Goal: Transaction & Acquisition: Purchase product/service

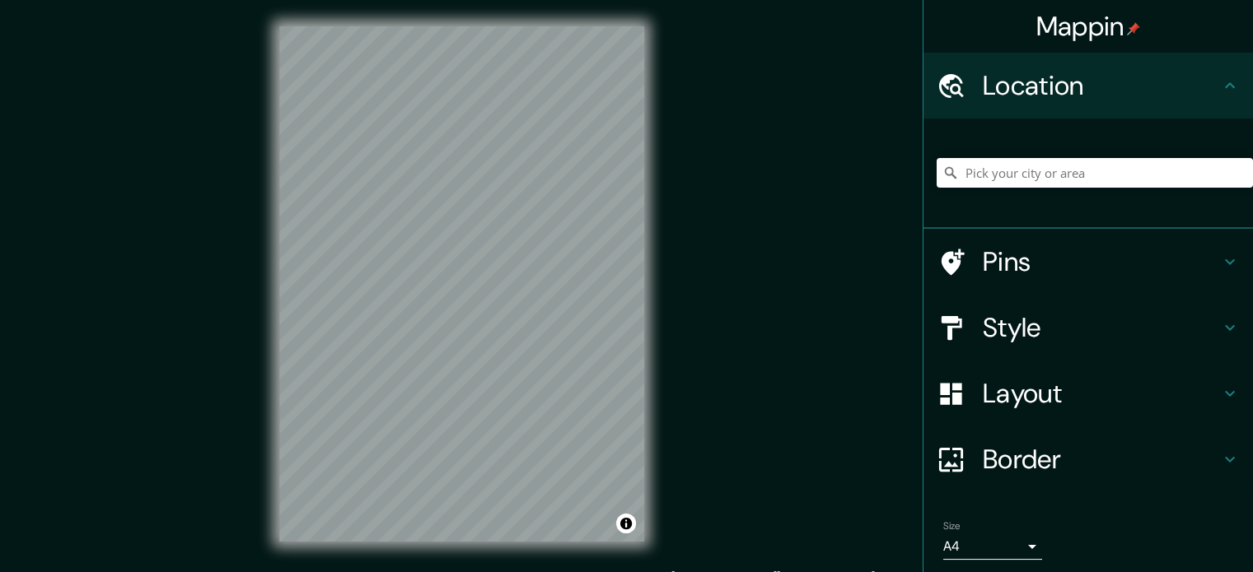
click at [813, 264] on div "Mappin Location Pins Style Layout Border Choose a border. Hint : you can make l…" at bounding box center [626, 297] width 1253 height 595
click at [1005, 179] on input "Pick your city or area" at bounding box center [1095, 173] width 316 height 30
paste input "[GEOGRAPHIC_DATA] con [GEOGRAPHIC_DATA] (Comuna 4"
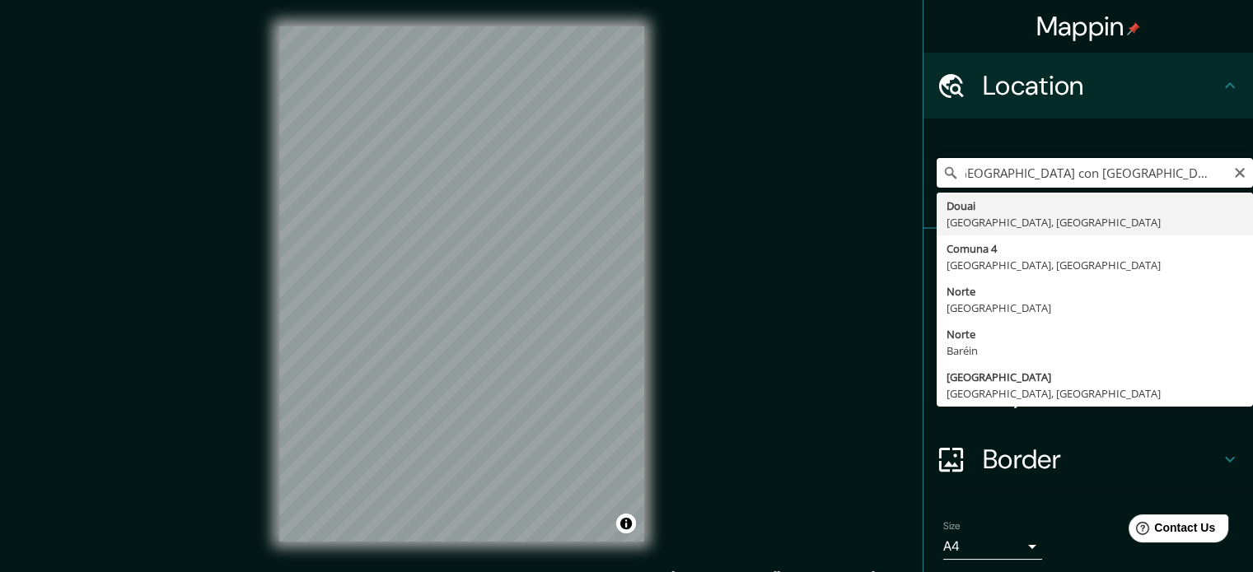
scroll to position [0, 4]
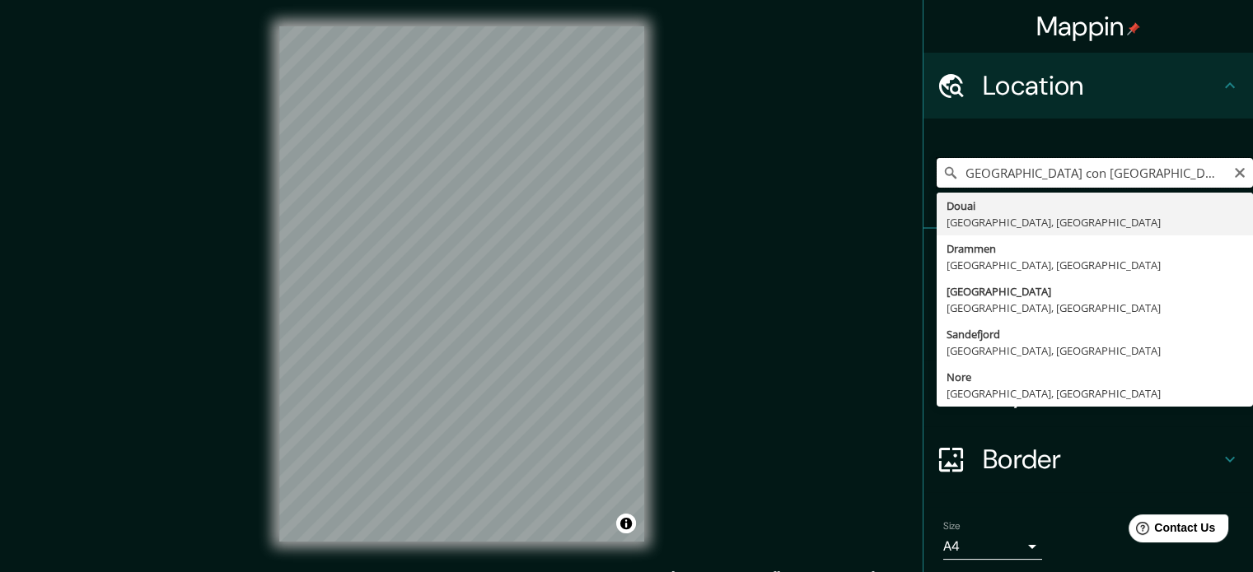
click at [1132, 177] on input "[GEOGRAPHIC_DATA] con [GEOGRAPHIC_DATA] (Comuna )" at bounding box center [1095, 173] width 316 height 30
click at [1213, 175] on input "[GEOGRAPHIC_DATA] con [GEOGRAPHIC_DATA] (Comuna )" at bounding box center [1095, 173] width 316 height 30
drag, startPoint x: 956, startPoint y: 171, endPoint x: 1240, endPoint y: 190, distance: 284.0
click at [1240, 190] on div "Mappin Location [GEOGRAPHIC_DATA] con [GEOGRAPHIC_DATA] (Comuna ) [GEOGRAPHIC_D…" at bounding box center [1088, 286] width 330 height 572
type input "A"
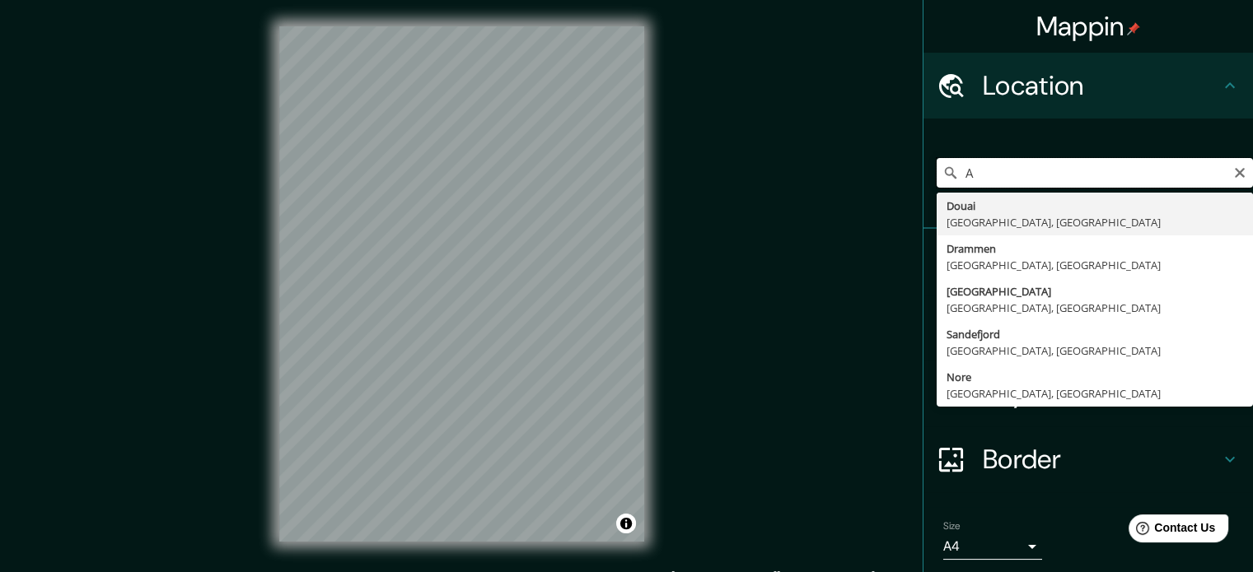
scroll to position [0, 0]
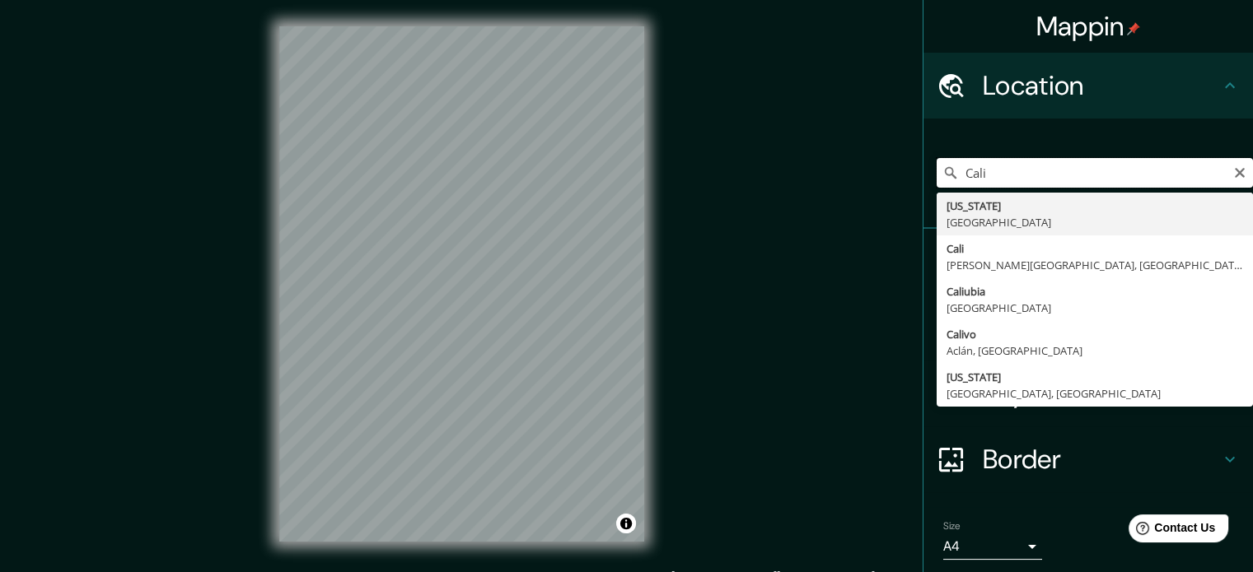
paste input "Avenida 2 Norte con Calle 34 Norte (Comuna 4"
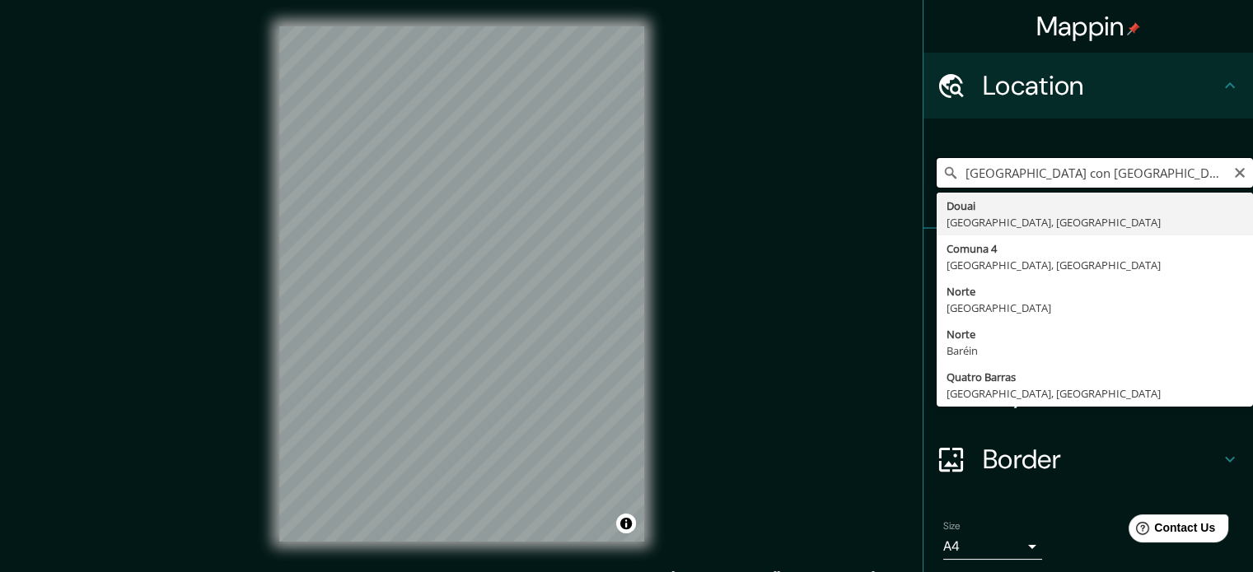
scroll to position [0, 32]
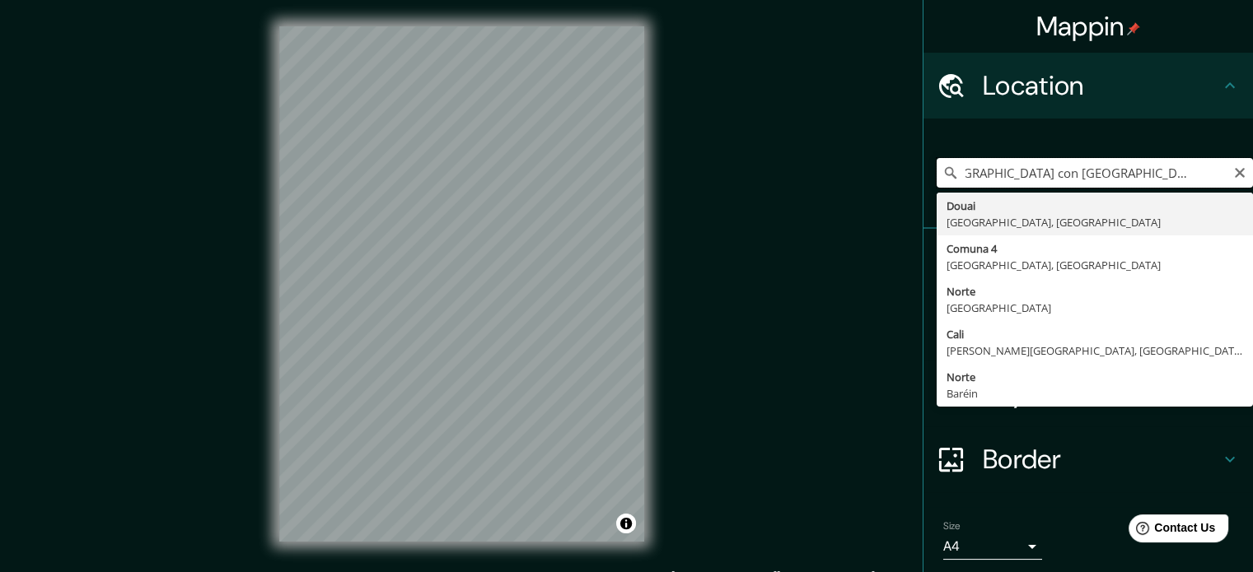
drag, startPoint x: 1148, startPoint y: 170, endPoint x: 1242, endPoint y: 170, distance: 93.9
click at [1242, 170] on div "Mappin Location Cali Avenida 2 Norte con Calle 34 Norte (Comuna 4 Douai Norte, …" at bounding box center [1088, 286] width 330 height 572
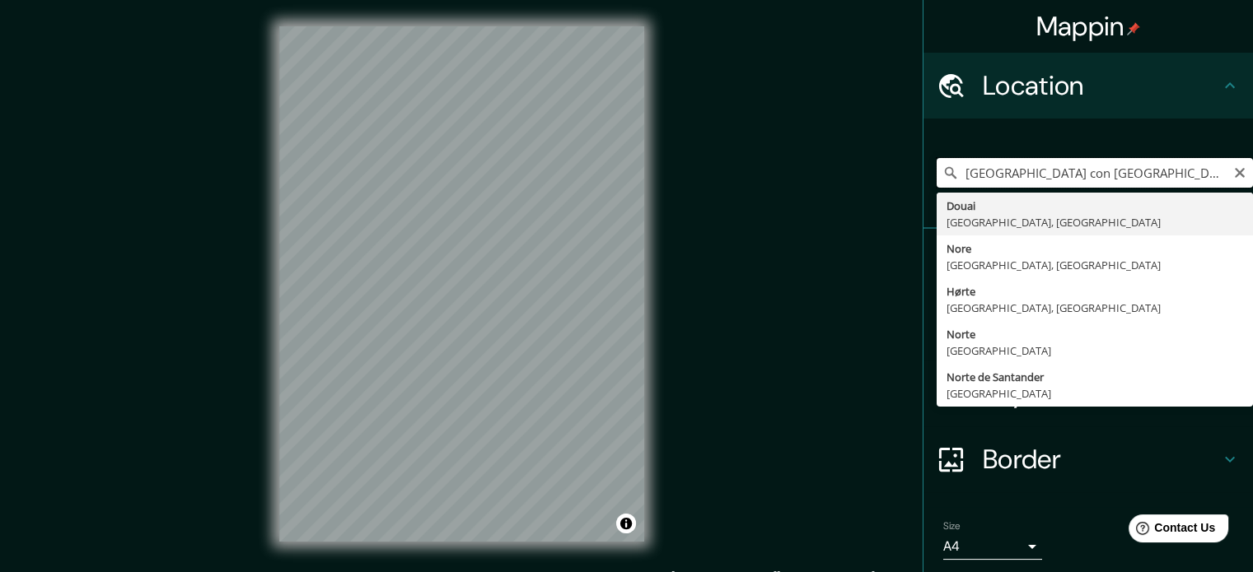
drag, startPoint x: 1186, startPoint y: 169, endPoint x: 1072, endPoint y: 176, distance: 114.7
click at [1072, 176] on input "Cali Avenida 2 Norte con Calle 34 Norte" at bounding box center [1095, 173] width 316 height 30
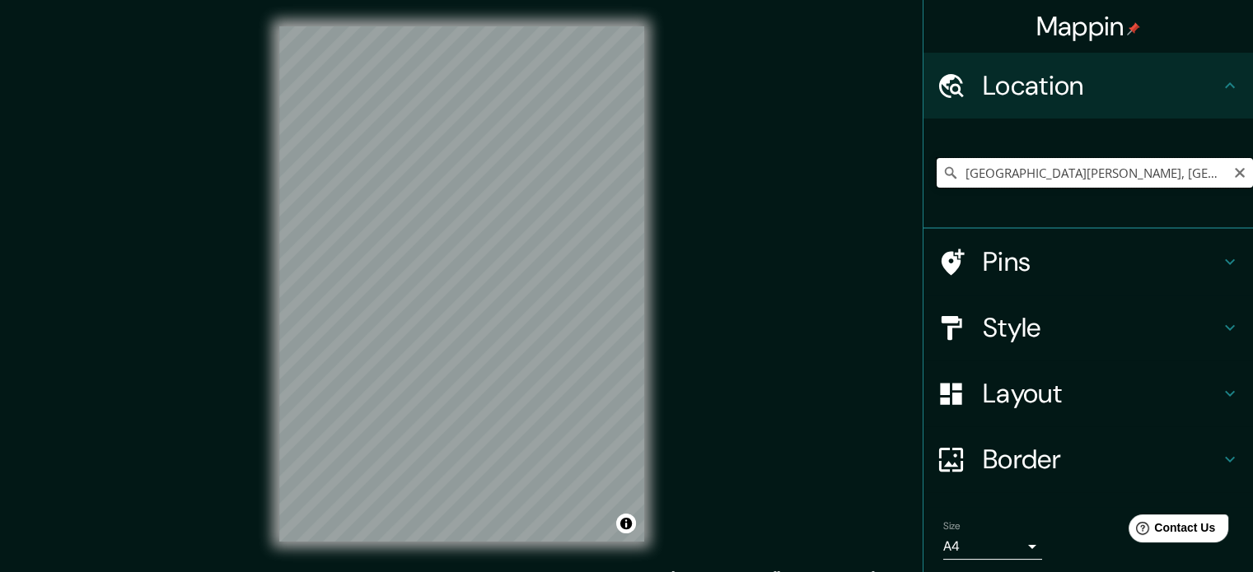
click at [1175, 174] on input "Avenida 2 Norte, 760050 Cali, Valle del Cauca, Colombia" at bounding box center [1095, 173] width 316 height 30
drag, startPoint x: 952, startPoint y: 170, endPoint x: 1264, endPoint y: 165, distance: 312.2
click at [1252, 165] on html "Mappin Location Avenida 2 Norte, 760050 Cali, Valle del Cauca, Colombia Pins St…" at bounding box center [626, 286] width 1253 height 572
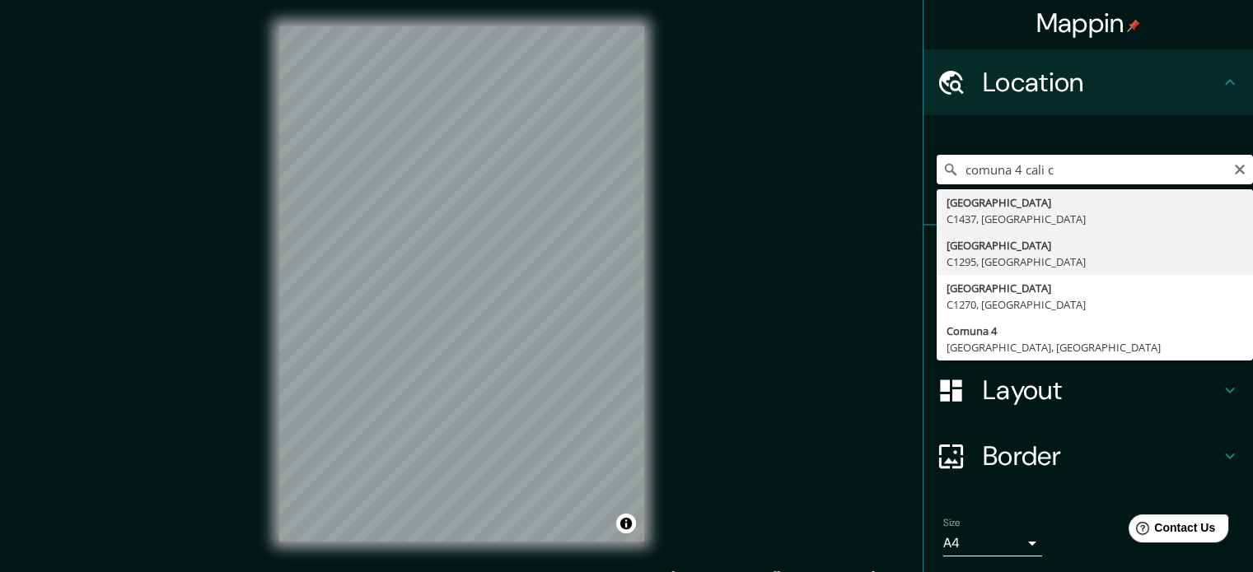
scroll to position [0, 0]
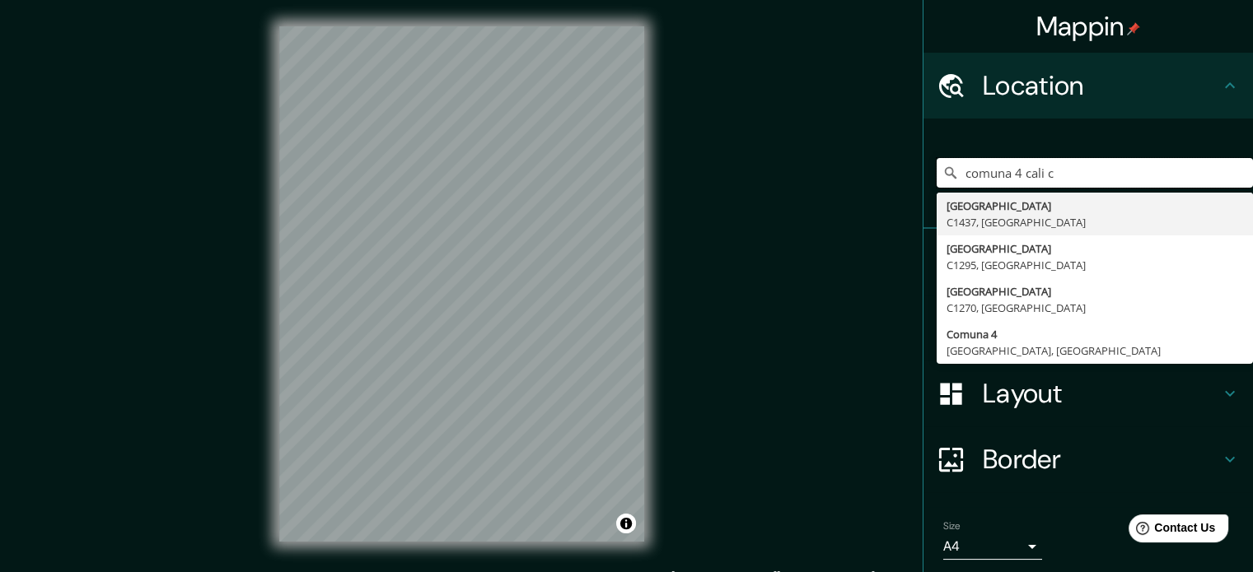
drag, startPoint x: 1091, startPoint y: 164, endPoint x: 883, endPoint y: 164, distance: 208.4
click at [883, 164] on div "Mappin Location comuna 4 cali c Buenos Aires C1437, Argentina Buenos Aires C129…" at bounding box center [626, 297] width 1253 height 595
type input "a"
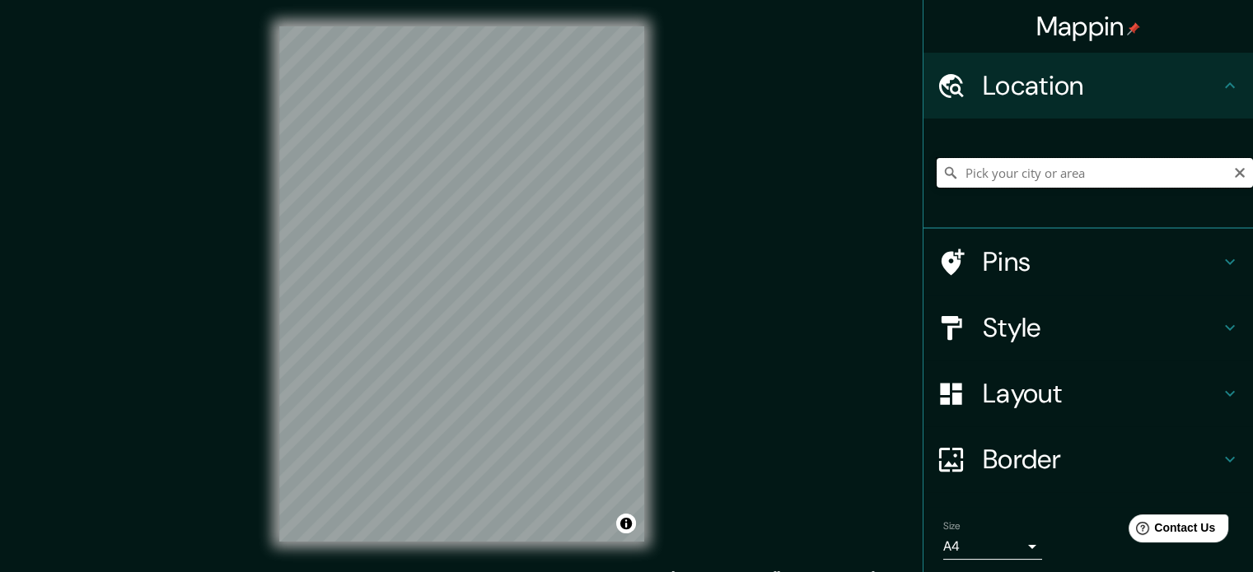
paste input "Avenida 2 Norte con Calle 34 Norte (Comuna 4"
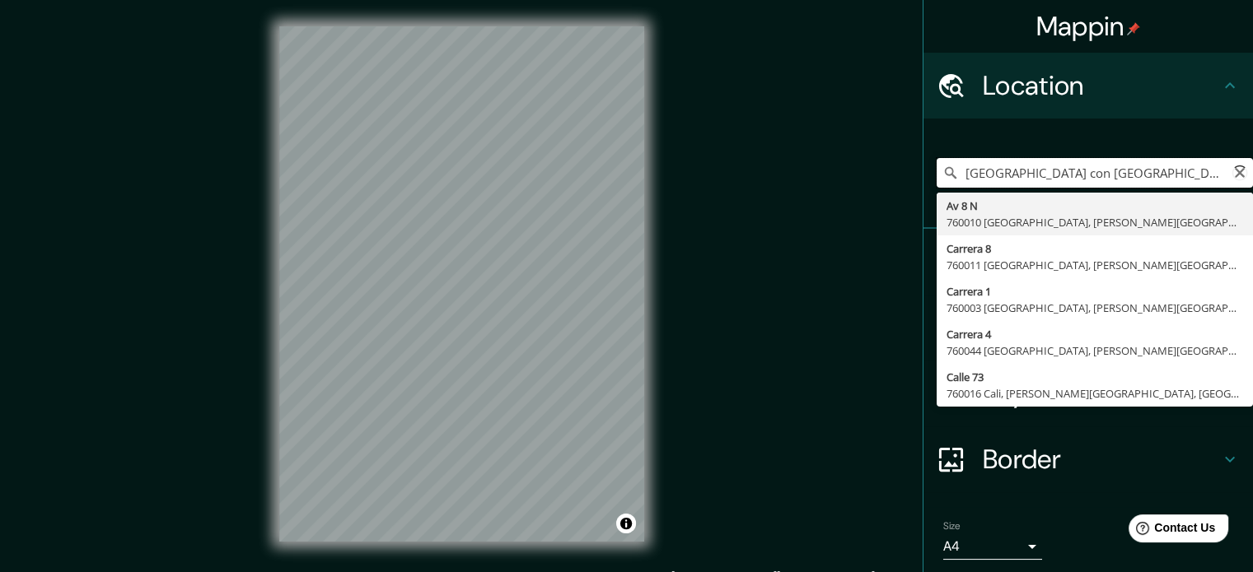
scroll to position [0, 8]
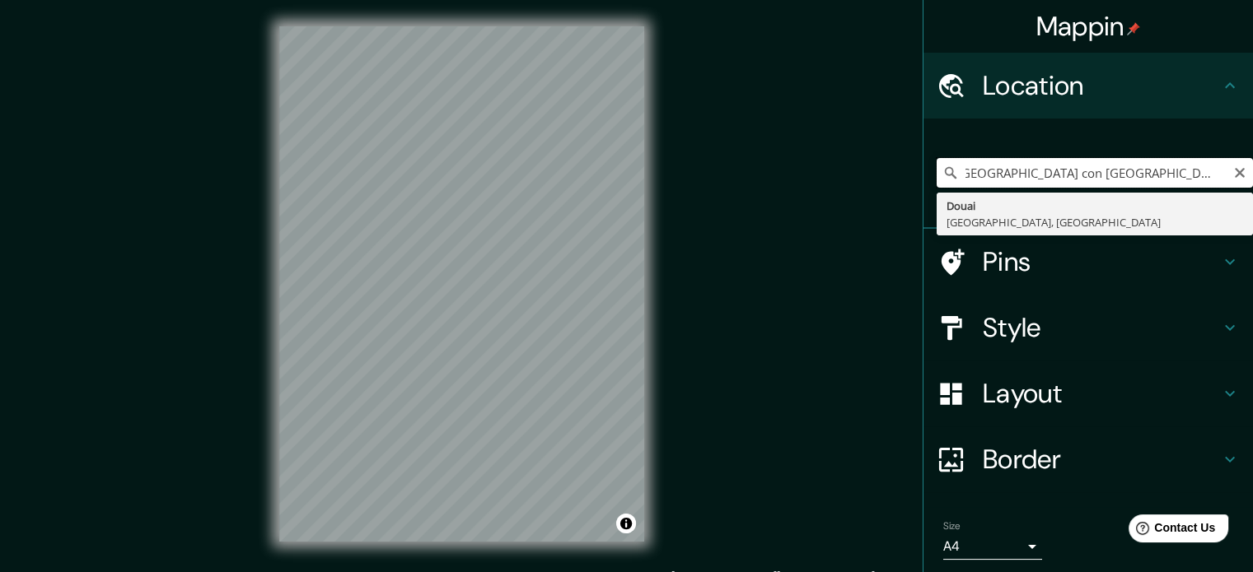
drag, startPoint x: 1003, startPoint y: 171, endPoint x: 1058, endPoint y: 167, distance: 55.3
click at [1058, 167] on input "Avenida 2 Norte con Calle 34 Norte (Comuna 4" at bounding box center [1095, 173] width 316 height 30
drag, startPoint x: 1095, startPoint y: 171, endPoint x: 1171, endPoint y: 165, distance: 76.0
click at [1170, 166] on input "Avenida 2 Calle 34 Norte (Comuna 4" at bounding box center [1095, 173] width 316 height 30
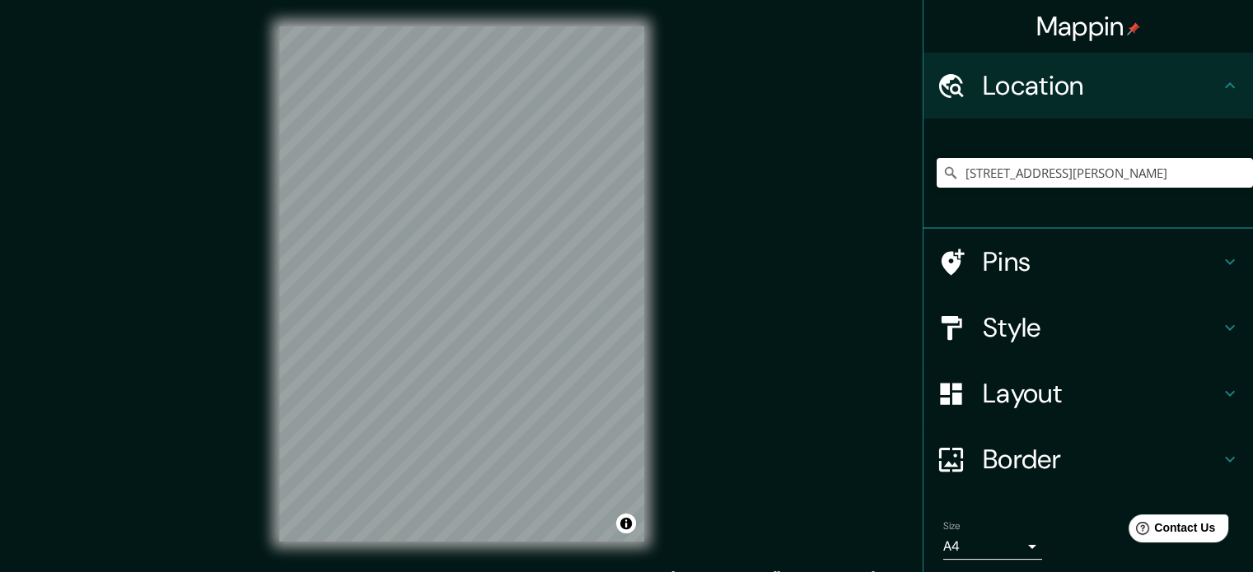
click at [1039, 305] on div "Style" at bounding box center [1087, 328] width 329 height 66
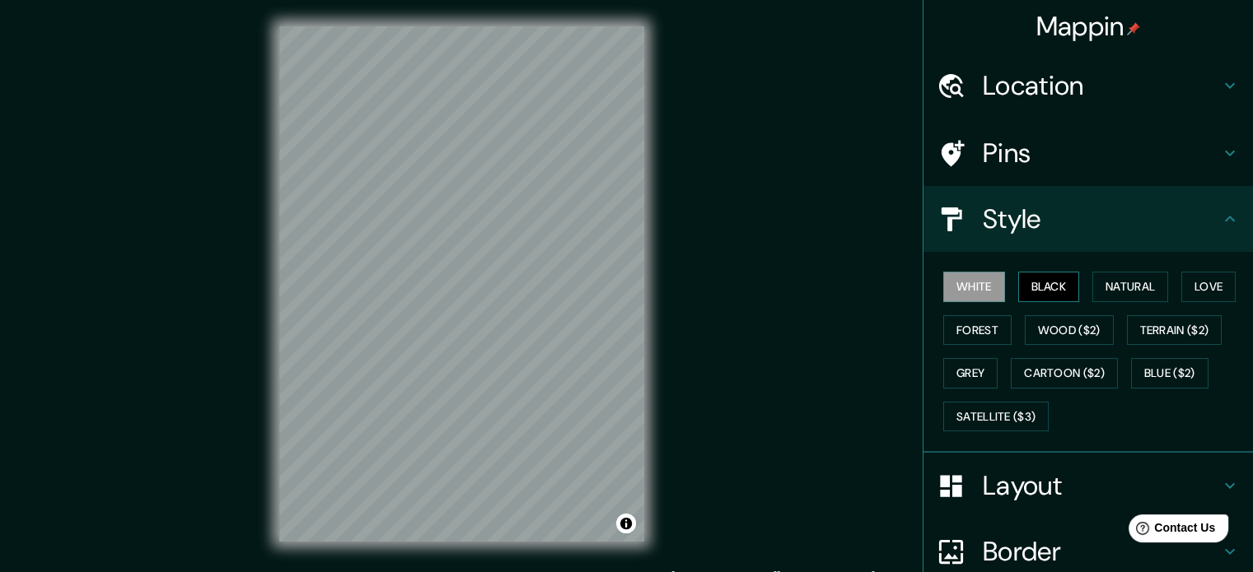
click at [1048, 288] on button "Black" at bounding box center [1049, 287] width 62 height 30
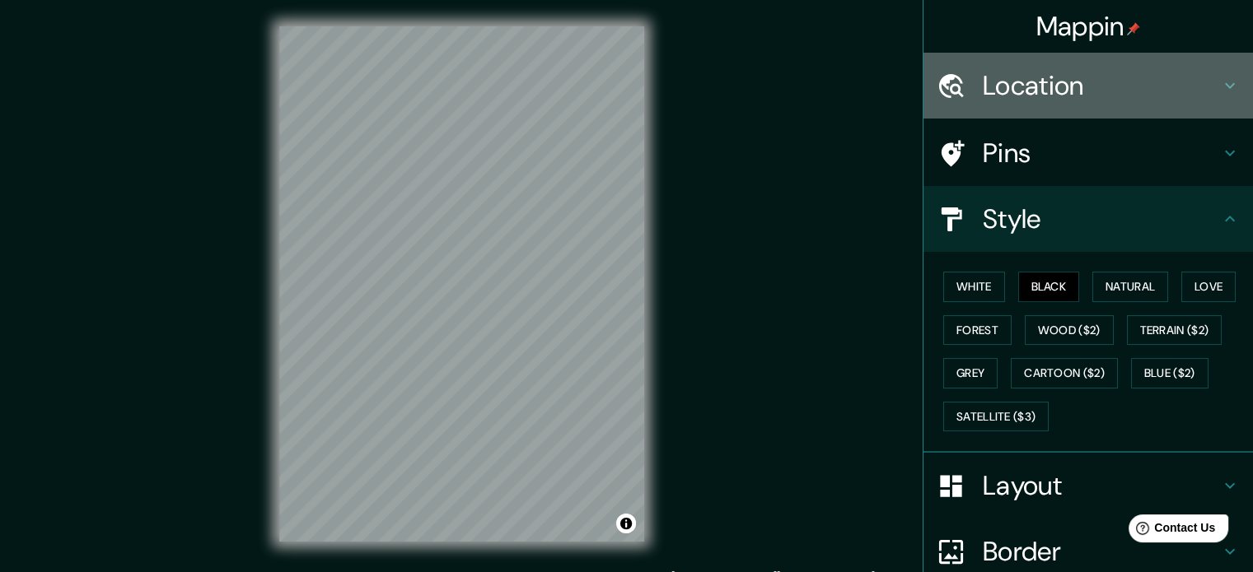
click at [1114, 72] on h4 "Location" at bounding box center [1101, 85] width 237 height 33
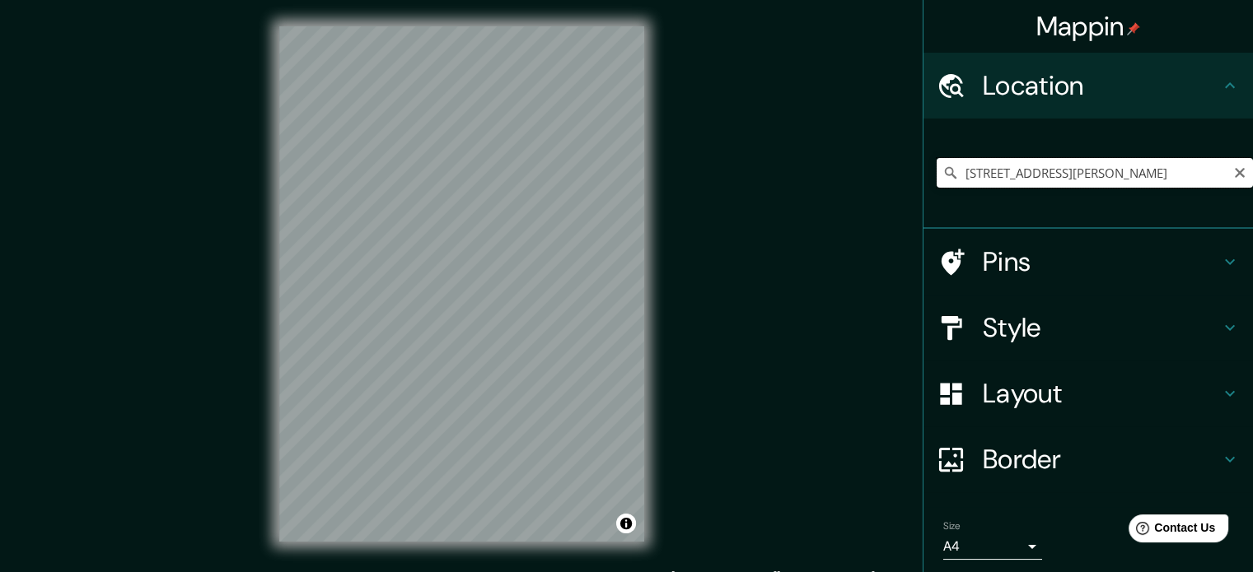
click at [1076, 170] on input "Calle 34 Norte 2, 760050 Cali, Valle del Cauca, Colombia" at bounding box center [1095, 173] width 316 height 30
click at [1149, 166] on input "Calle 34 Norte 2, 760050 Cali, Valle del Cauca, Colombia" at bounding box center [1095, 173] width 316 height 30
click at [1052, 168] on input "Calle 34 Norte 2, 760050 Cali, Valle del Cauca, Colombia" at bounding box center [1095, 173] width 316 height 30
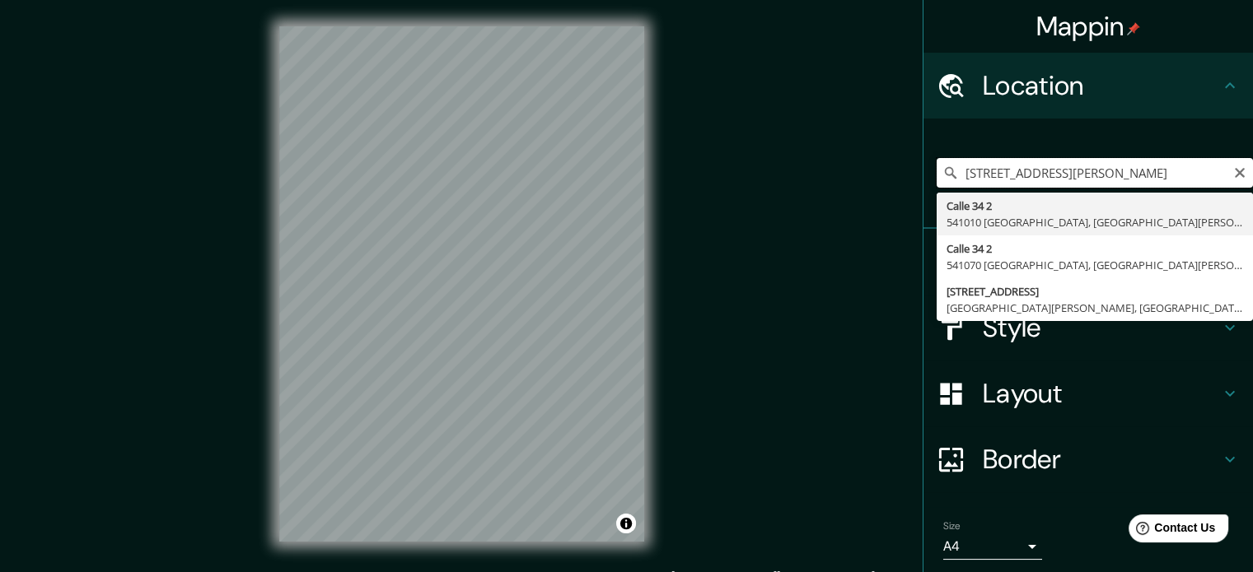
scroll to position [0, 54]
type input "Calle 34 2, 541010 Los Patios, Norte de Santander, Colombia"
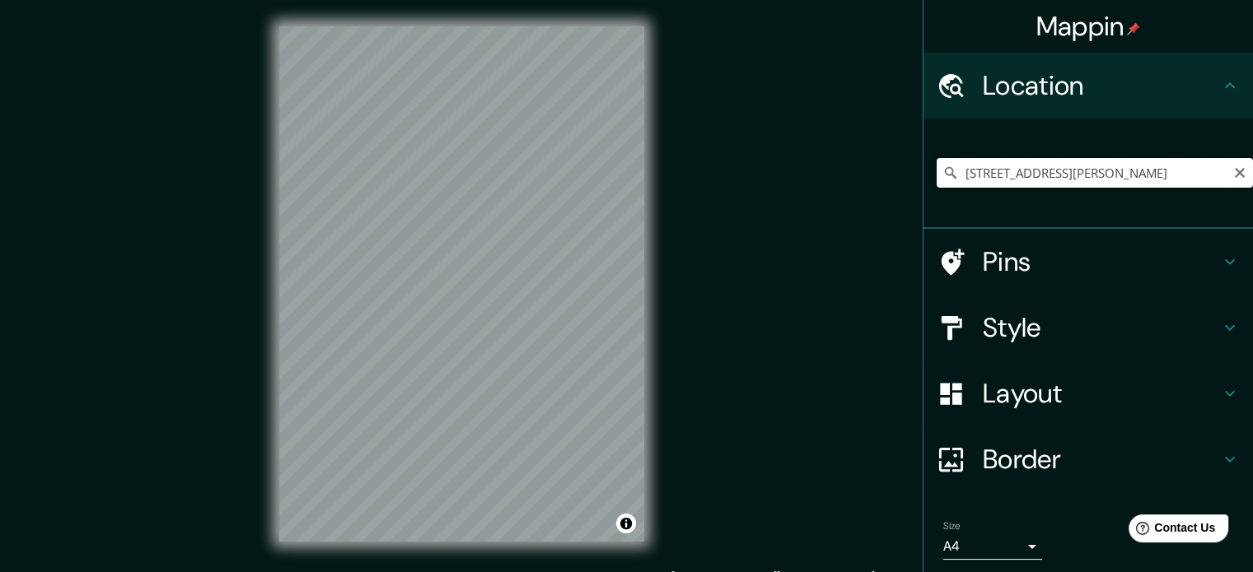
click at [1162, 177] on input "Calle 34 2, 541010 Los Patios, Norte de Santander, Colombia" at bounding box center [1095, 173] width 316 height 30
click at [1233, 168] on icon "Clear" at bounding box center [1239, 172] width 13 height 13
paste input "Avenida 2 Norte con Calle 34 Norte (Comuna 4"
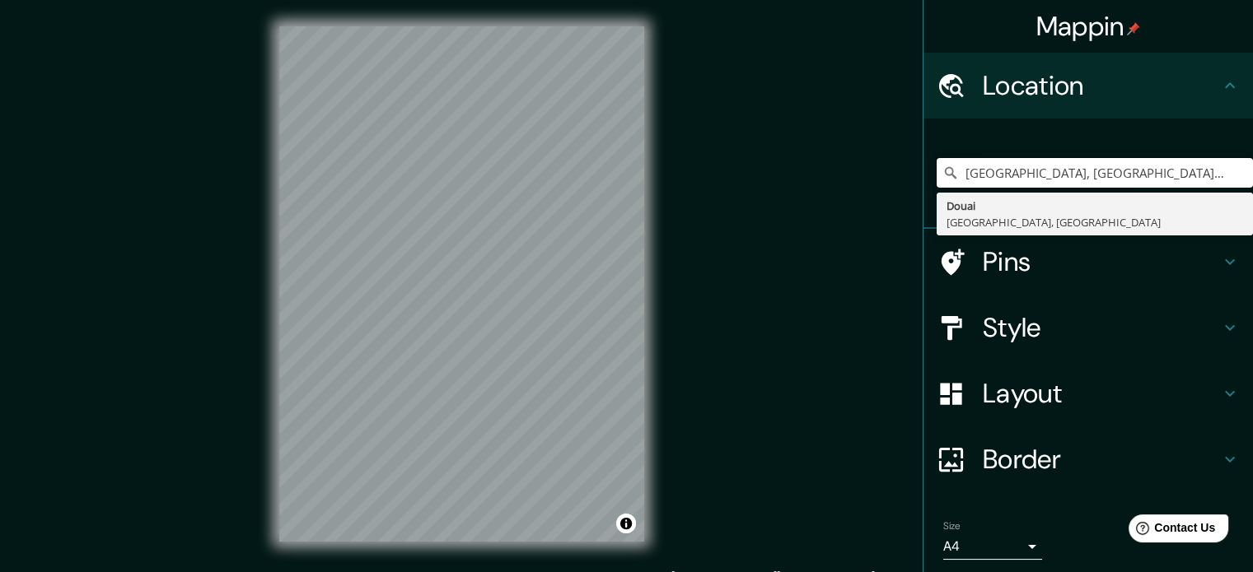
drag, startPoint x: 1124, startPoint y: 184, endPoint x: 853, endPoint y: 151, distance: 272.2
click at [853, 154] on div "Mappin Location Douai, Norte, Francia Douai Norte, Francia Pins Style Layout Bo…" at bounding box center [626, 297] width 1253 height 595
paste input "Avenida 2 Norte con Calle 34 Norte (Comuna 4"
drag, startPoint x: 1146, startPoint y: 174, endPoint x: 1260, endPoint y: 182, distance: 114.8
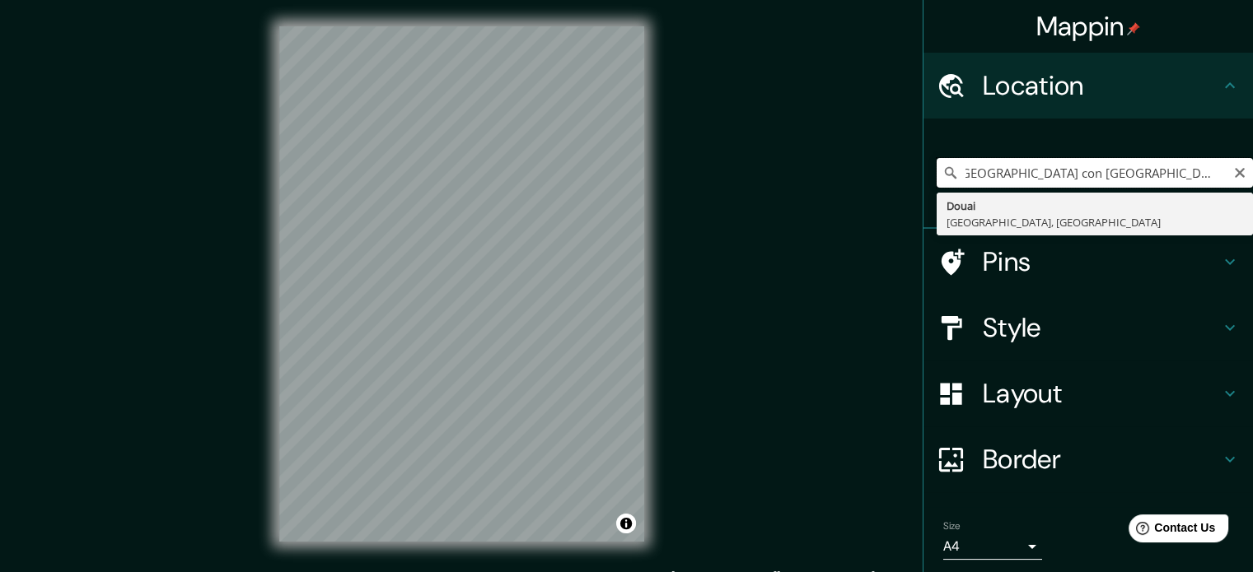
click at [1252, 182] on html "Mappin Location Avenida 2 Norte con Calle 34 Norte (Comuna 4 Douai Norte, Franc…" at bounding box center [626, 286] width 1253 height 572
drag, startPoint x: 1049, startPoint y: 171, endPoint x: 1077, endPoint y: 171, distance: 28.0
click at [1077, 171] on input "Avenida 2 Norte con Calle 34 Norte cali" at bounding box center [1095, 173] width 316 height 30
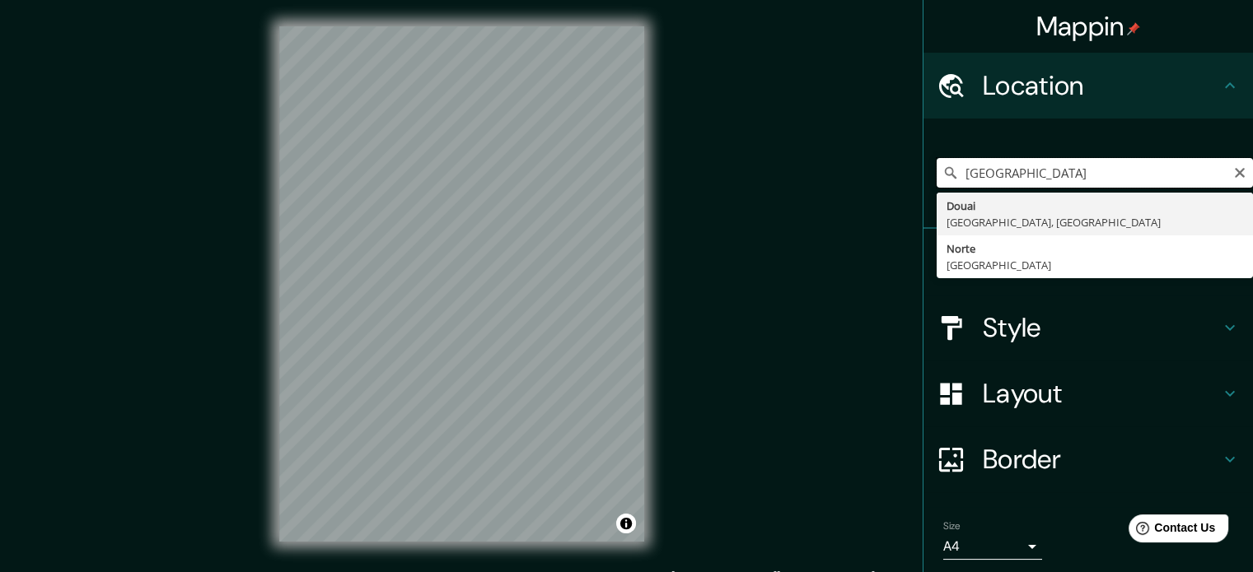
click at [1133, 174] on input "Avenida 2 Norte calle 34 Norte cali" at bounding box center [1095, 173] width 316 height 30
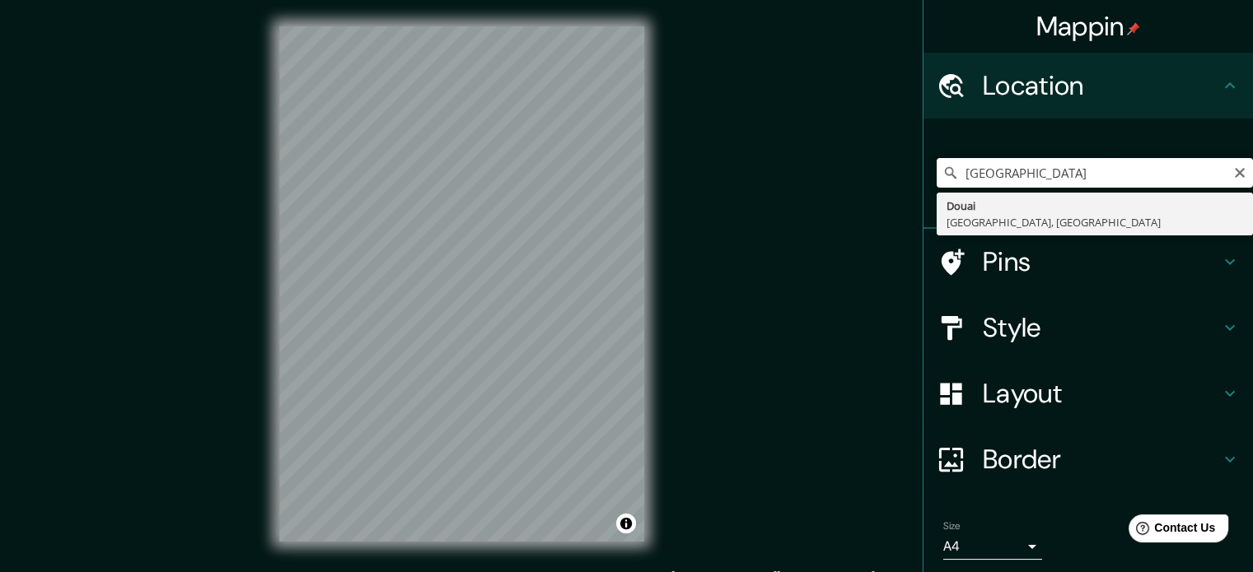
drag, startPoint x: 992, startPoint y: 175, endPoint x: 881, endPoint y: 122, distance: 123.1
click at [881, 166] on div "Mappin Location Avenida 2 Norte calle 34 cali Douai Norte, Francia Pins Style L…" at bounding box center [626, 297] width 1253 height 595
click at [1072, 176] on input "2 Norte calle 34 cali" at bounding box center [1095, 173] width 316 height 30
drag, startPoint x: 1064, startPoint y: 176, endPoint x: 1048, endPoint y: 175, distance: 16.5
click at [1048, 175] on input "2 Norte calle 34 cali" at bounding box center [1095, 173] width 316 height 30
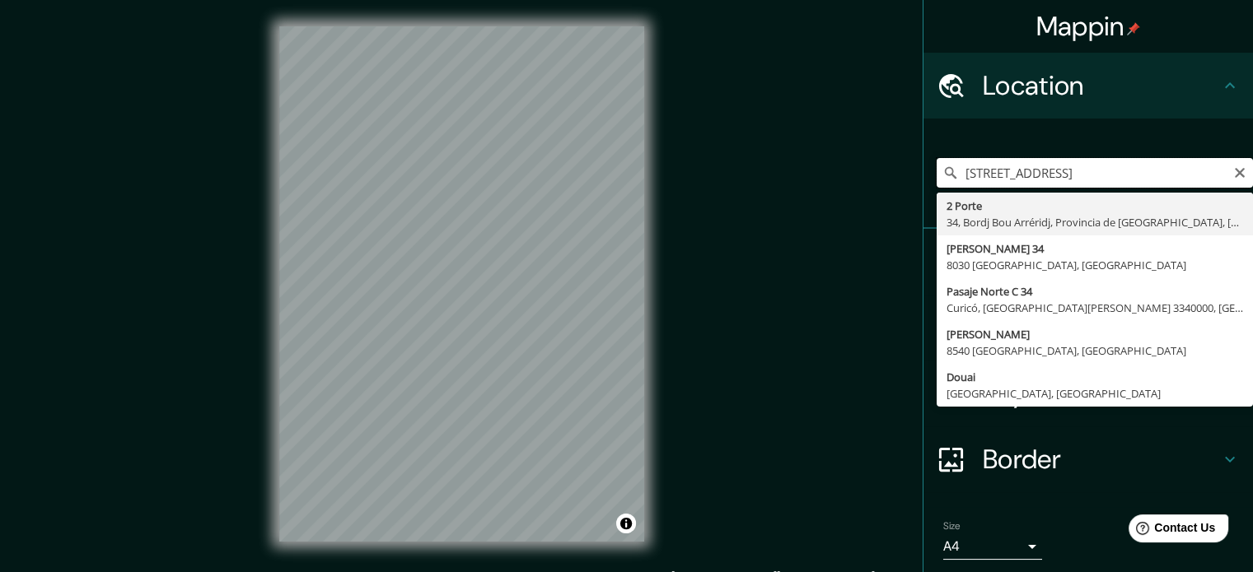
click at [959, 174] on input "2 Norte calle 34" at bounding box center [1095, 173] width 316 height 30
click at [954, 175] on input "2 Norte calle 34" at bounding box center [1095, 173] width 316 height 30
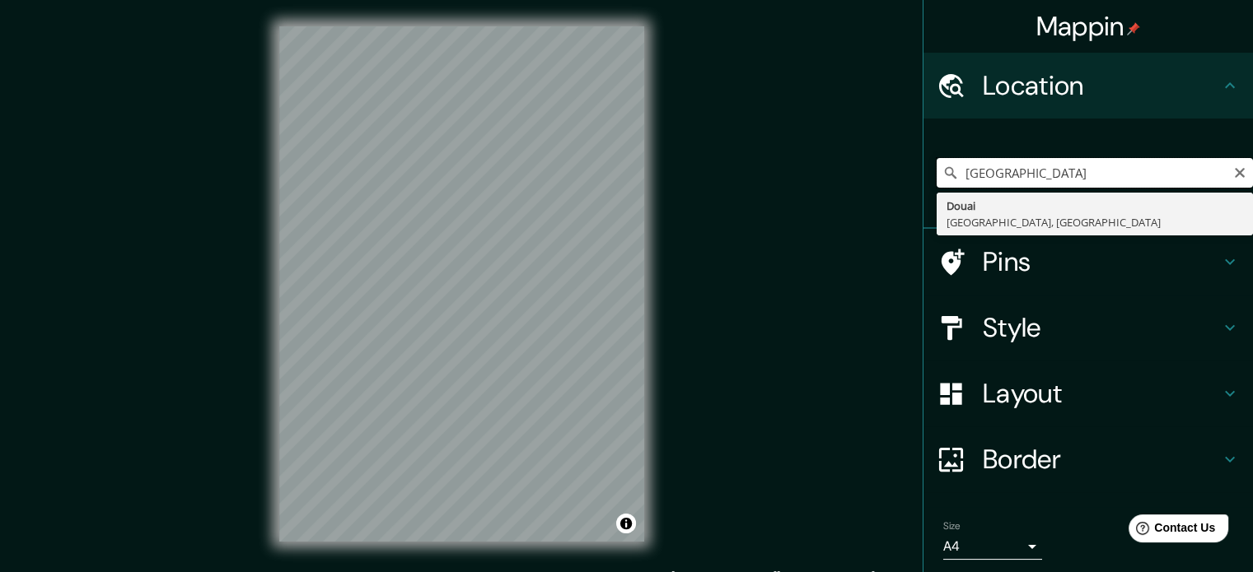
drag, startPoint x: 1016, startPoint y: 174, endPoint x: 1041, endPoint y: 177, distance: 25.7
click at [1041, 177] on input "avenida 2 Norte calle 34" at bounding box center [1095, 173] width 316 height 30
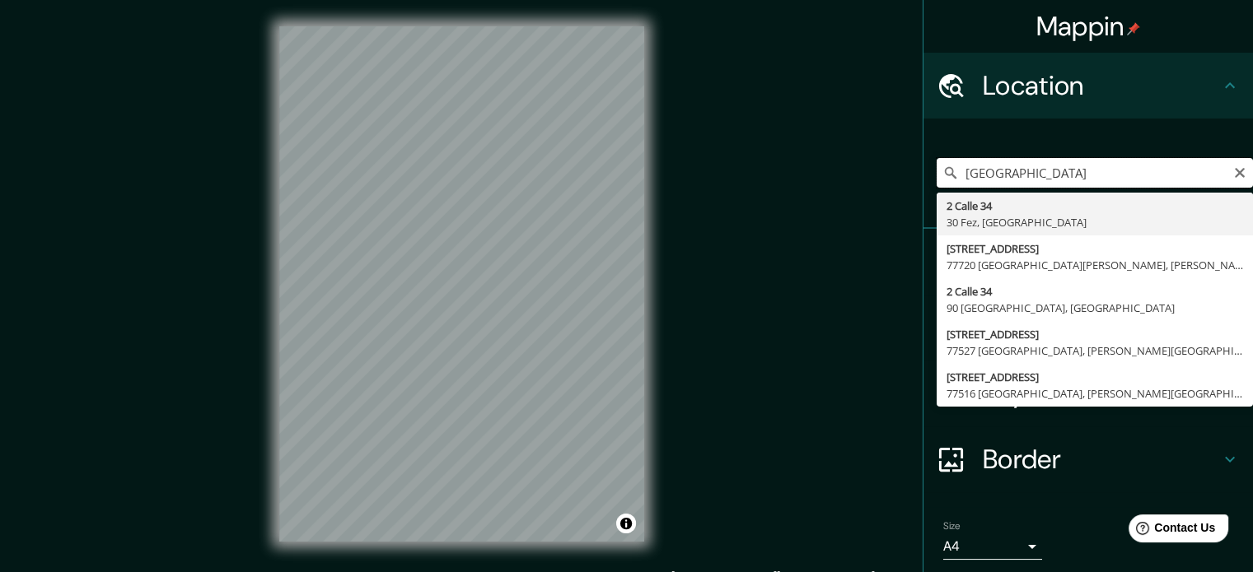
click at [1069, 171] on input "avenida 2 calle 34" at bounding box center [1095, 173] width 316 height 30
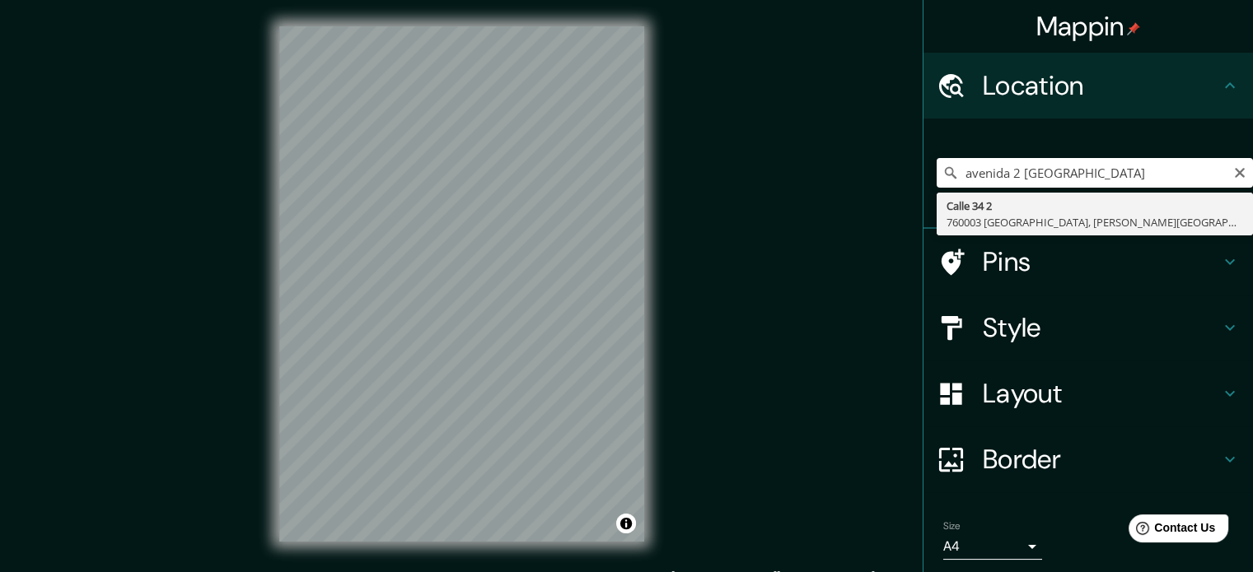
type input "Calle 34 2, 760003 Cali, Valle del Cauca, Colombia"
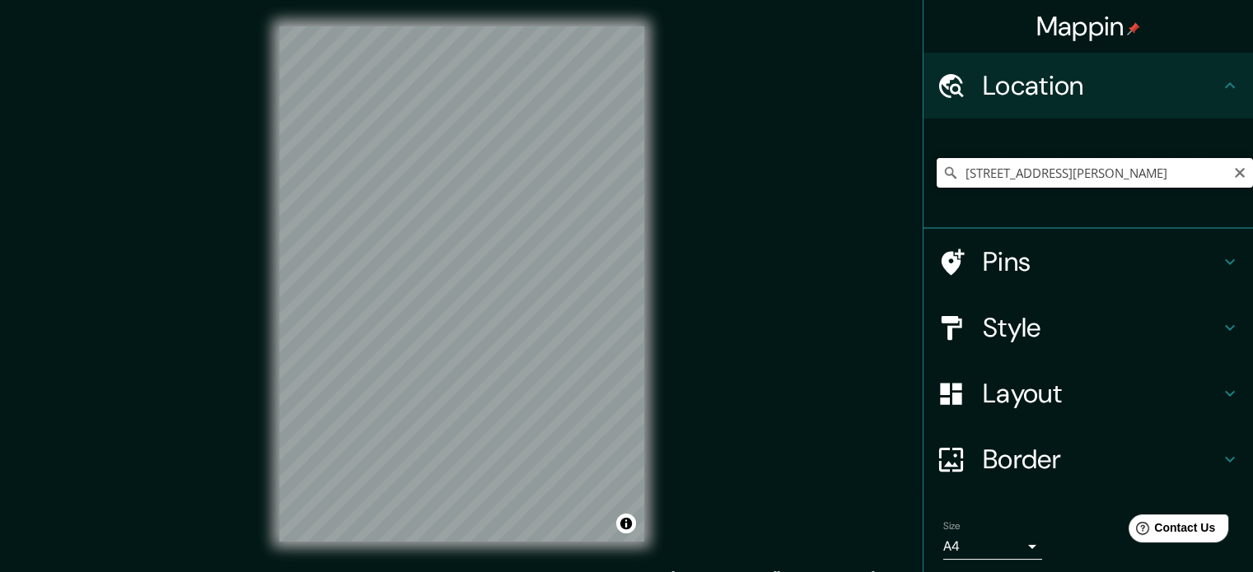
click at [1084, 173] on input "Calle 34 2, 760003 Cali, Valle del Cauca, Colombia" at bounding box center [1095, 173] width 316 height 30
click at [1235, 173] on icon "Clear" at bounding box center [1240, 173] width 10 height 10
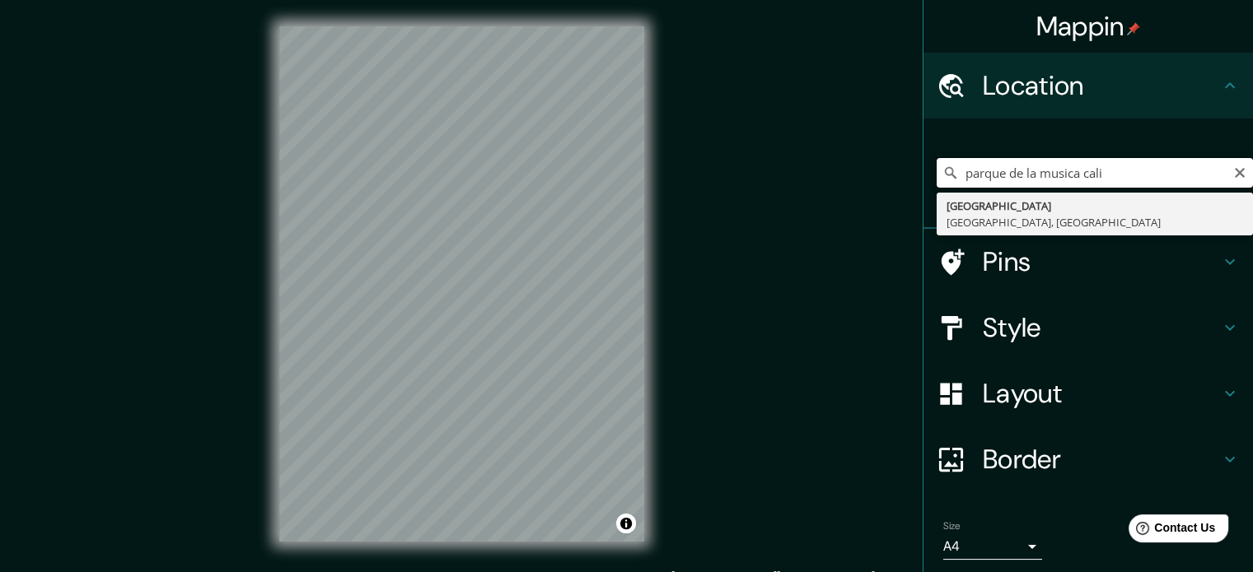
drag, startPoint x: 1114, startPoint y: 172, endPoint x: 883, endPoint y: 147, distance: 232.1
click at [883, 147] on div "Mappin Location parque de la musica cali Leipzig Sajonia, Alemania Pins Style L…" at bounding box center [626, 297] width 1253 height 595
drag, startPoint x: 1147, startPoint y: 172, endPoint x: 1091, endPoint y: 165, distance: 56.5
click at [1091, 165] on input "institucion universitaria juan josé" at bounding box center [1095, 173] width 316 height 30
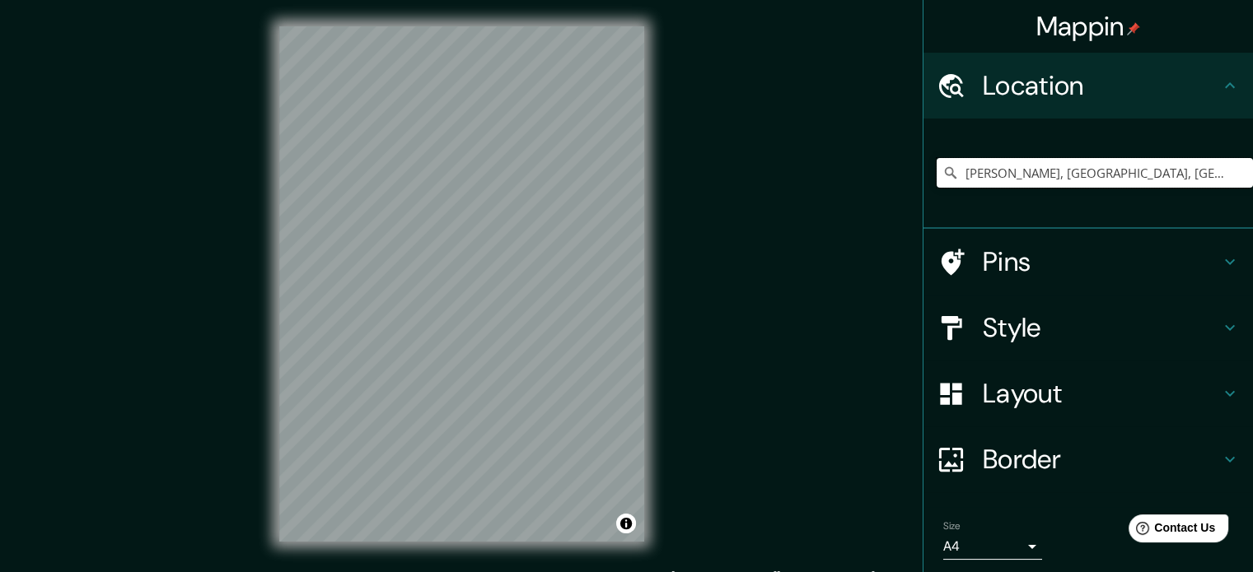
type input "Rua Antônio José Saniago, Bodocongó, Campina Grande - Paraíba, 58430, Brasil"
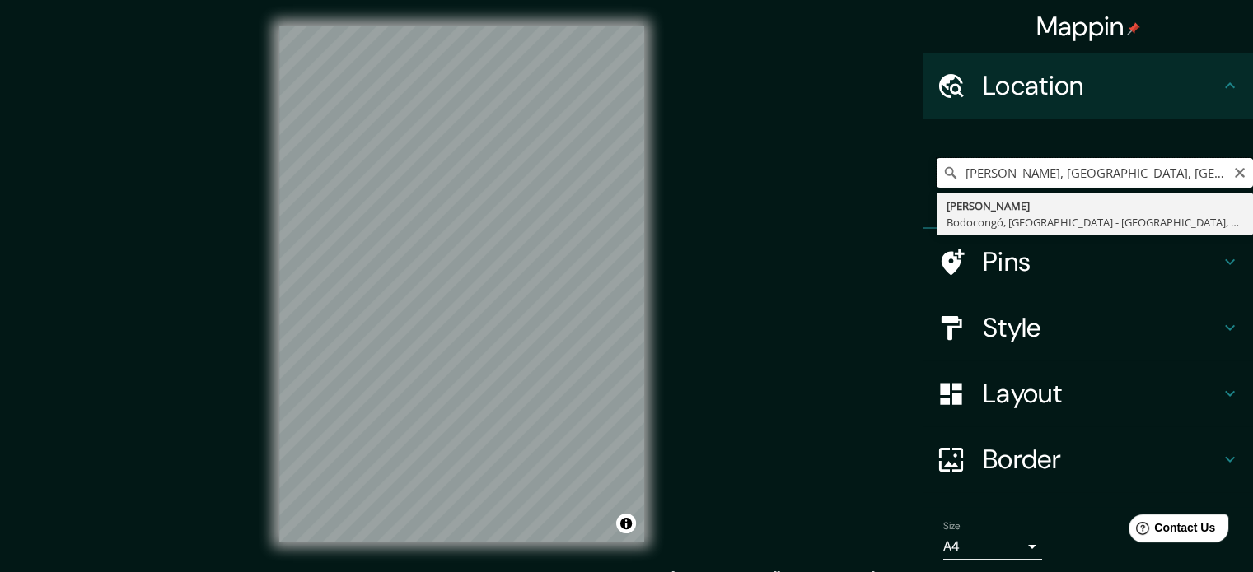
click at [1236, 173] on input "Rua Antônio José Saniago, Bodocongó, Campina Grande - Paraíba, 58430, Brasil" at bounding box center [1095, 173] width 316 height 30
click at [1235, 174] on icon "Clear" at bounding box center [1240, 173] width 10 height 10
type input "p"
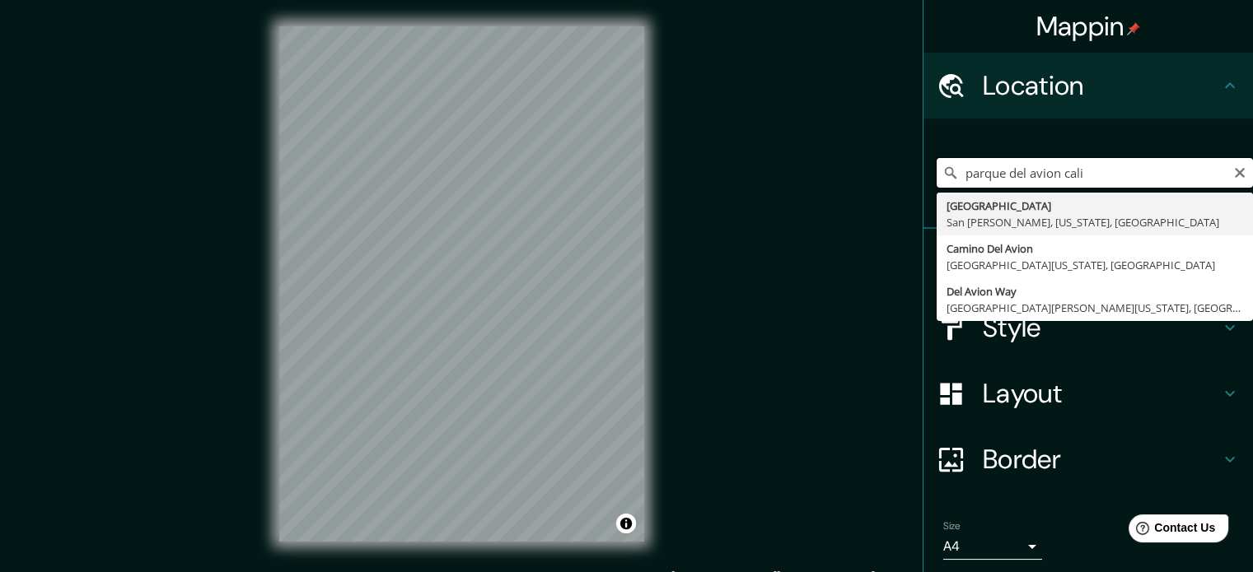
drag, startPoint x: 1074, startPoint y: 174, endPoint x: 875, endPoint y: 150, distance: 200.8
click at [875, 150] on div "Mappin Location parque del avion cali Rancho Del Avion San Juan Capistrano, Cal…" at bounding box center [626, 297] width 1253 height 595
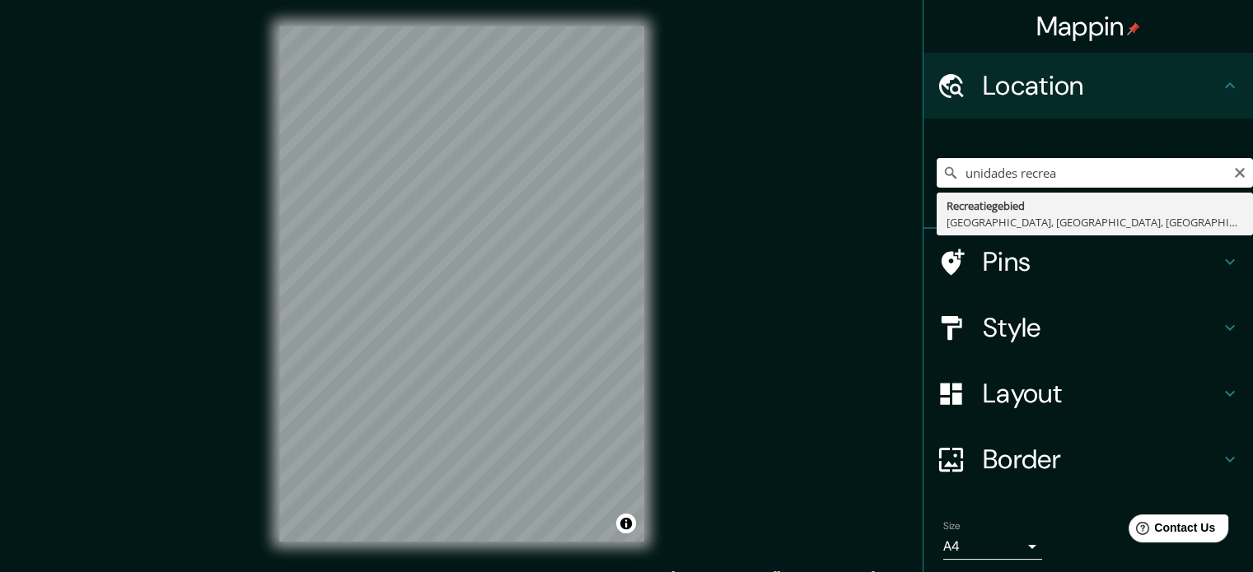
drag, startPoint x: 1057, startPoint y: 176, endPoint x: 815, endPoint y: 154, distance: 242.4
click at [815, 154] on div "Mappin Location unidades recrea Recreatiegebied Bruinisse, Zelanda, Países Bajo…" at bounding box center [626, 297] width 1253 height 595
drag, startPoint x: 1030, startPoint y: 174, endPoint x: 995, endPoint y: 164, distance: 36.8
click at [995, 164] on input "museo muli" at bounding box center [1095, 173] width 316 height 30
click at [949, 167] on input "museo libre de arte ca" at bounding box center [1095, 173] width 316 height 30
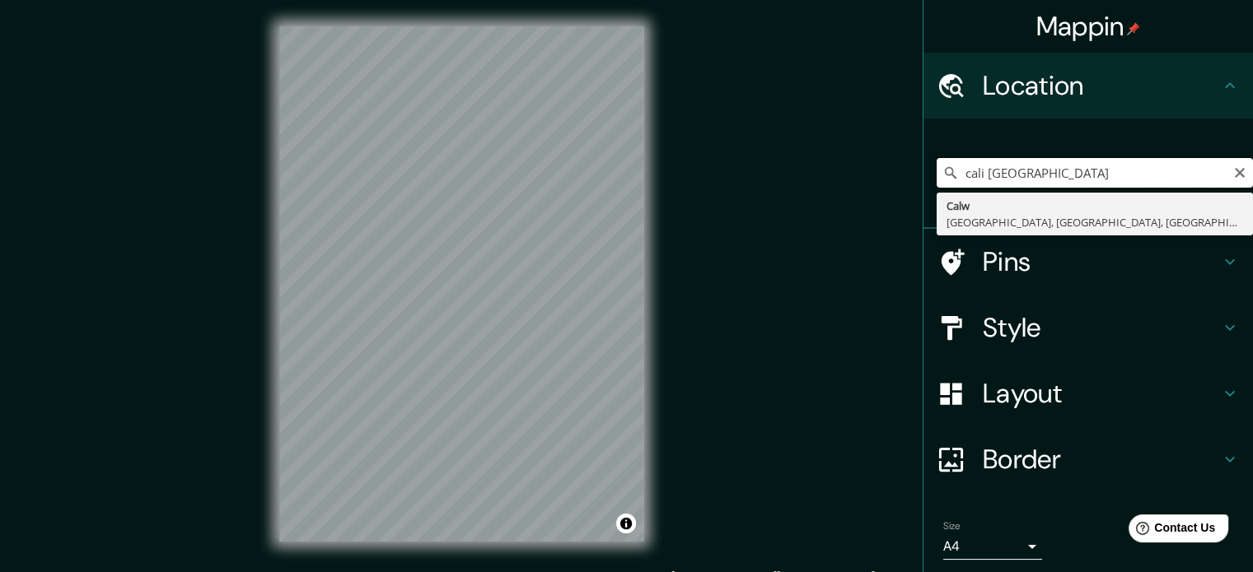
drag, startPoint x: 1136, startPoint y: 167, endPoint x: 1094, endPoint y: 169, distance: 42.0
click at [1094, 169] on input "cali museo libre de arte ca" at bounding box center [1095, 173] width 316 height 30
drag, startPoint x: 1106, startPoint y: 181, endPoint x: 834, endPoint y: 174, distance: 271.9
click at [834, 180] on div "Mappin Location cali museo libre de arte Calw arrondissement de Calw, Baden-Wur…" at bounding box center [626, 297] width 1253 height 595
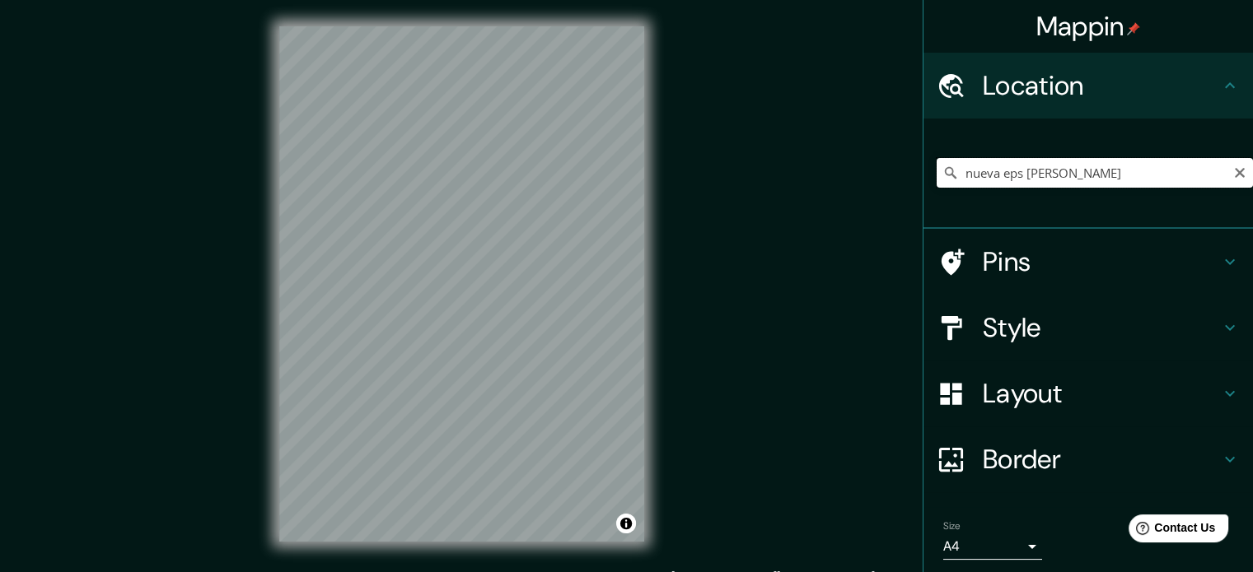
click at [991, 172] on input "nueva eps vasquez" at bounding box center [1095, 173] width 316 height 30
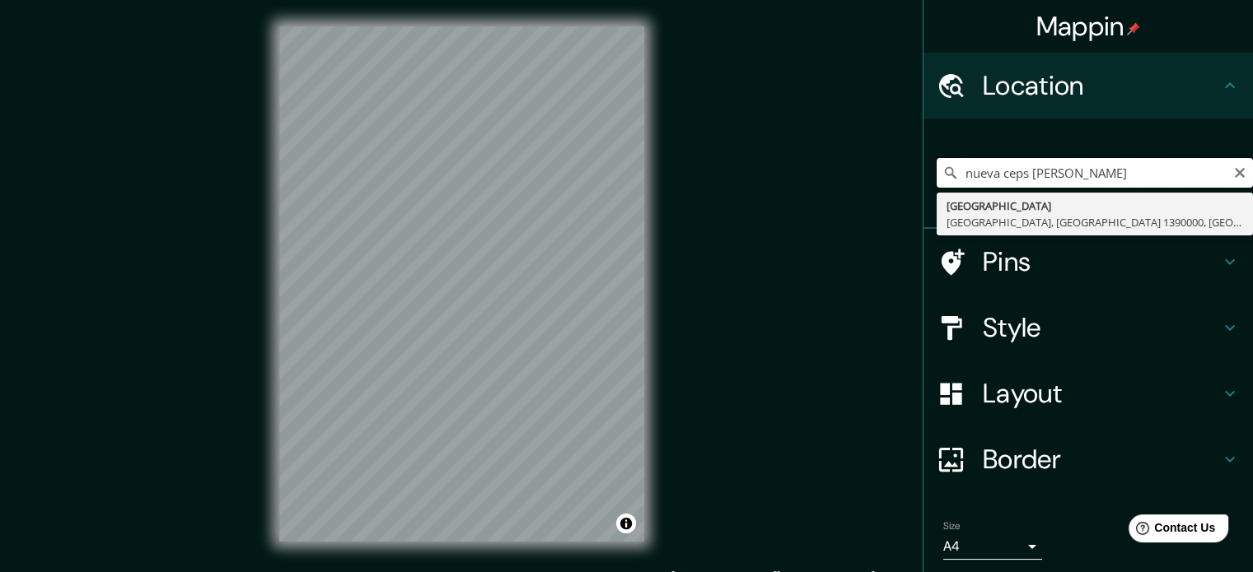
drag, startPoint x: 1118, startPoint y: 164, endPoint x: 791, endPoint y: 158, distance: 327.1
click at [792, 159] on div "Mappin Location nueva ceps vasquez Avenida Nueva Calama, Región de Antofagasta …" at bounding box center [626, 297] width 1253 height 595
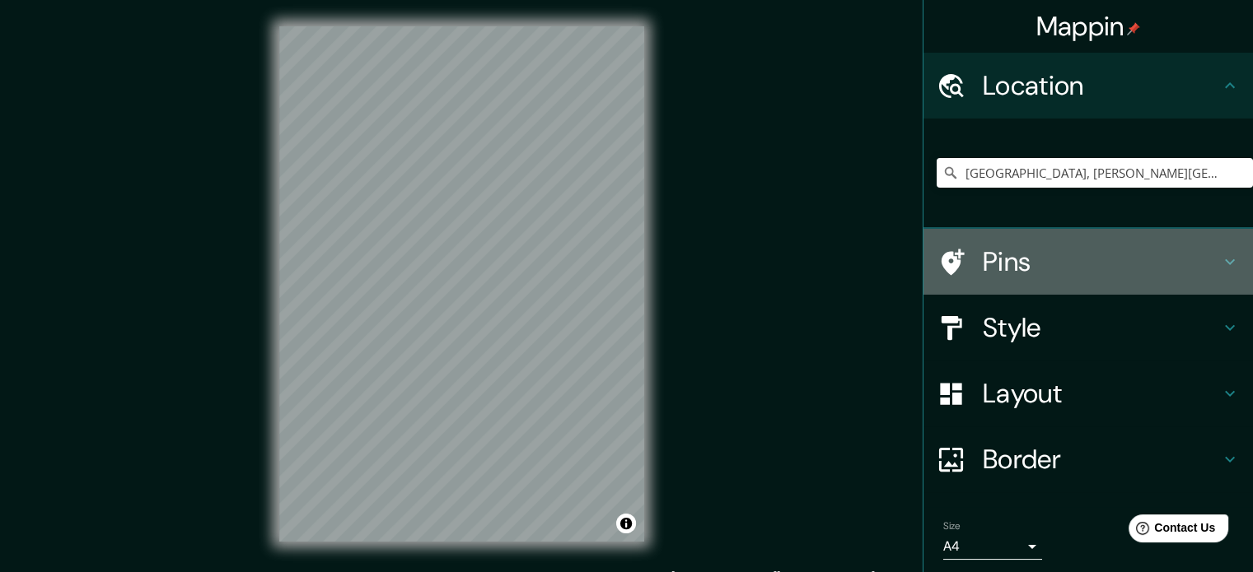
click at [1024, 250] on h4 "Pins" at bounding box center [1101, 261] width 237 height 33
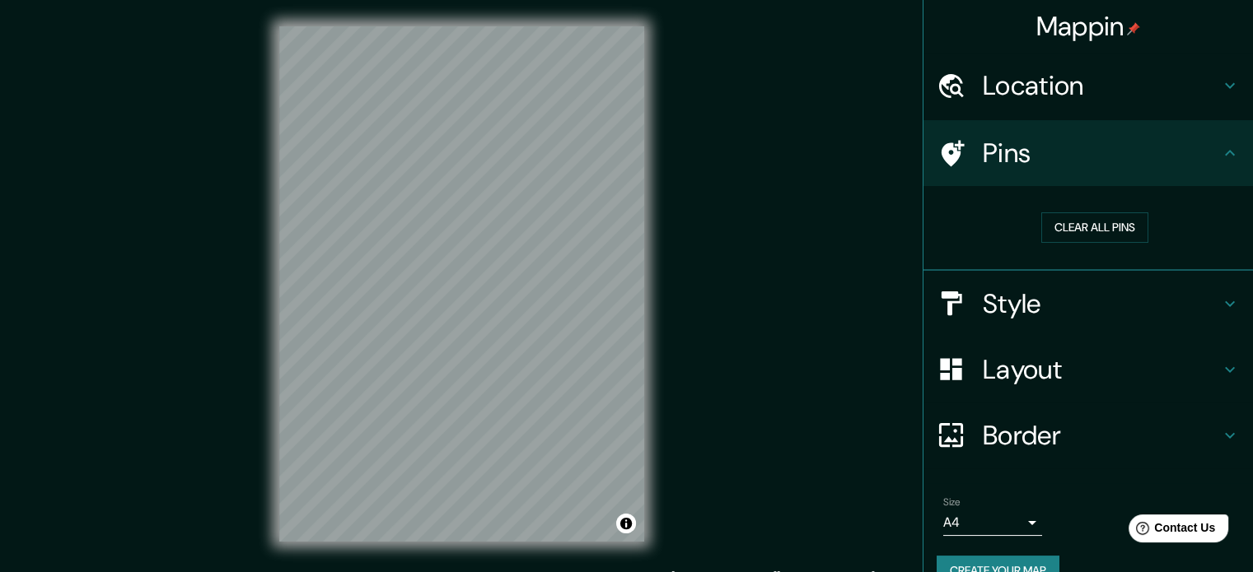
click at [1021, 279] on div "Style" at bounding box center [1087, 304] width 329 height 66
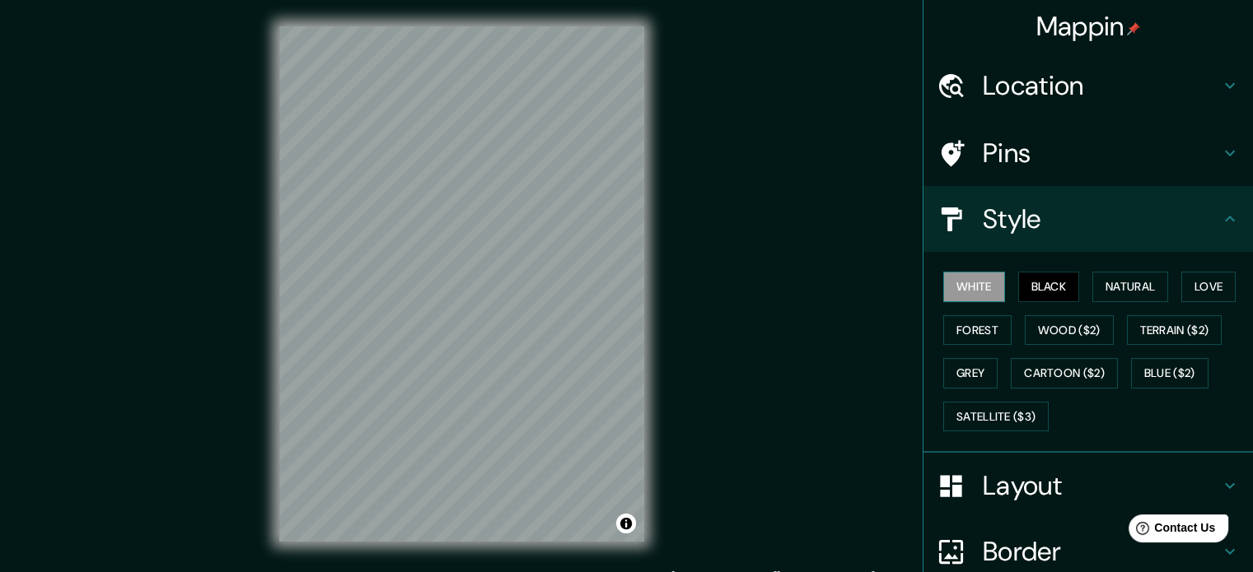
click at [965, 293] on button "White" at bounding box center [974, 287] width 62 height 30
click at [983, 92] on h4 "Location" at bounding box center [1101, 85] width 237 height 33
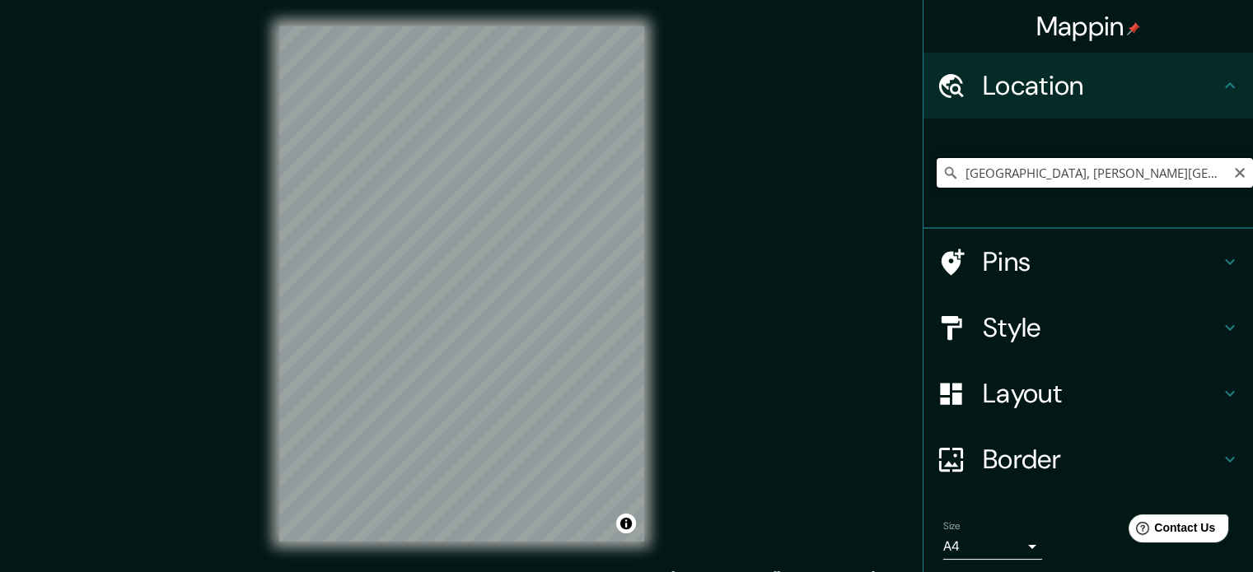
click at [994, 180] on input "Cali, Valle del Cauca, Colombia" at bounding box center [1095, 173] width 316 height 30
click at [1110, 174] on input "Cali, Valle del Cauca, Colombia" at bounding box center [1095, 173] width 316 height 30
click at [1141, 171] on input "Cali, Valle del Cauca, Colombia" at bounding box center [1095, 173] width 316 height 30
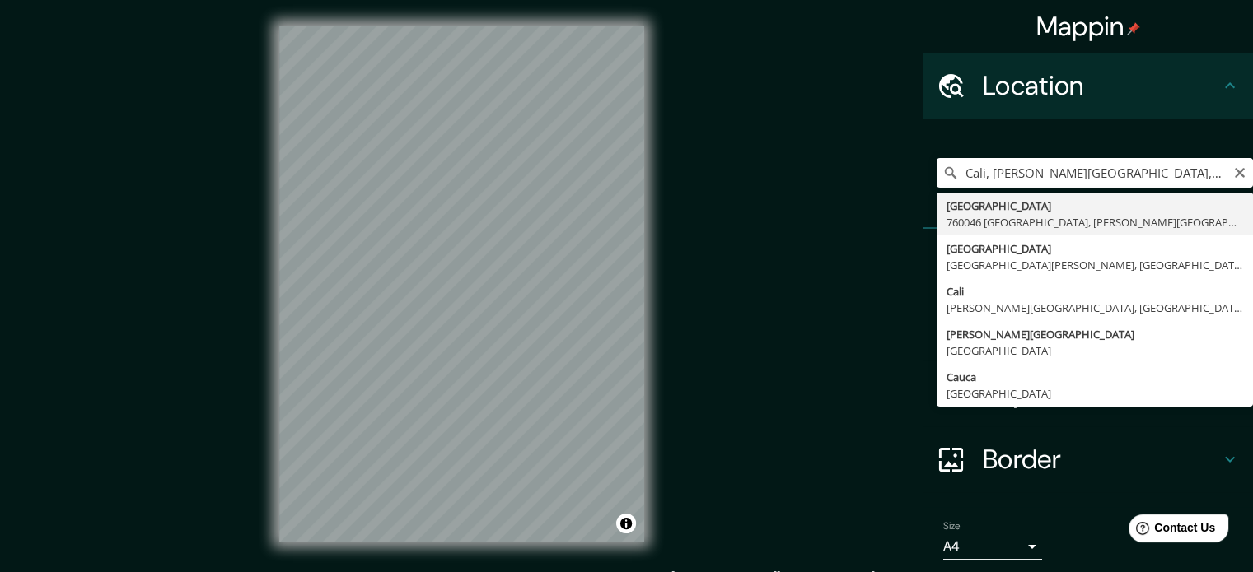
type input "Avenida 2 Norte, 760046 Cali, Valle del Cauca, Colombia"
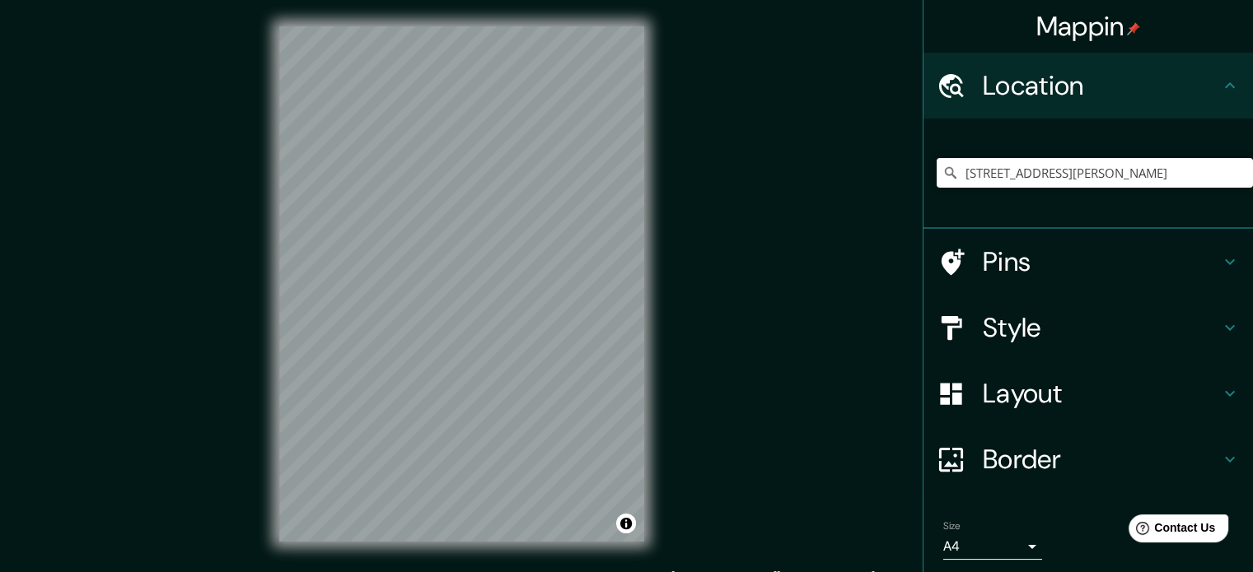
click at [1085, 409] on h4 "Layout" at bounding box center [1101, 393] width 237 height 33
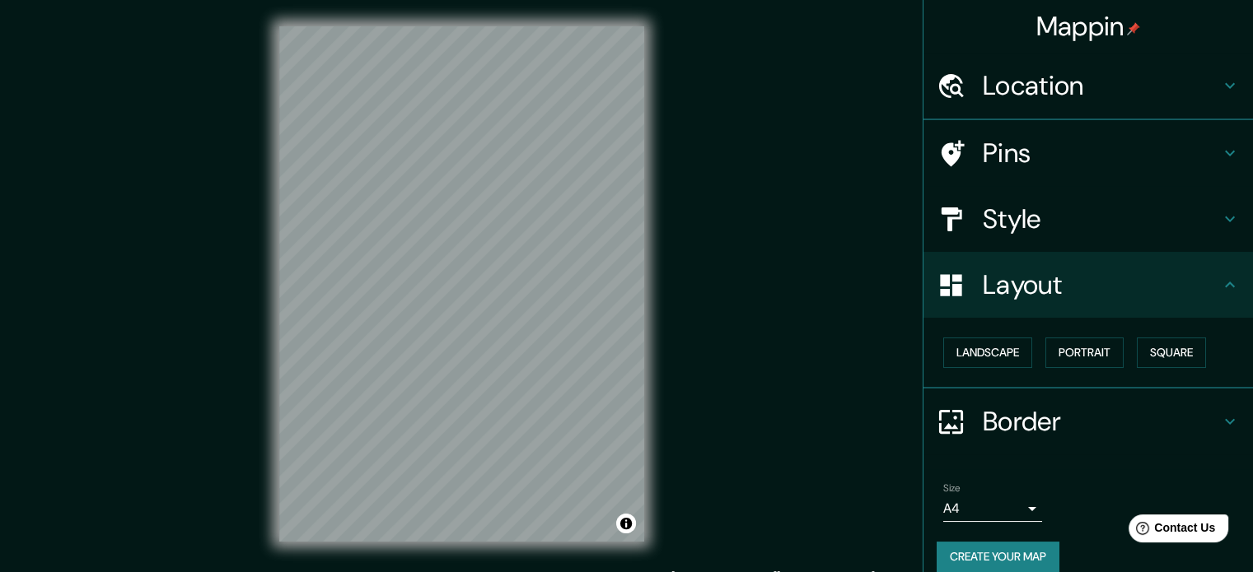
scroll to position [18, 0]
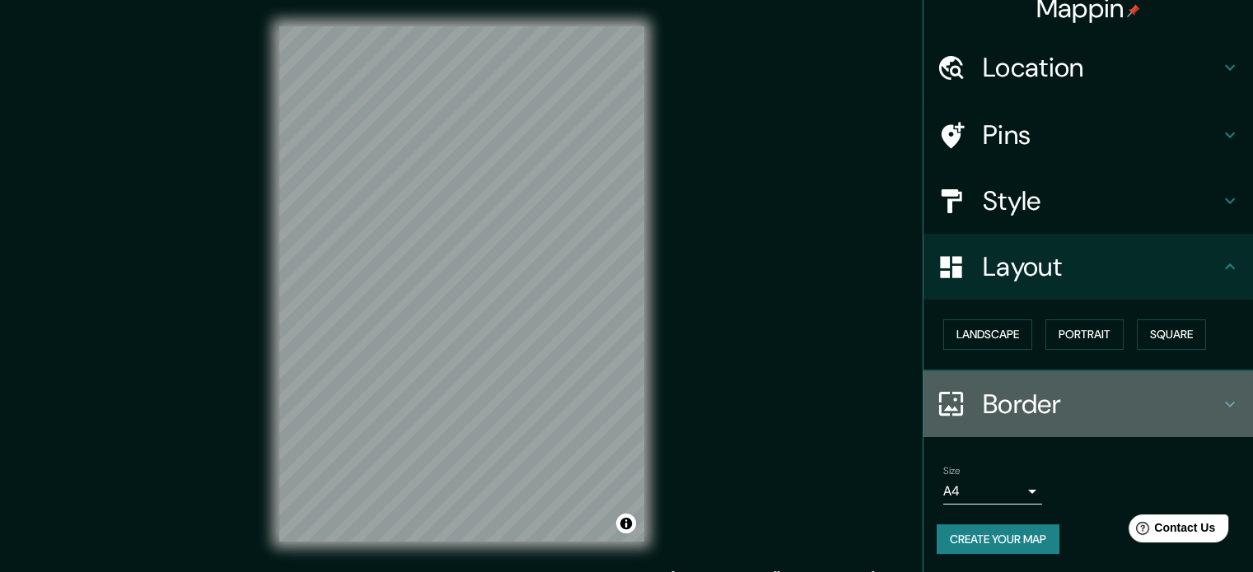
click at [1046, 376] on div "Border" at bounding box center [1087, 405] width 329 height 66
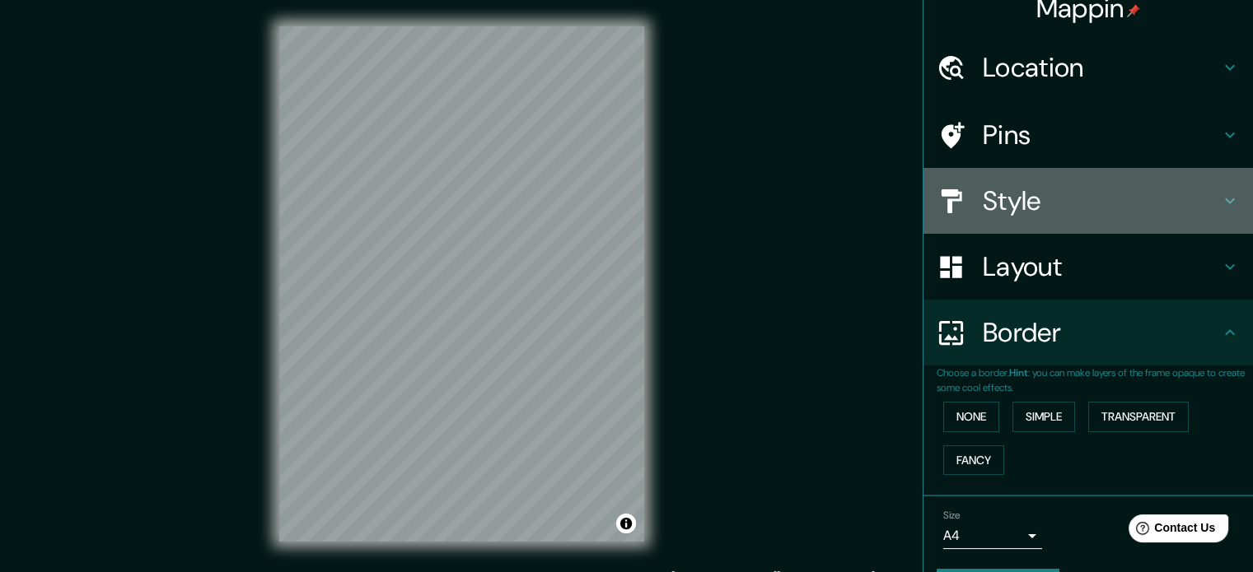
click at [1031, 215] on h4 "Style" at bounding box center [1101, 201] width 237 height 33
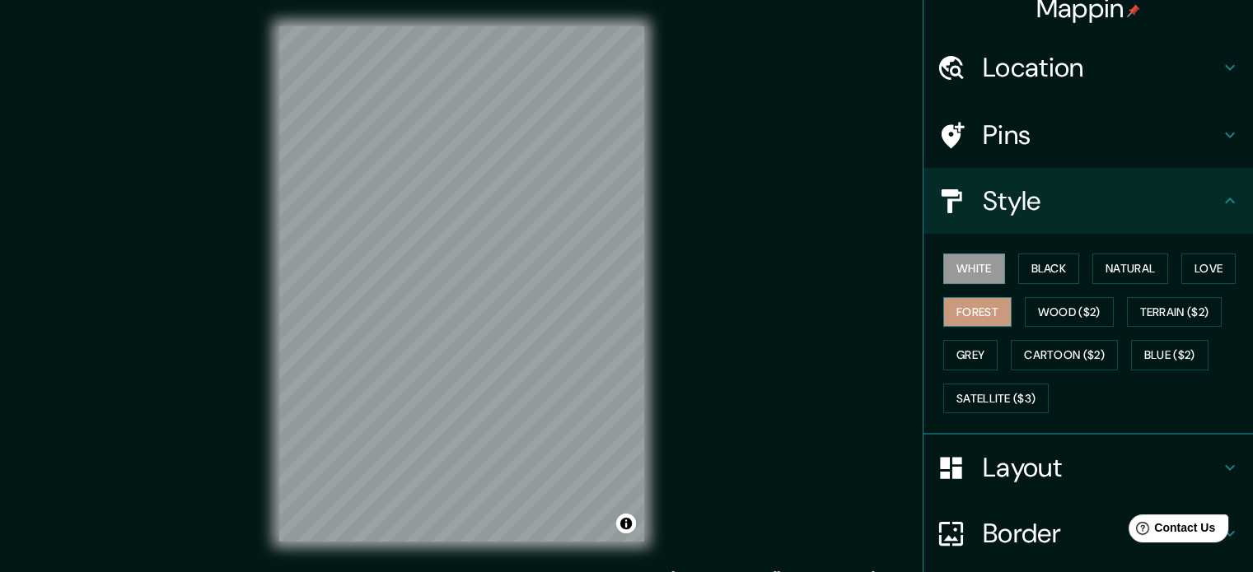
click at [965, 302] on button "Forest" at bounding box center [977, 312] width 68 height 30
click at [1134, 273] on button "Natural" at bounding box center [1130, 269] width 76 height 30
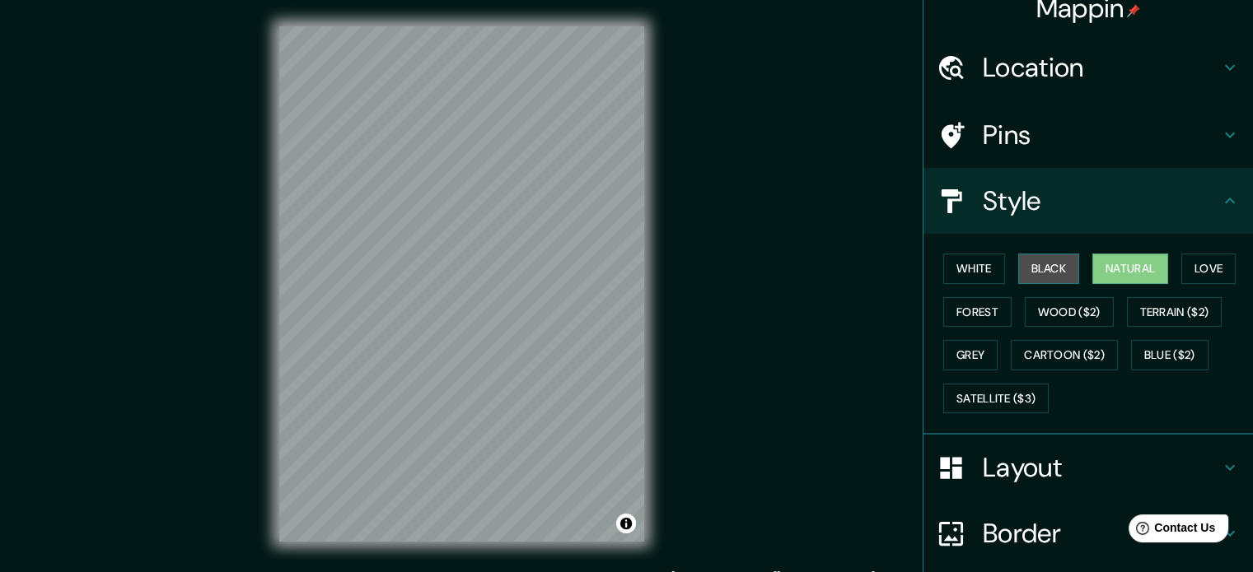
click at [1024, 258] on button "Black" at bounding box center [1049, 269] width 62 height 30
click at [1116, 264] on button "Natural" at bounding box center [1130, 269] width 76 height 30
click at [1041, 261] on button "Black" at bounding box center [1049, 269] width 62 height 30
click at [964, 340] on button "Grey" at bounding box center [970, 355] width 54 height 30
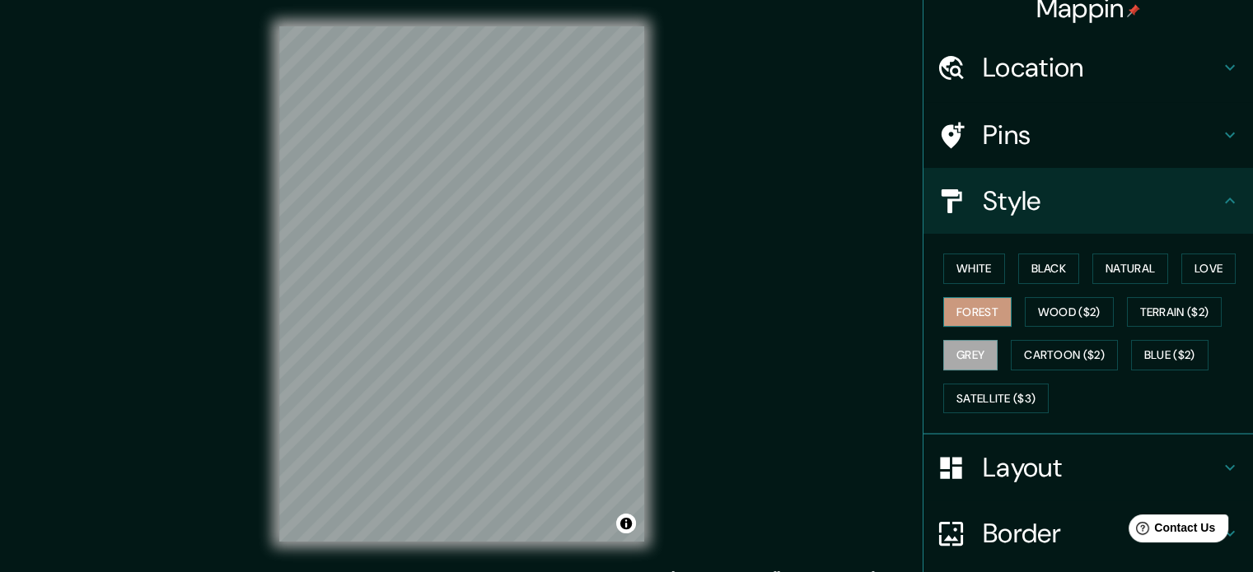
click at [995, 316] on button "Forest" at bounding box center [977, 312] width 68 height 30
click at [1031, 313] on button "Wood ($2)" at bounding box center [1069, 312] width 89 height 30
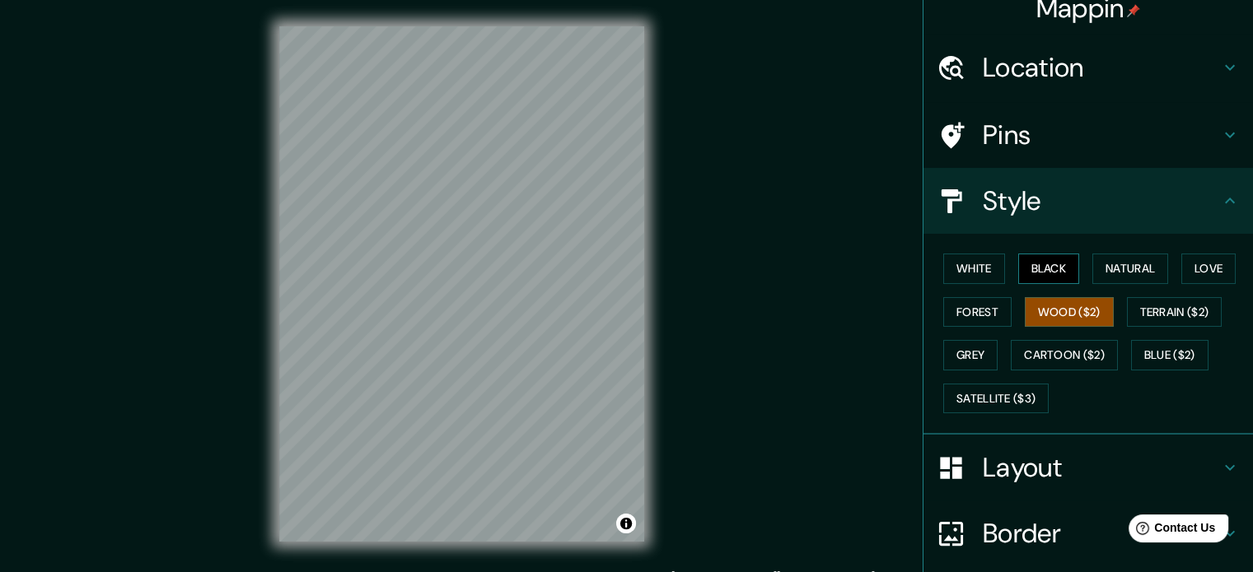
click at [1065, 278] on button "Black" at bounding box center [1049, 269] width 62 height 30
click at [1237, 259] on div "White Black Natural Love Forest Wood ($2) Terrain ($2) Grey Cartoon ($2) Blue (…" at bounding box center [1095, 333] width 316 height 173
click at [1219, 267] on button "Love" at bounding box center [1208, 269] width 54 height 30
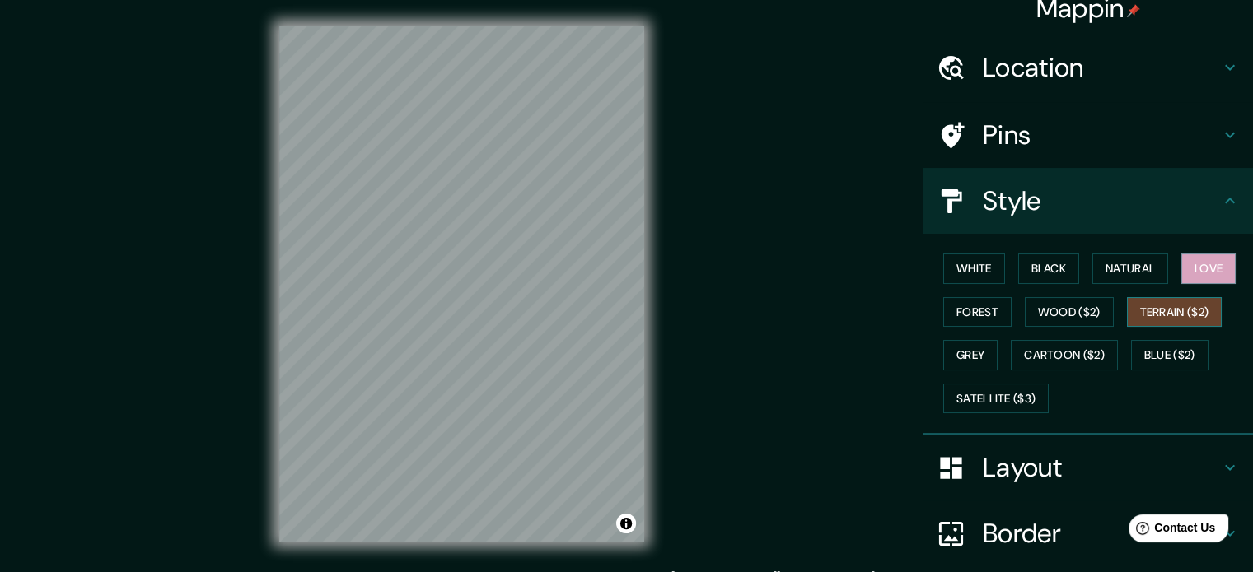
click at [1166, 312] on button "Terrain ($2)" at bounding box center [1175, 312] width 96 height 30
click at [1153, 341] on button "Blue ($2)" at bounding box center [1169, 355] width 77 height 30
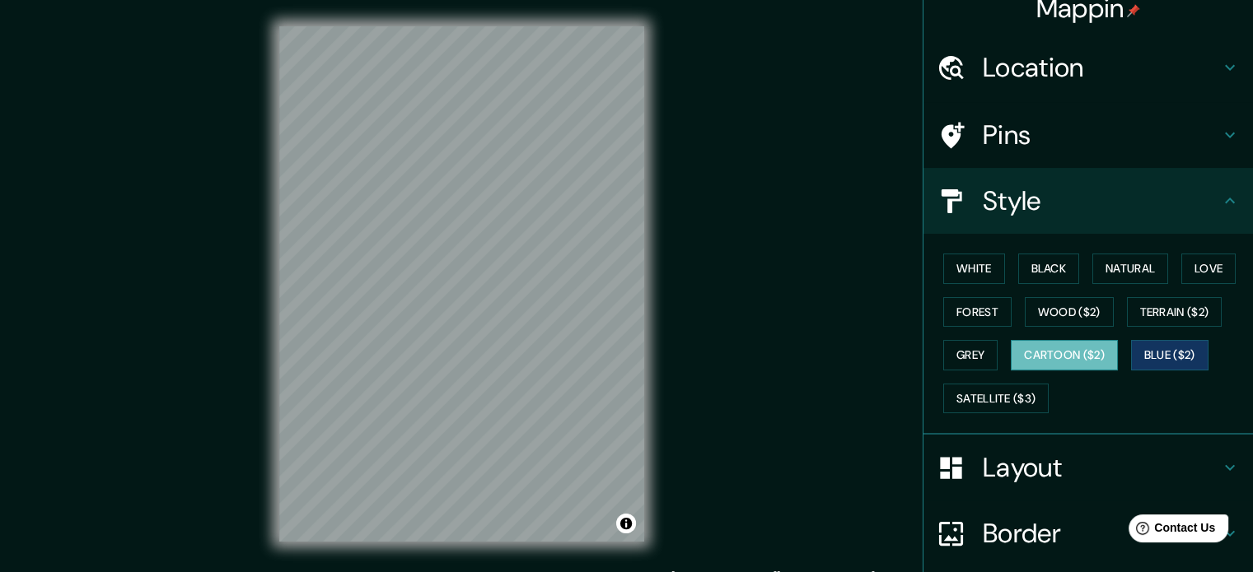
click at [1012, 343] on button "Cartoon ($2)" at bounding box center [1064, 355] width 107 height 30
click at [984, 343] on button "Grey" at bounding box center [970, 355] width 54 height 30
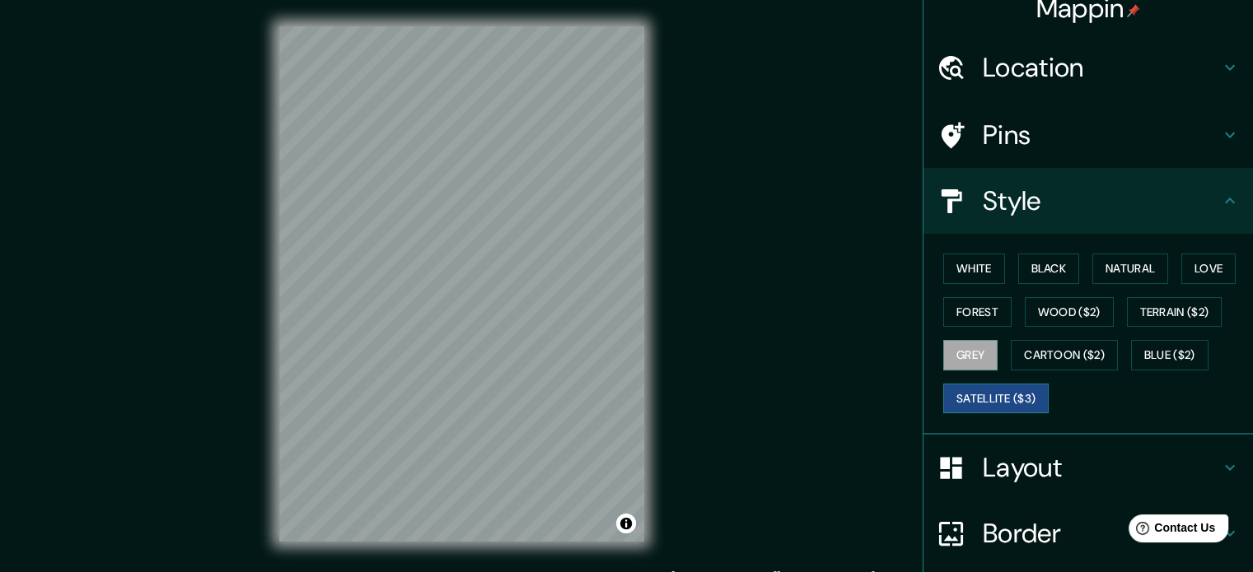
click at [1008, 400] on button "Satellite ($3)" at bounding box center [995, 399] width 105 height 30
click at [1005, 269] on div "White Black Natural Love Forest Wood ($2) Terrain ($2) Grey Cartoon ($2) Blue (…" at bounding box center [1095, 333] width 316 height 173
click at [1018, 262] on button "Black" at bounding box center [1049, 269] width 62 height 30
click at [993, 400] on button "Satellite ($3)" at bounding box center [995, 399] width 105 height 30
click at [1018, 259] on button "Black" at bounding box center [1049, 269] width 62 height 30
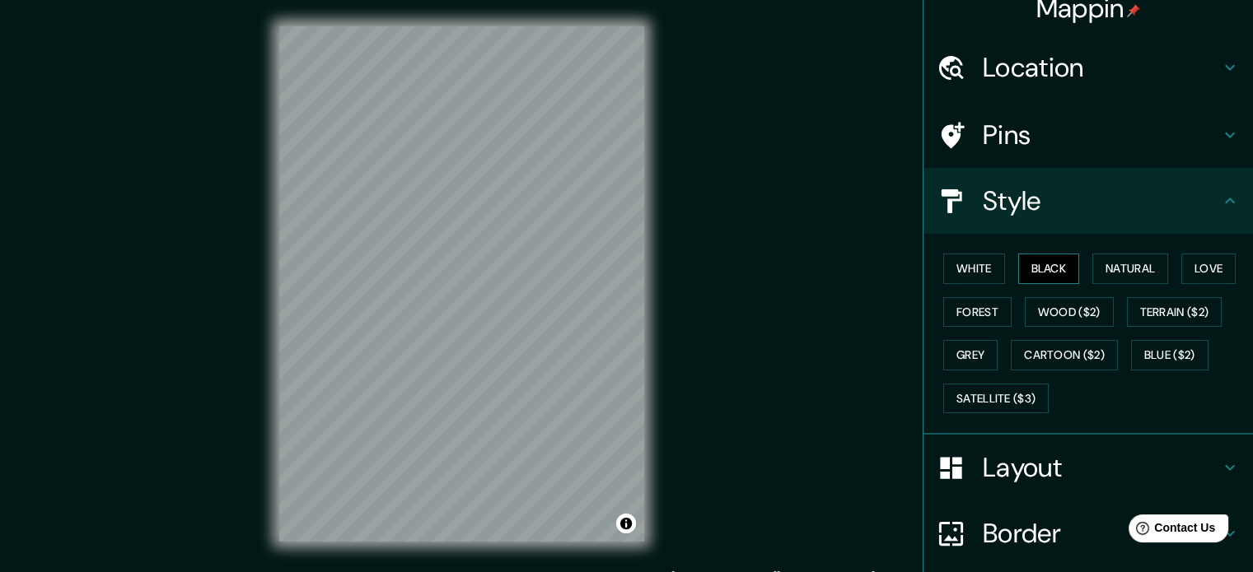
click at [1022, 255] on button "Black" at bounding box center [1049, 269] width 62 height 30
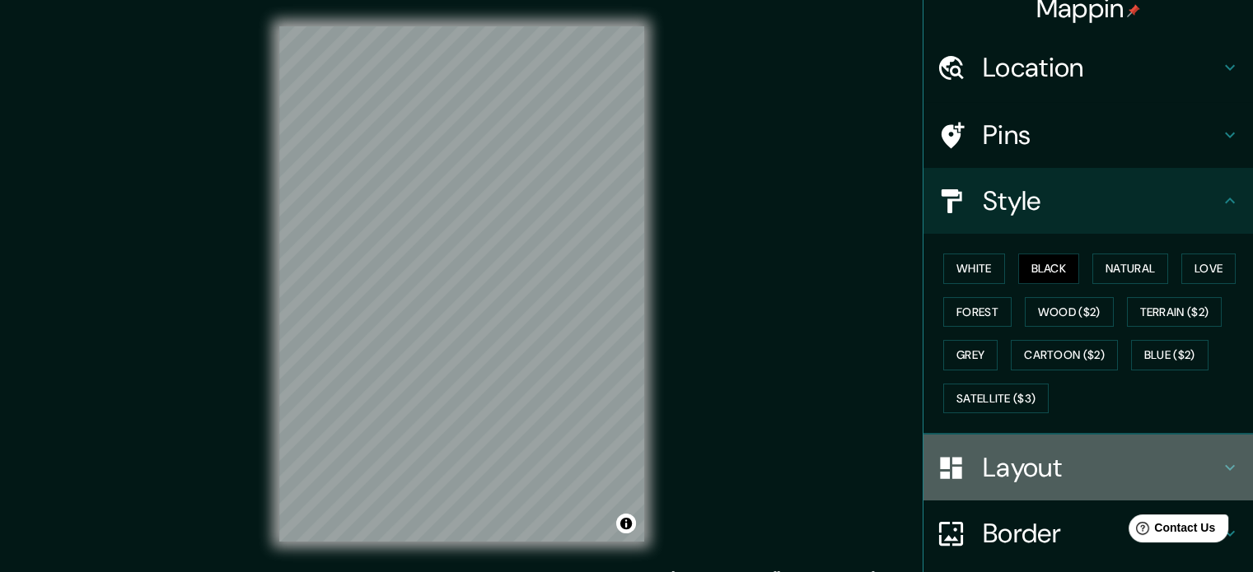
click at [1026, 474] on h4 "Layout" at bounding box center [1101, 467] width 237 height 33
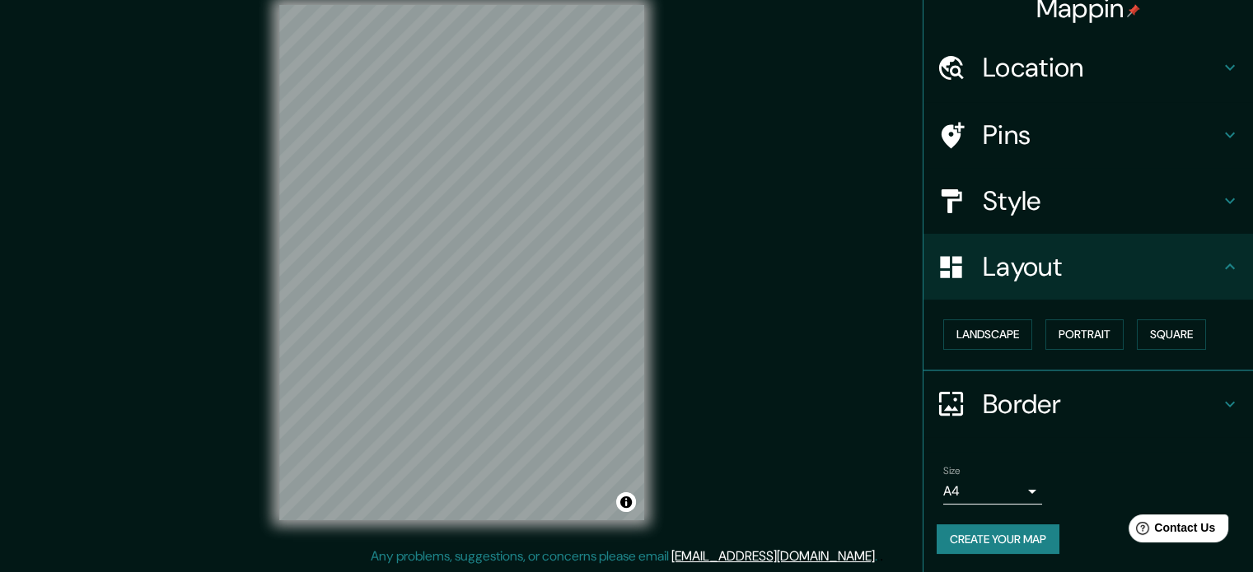
scroll to position [0, 0]
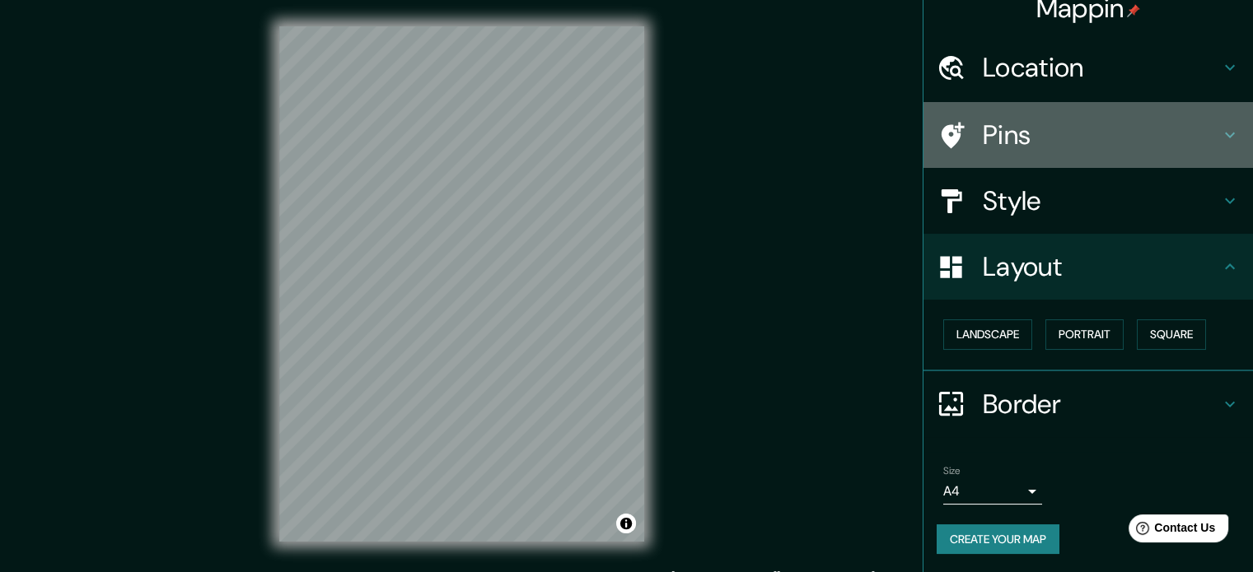
click at [1124, 132] on h4 "Pins" at bounding box center [1101, 135] width 237 height 33
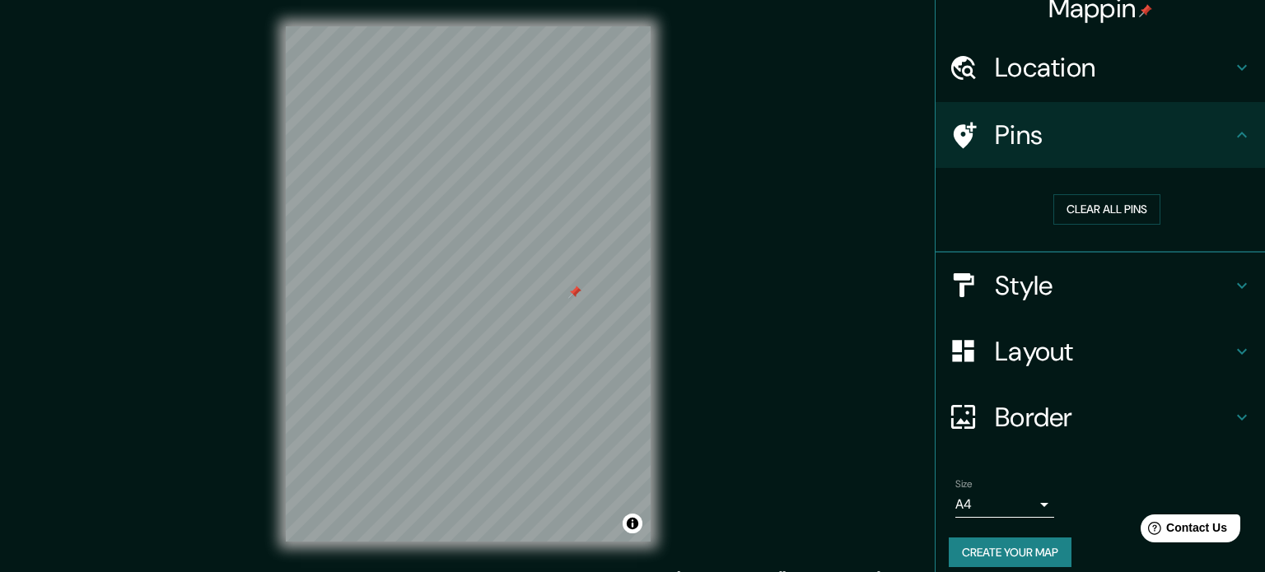
click at [982, 504] on body "Mappin Location Avenida 2 Norte, 760046 Cali, Valle del Cauca, Colombia Pins Cl…" at bounding box center [632, 286] width 1265 height 572
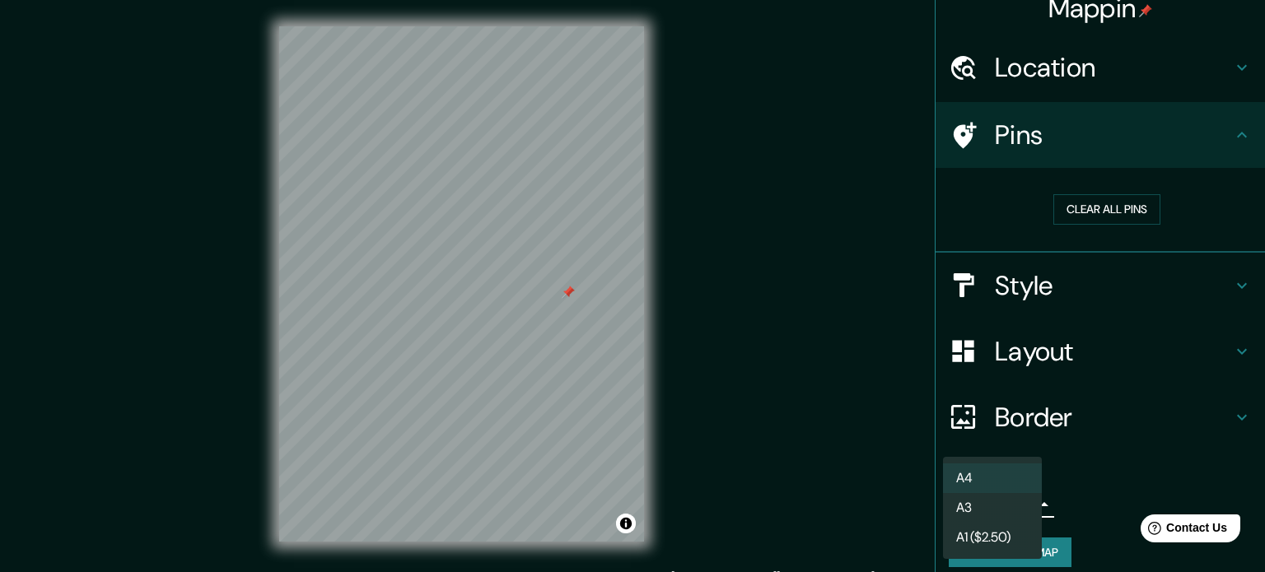
click at [965, 511] on li "A3" at bounding box center [992, 508] width 99 height 30
click at [965, 502] on body "Mappin Location Avenida 2 Norte, 760046 Cali, Valle del Cauca, Colombia Pins Cl…" at bounding box center [632, 286] width 1265 height 572
click at [972, 484] on li "A4" at bounding box center [992, 479] width 99 height 30
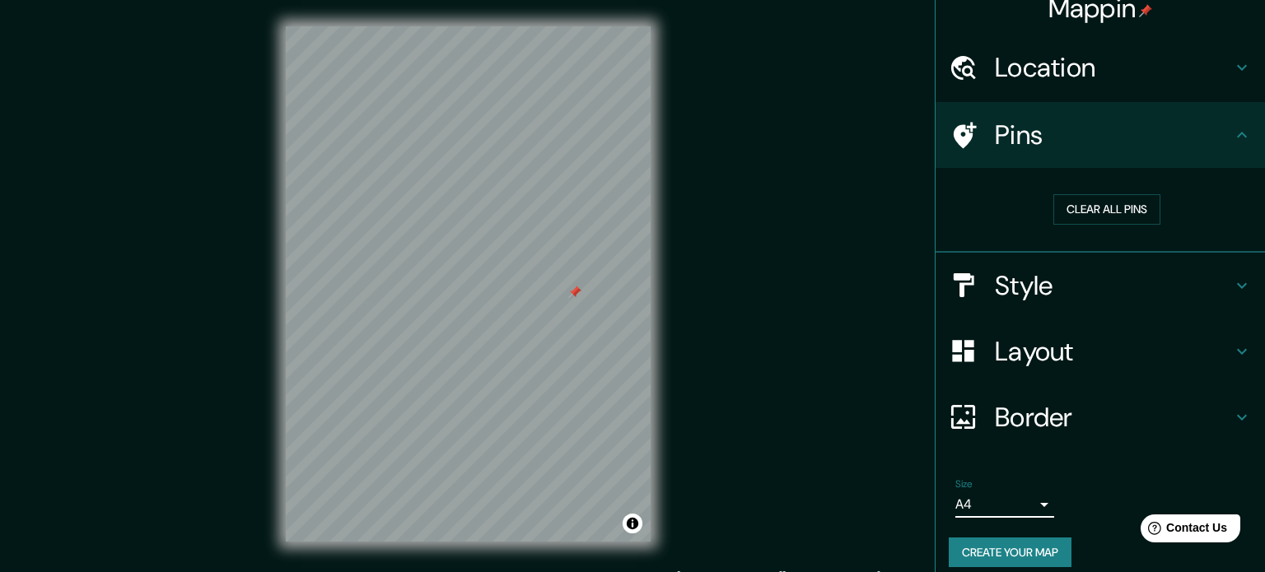
click at [956, 493] on body "Mappin Location Avenida 2 Norte, 760046 Cali, Valle del Cauca, Colombia Pins Cl…" at bounding box center [632, 286] width 1265 height 572
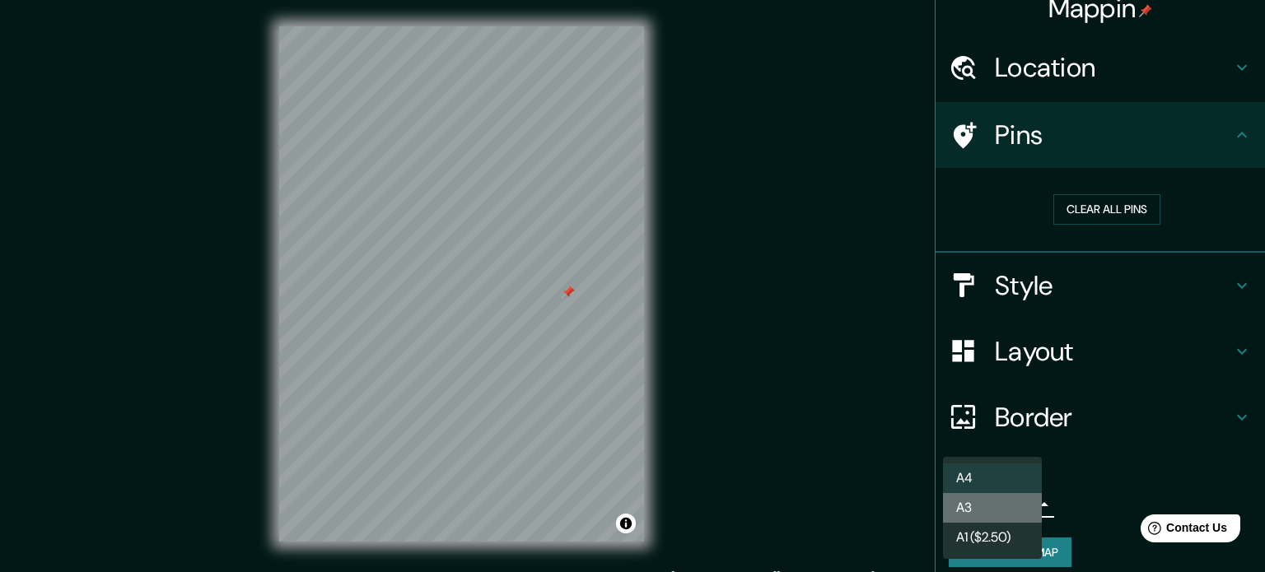
click at [979, 507] on li "A3" at bounding box center [992, 508] width 99 height 30
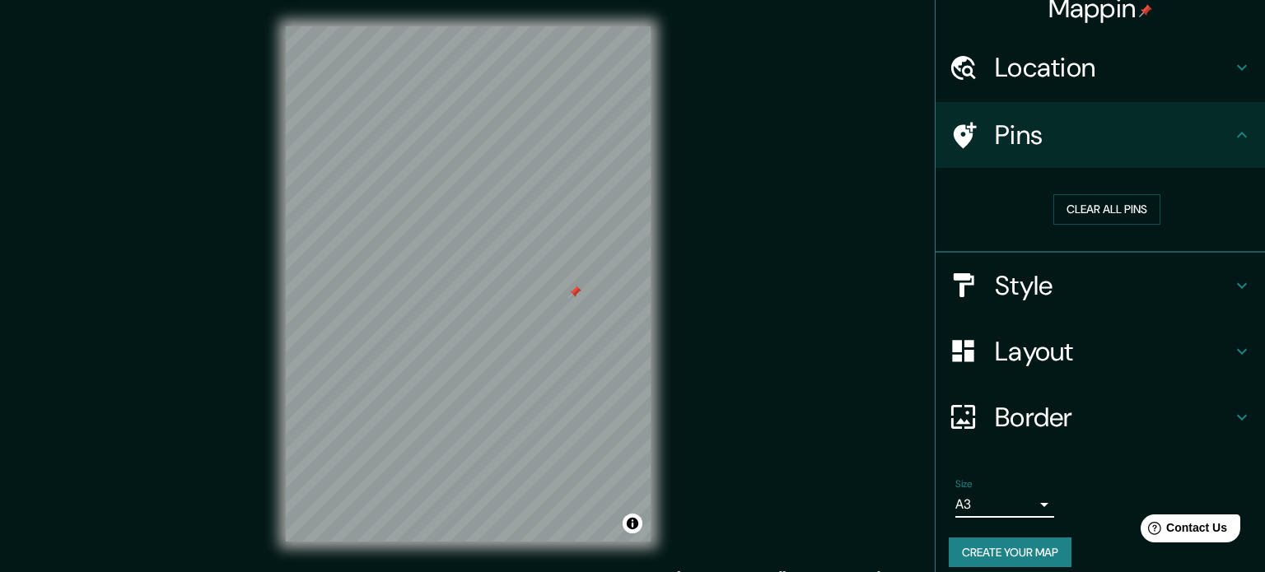
click at [1008, 494] on body "Mappin Location Avenida 2 Norte, 760046 Cali, Valle del Cauca, Colombia Pins Cl…" at bounding box center [632, 286] width 1265 height 572
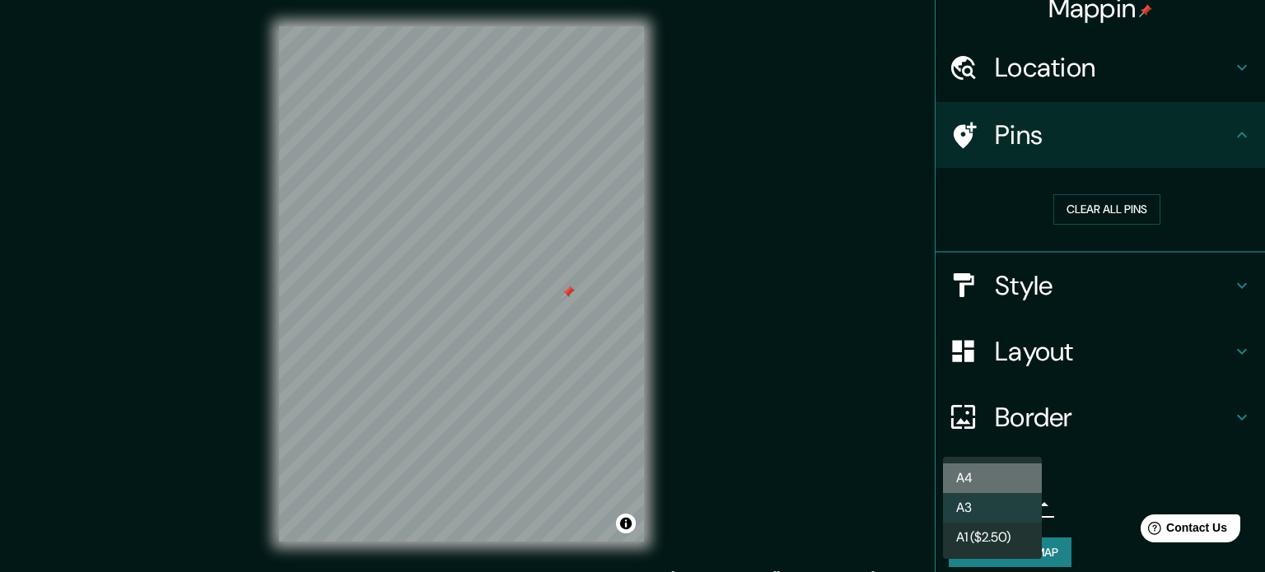
click at [1015, 475] on li "A4" at bounding box center [992, 479] width 99 height 30
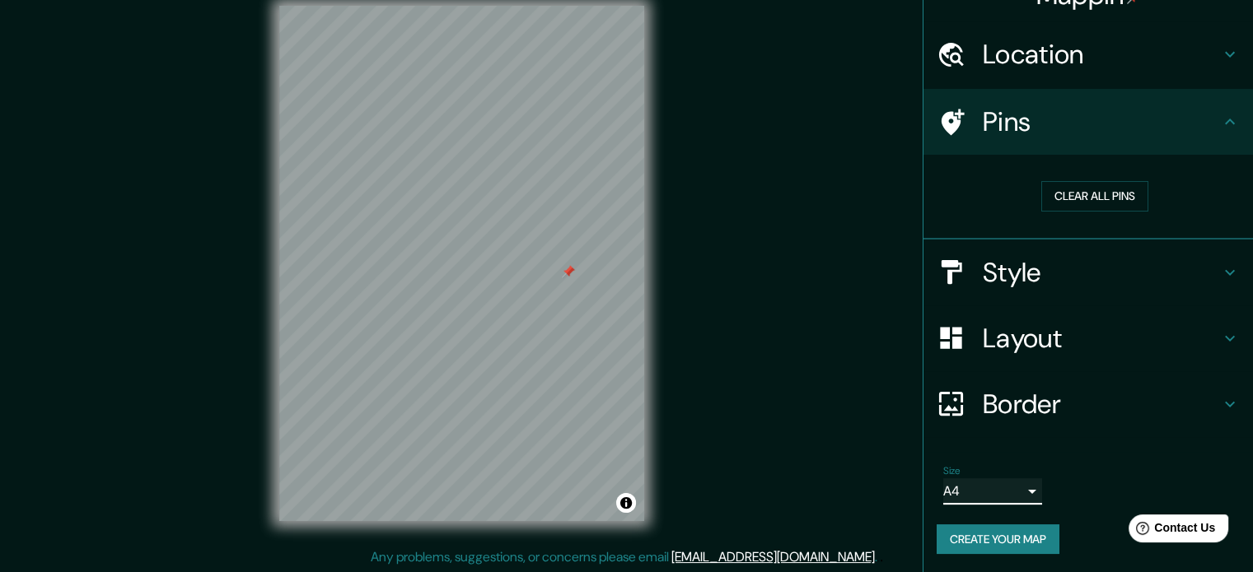
scroll to position [21, 0]
drag, startPoint x: 1004, startPoint y: 535, endPoint x: 1052, endPoint y: 542, distance: 48.3
click at [1052, 542] on button "Create your map" at bounding box center [998, 540] width 123 height 30
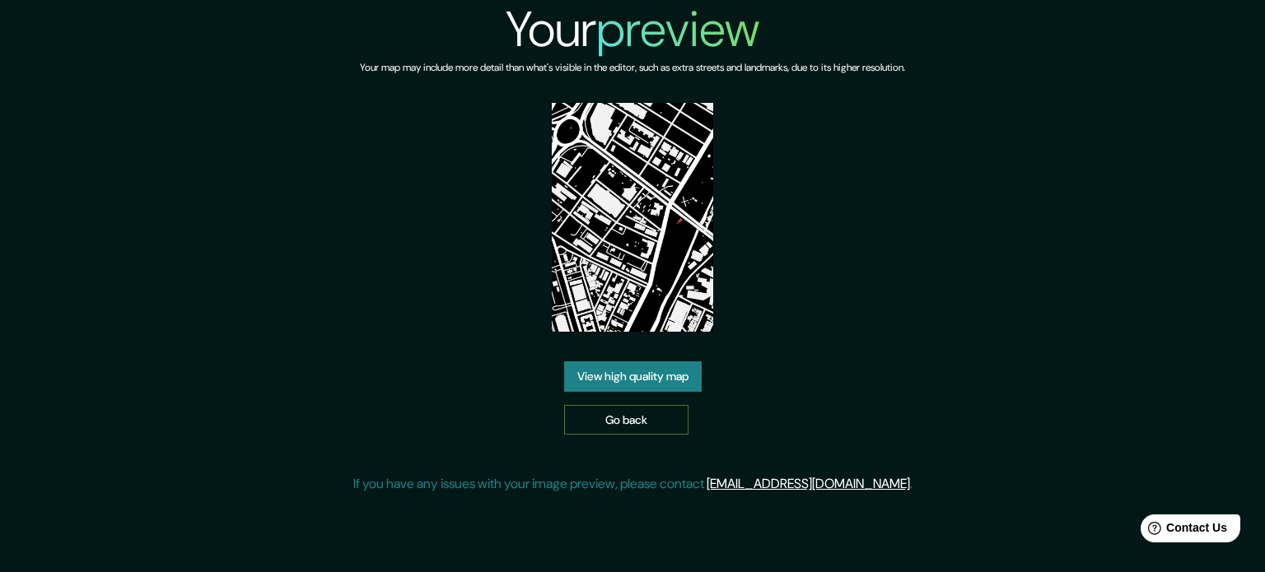
click at [639, 430] on link "Go back" at bounding box center [626, 420] width 124 height 30
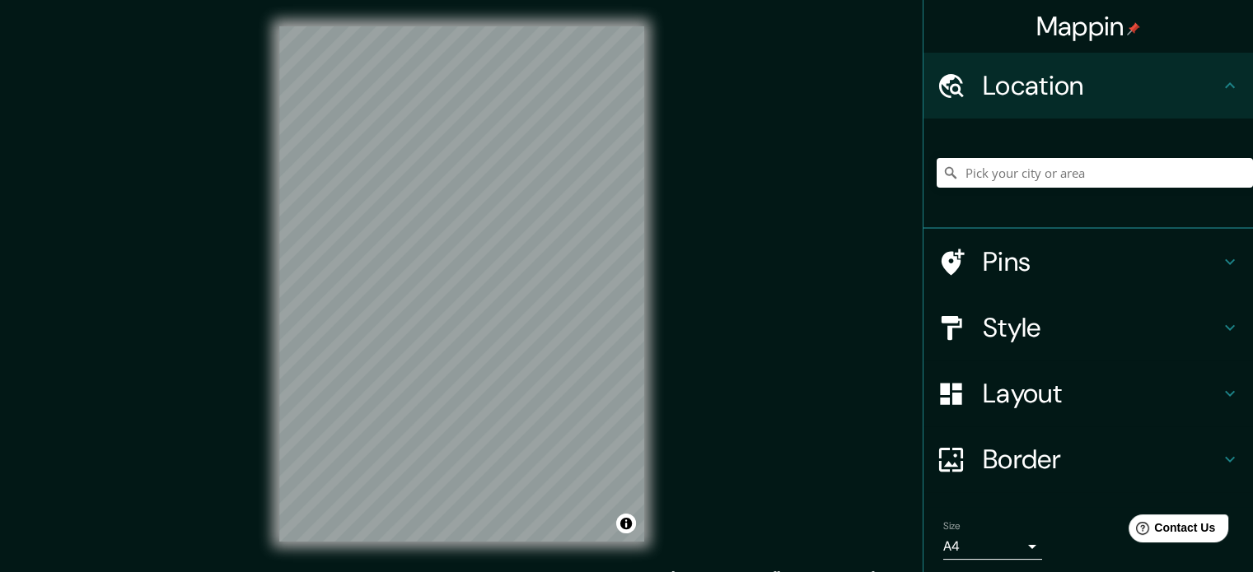
click at [983, 257] on h4 "Pins" at bounding box center [1101, 261] width 237 height 33
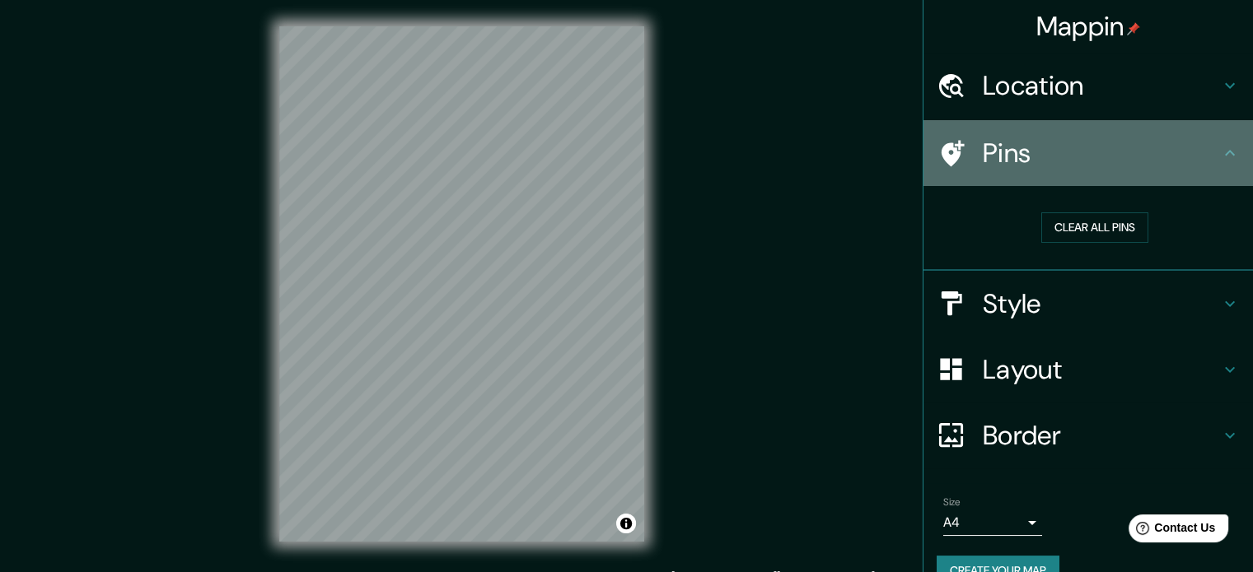
click at [937, 144] on icon at bounding box center [951, 153] width 29 height 29
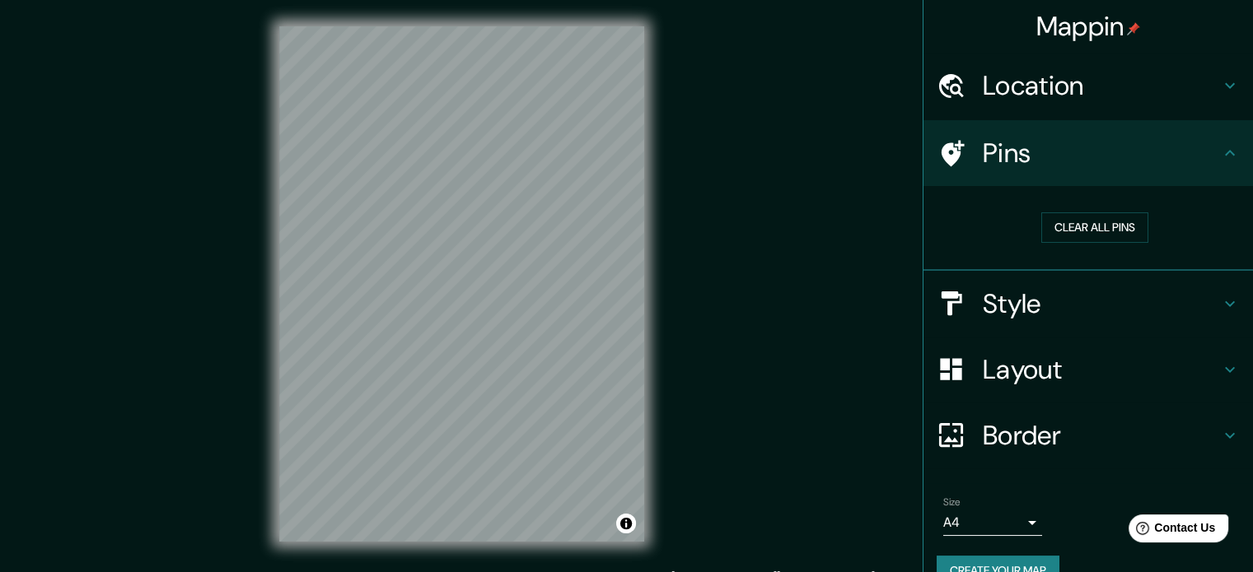
click at [1161, 167] on h4 "Pins" at bounding box center [1101, 153] width 237 height 33
drag, startPoint x: 1137, startPoint y: 203, endPoint x: 1127, endPoint y: 216, distance: 15.8
click at [1133, 207] on div "Clear all pins" at bounding box center [1095, 227] width 316 height 57
click at [1127, 216] on button "Clear all pins" at bounding box center [1094, 228] width 107 height 30
click at [1049, 301] on h4 "Style" at bounding box center [1101, 303] width 237 height 33
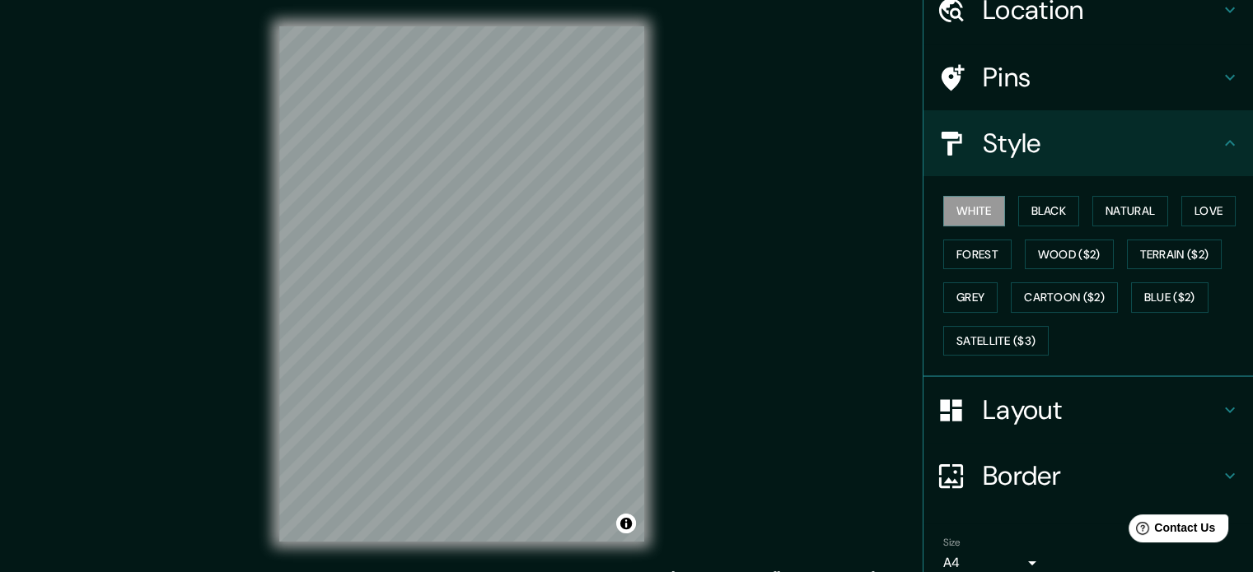
scroll to position [82, 0]
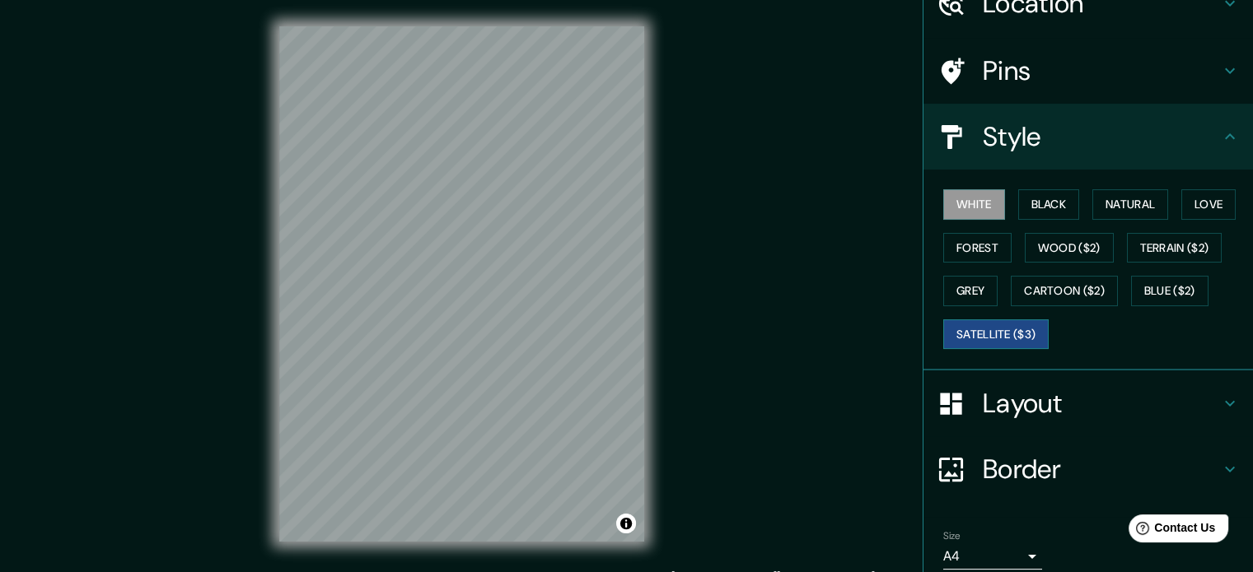
click at [1019, 333] on button "Satellite ($3)" at bounding box center [995, 335] width 105 height 30
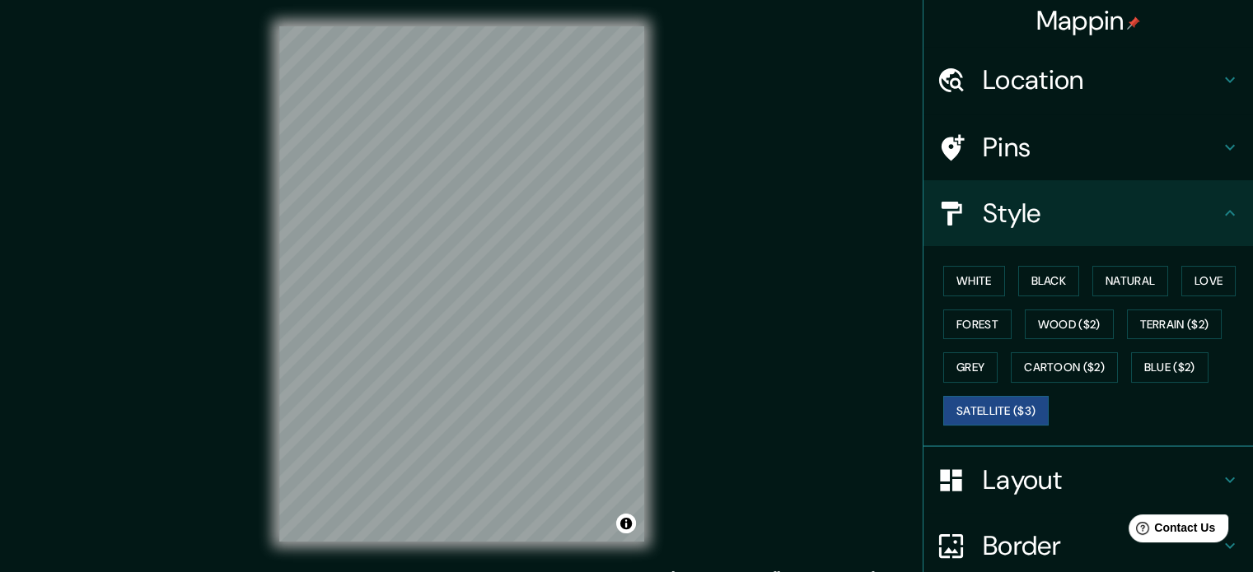
scroll to position [0, 0]
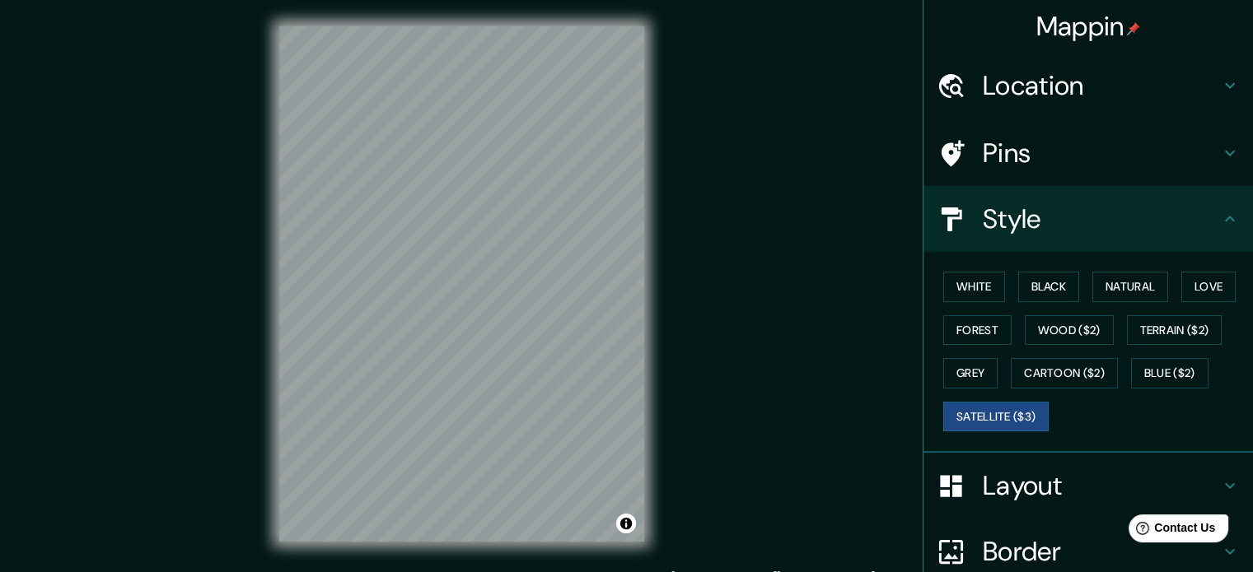
click at [1084, 91] on h4 "Location" at bounding box center [1101, 85] width 237 height 33
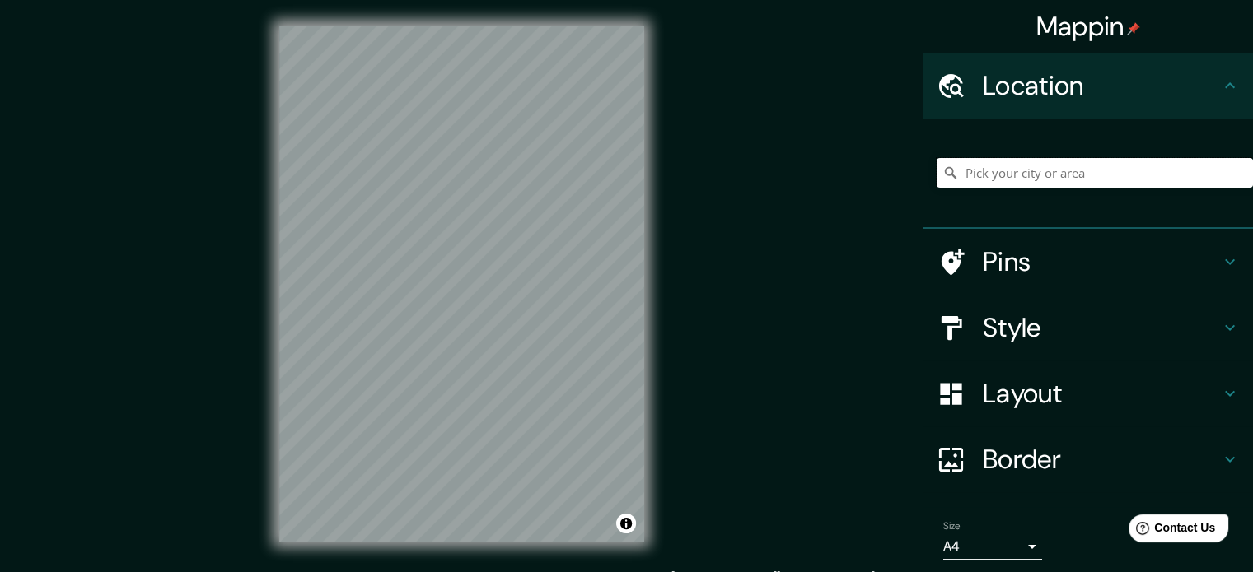
click at [1007, 176] on input "Pick your city or area" at bounding box center [1095, 173] width 316 height 30
paste input "[URL][DOMAIN_NAME]"
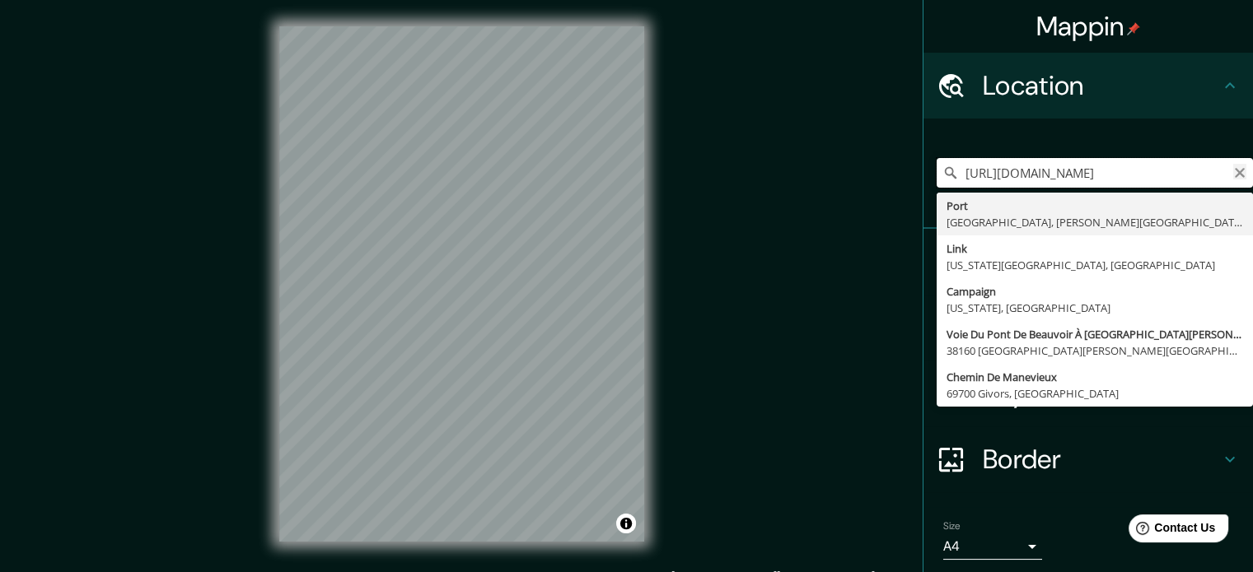
type input "[URL][DOMAIN_NAME]"
click at [1235, 174] on icon "Clear" at bounding box center [1240, 173] width 10 height 10
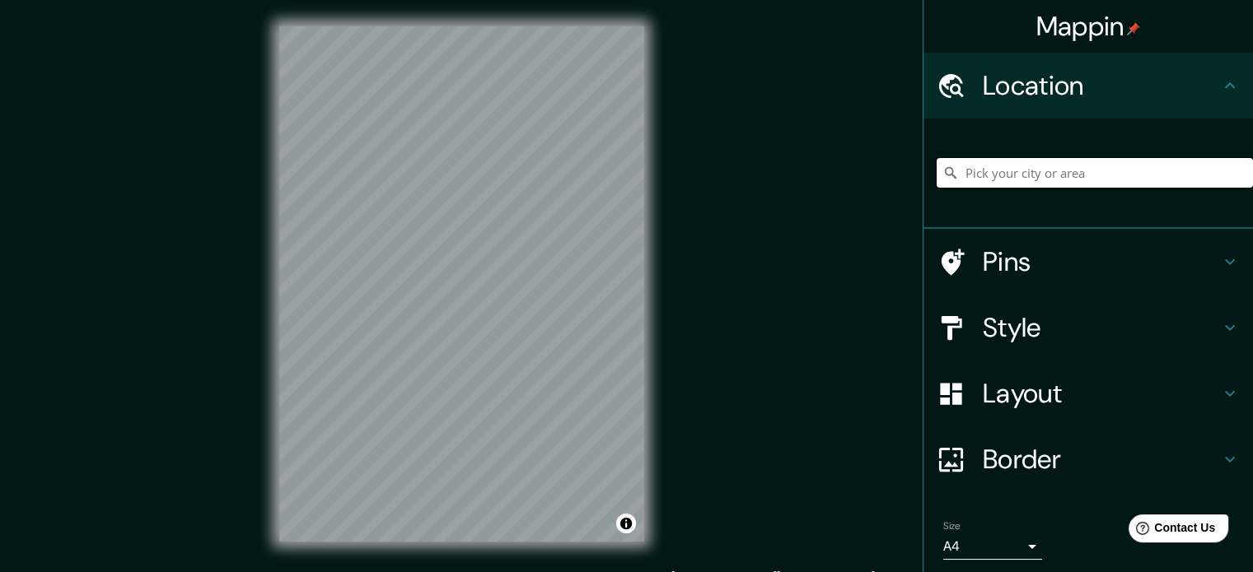
click at [1112, 173] on input "Pick your city or area" at bounding box center [1095, 173] width 316 height 30
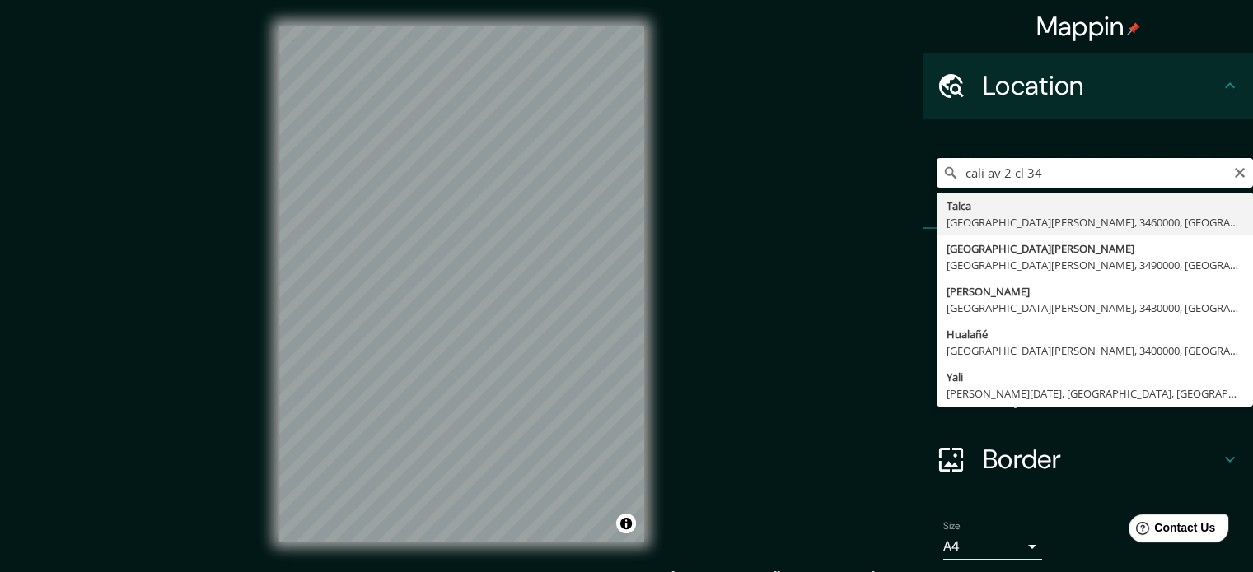
drag, startPoint x: 1026, startPoint y: 169, endPoint x: 984, endPoint y: 167, distance: 42.0
click at [984, 167] on input "cali av 2 cl 34" at bounding box center [1095, 173] width 316 height 30
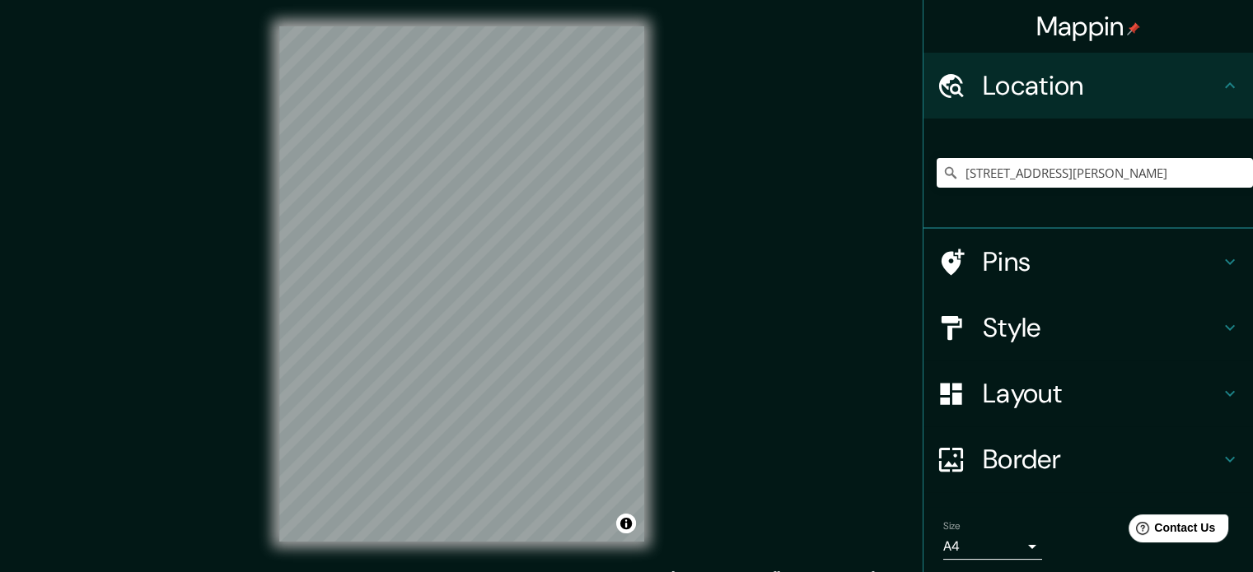
click at [1091, 265] on h4 "Pins" at bounding box center [1101, 261] width 237 height 33
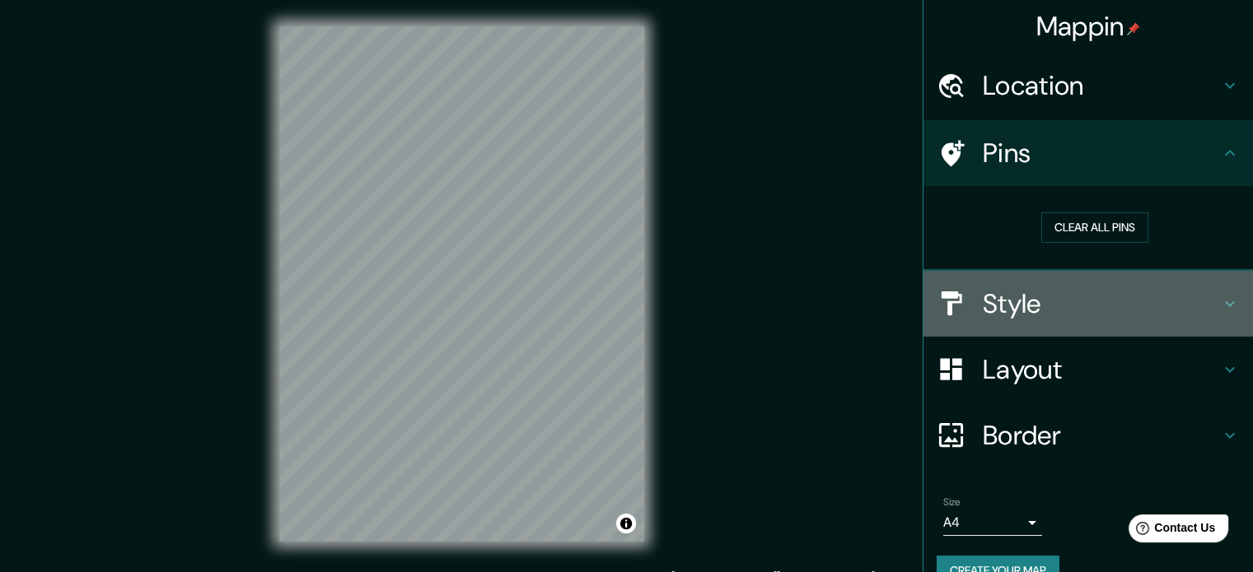
click at [1074, 318] on h4 "Style" at bounding box center [1101, 303] width 237 height 33
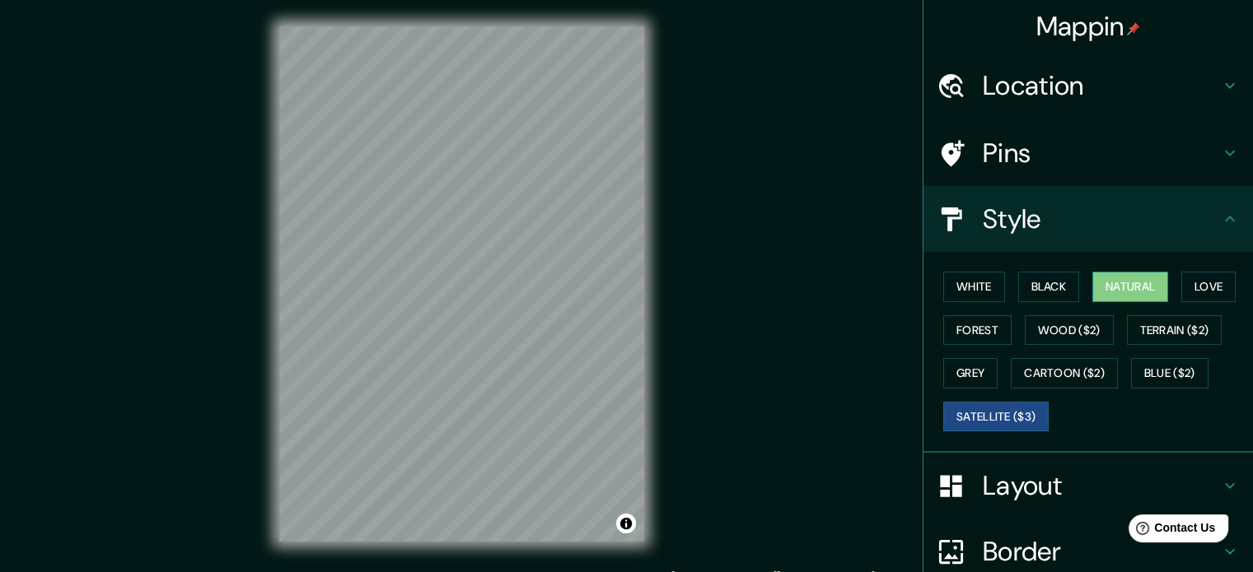
click at [1119, 283] on button "Natural" at bounding box center [1130, 287] width 76 height 30
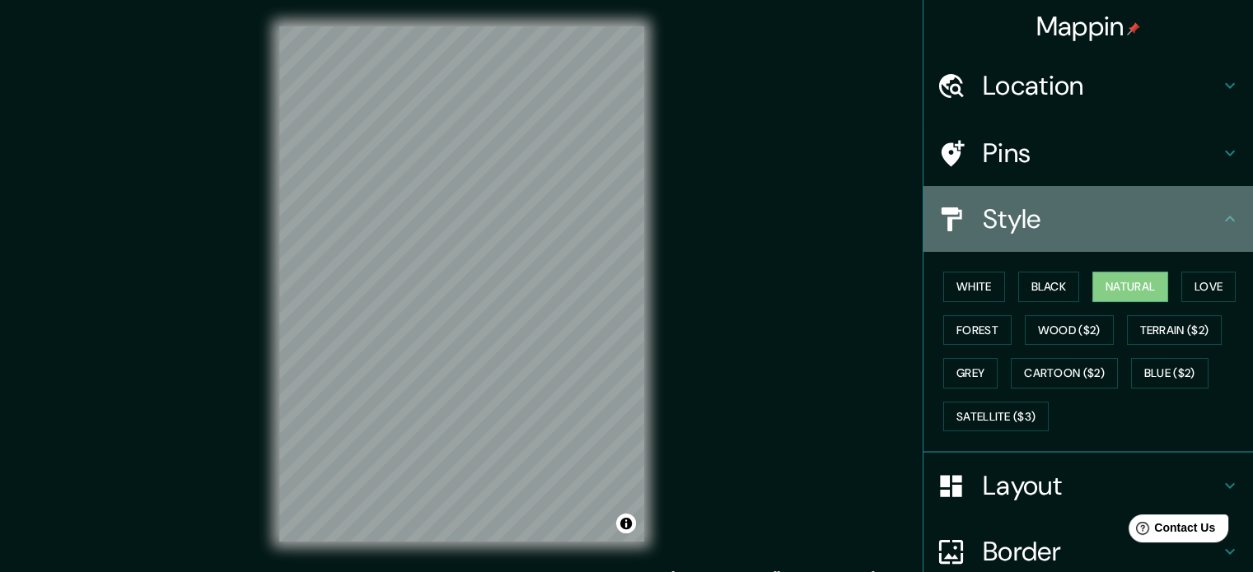
click at [1157, 221] on h4 "Style" at bounding box center [1101, 219] width 237 height 33
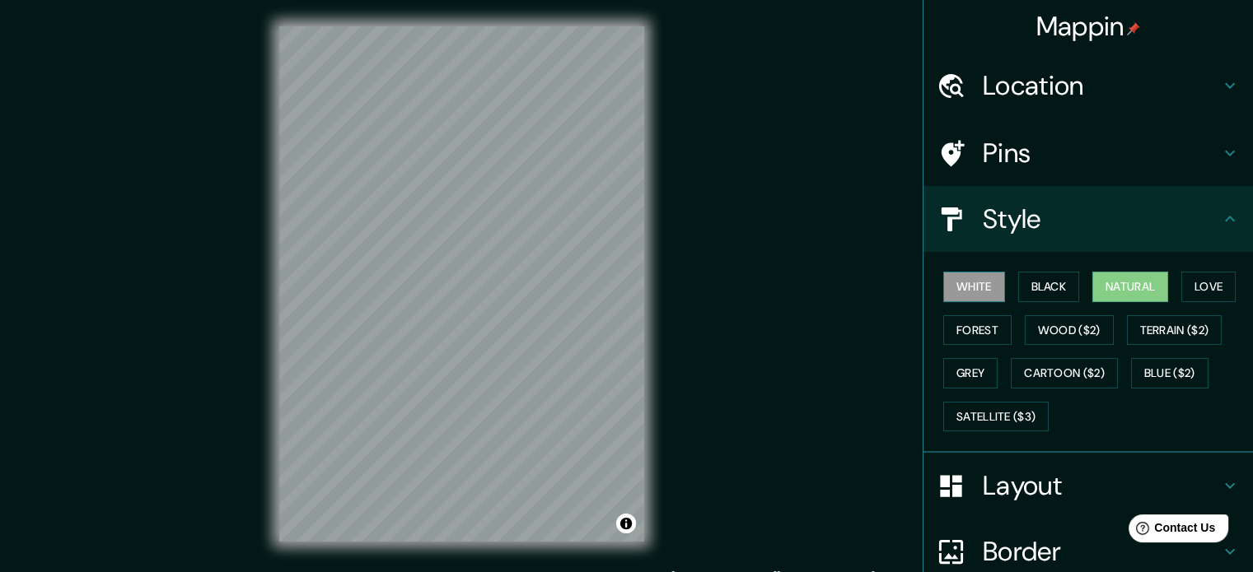
click at [974, 278] on button "White" at bounding box center [974, 287] width 62 height 30
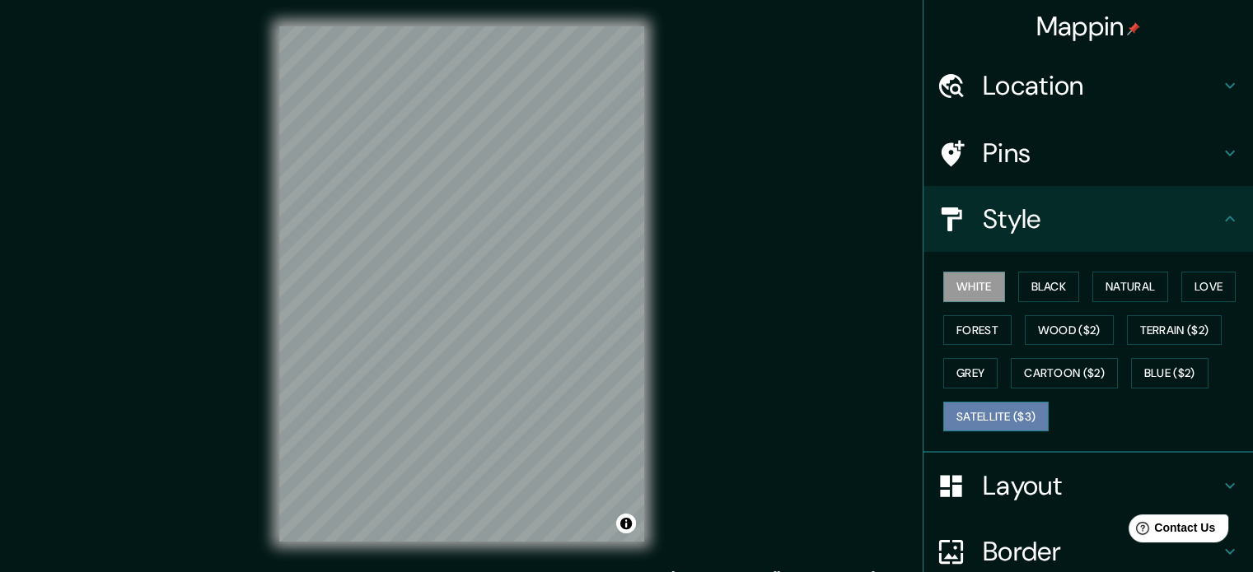
click at [959, 415] on button "Satellite ($3)" at bounding box center [995, 417] width 105 height 30
click at [273, 269] on div "© Mapbox © OpenStreetMap Improve this map © Maxar" at bounding box center [462, 284] width 418 height 568
click at [255, 292] on div "© Mapbox © OpenStreetMap Improve this map © Maxar" at bounding box center [462, 284] width 418 height 568
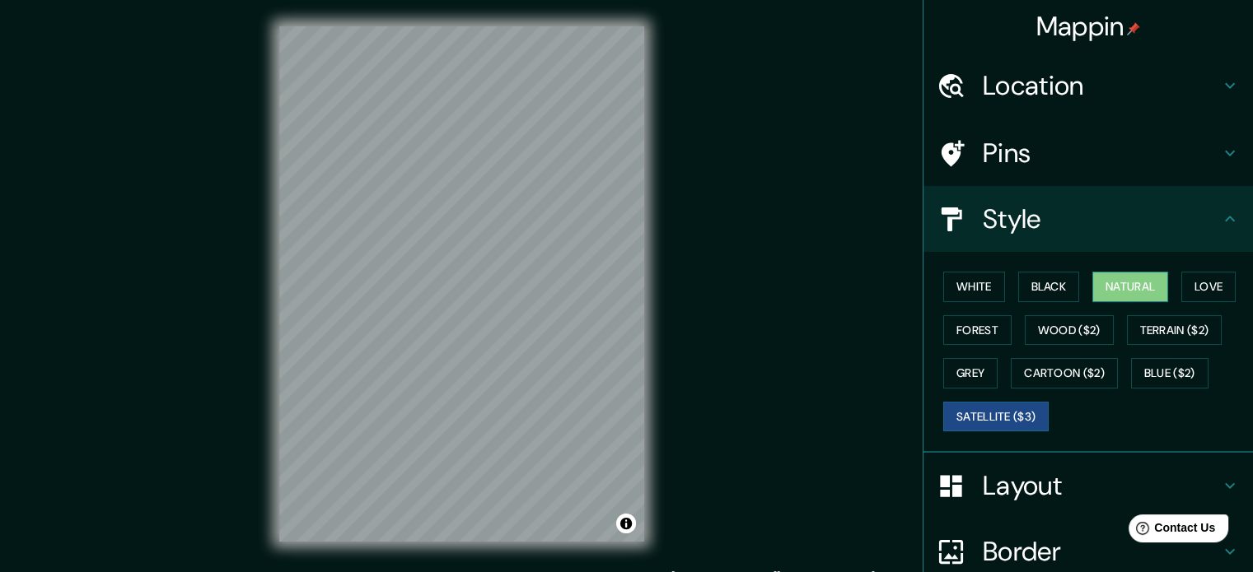
click at [1136, 279] on button "Natural" at bounding box center [1130, 287] width 76 height 30
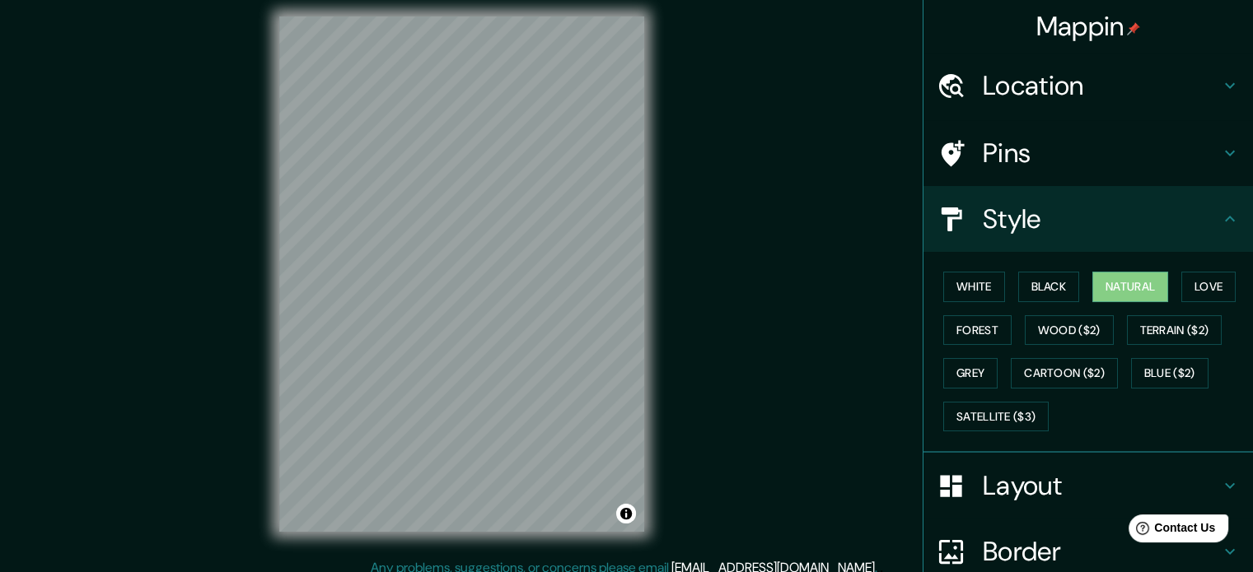
scroll to position [21, 0]
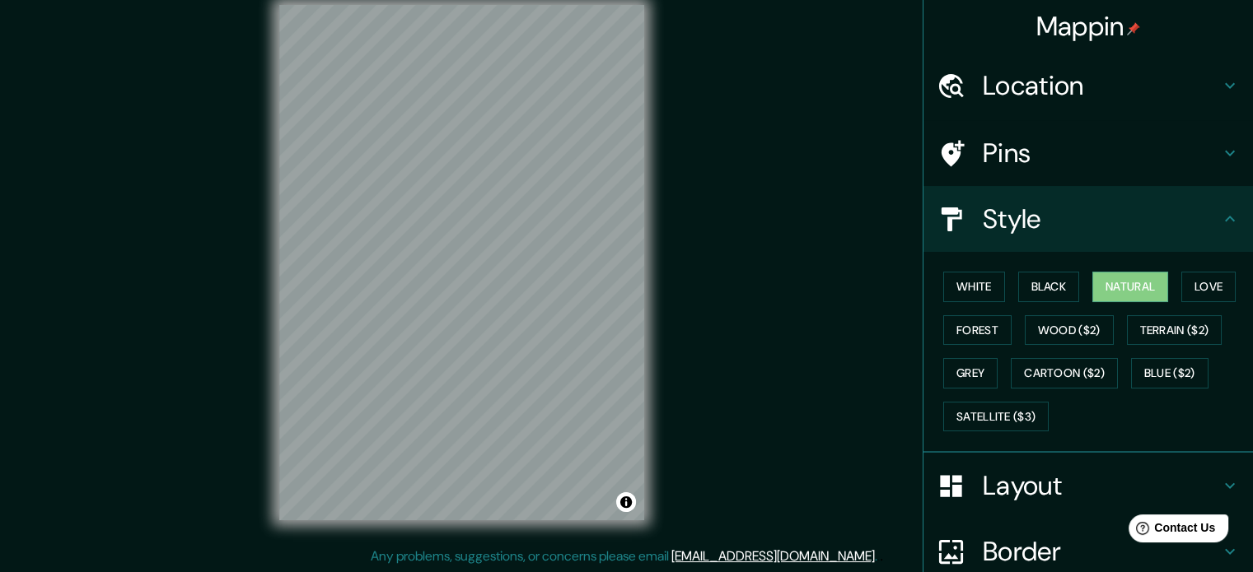
click at [199, 109] on div "Mappin Location Av 2 N, 760006 Cali, Valle del Cauca, Colombia Pins Style White…" at bounding box center [626, 276] width 1253 height 595
click at [505, 550] on div "Mappin Location Av 2 N, 760006 Cali, Valle del Cauca, Colombia Pins Style White…" at bounding box center [626, 276] width 1253 height 595
click at [985, 295] on button "White" at bounding box center [974, 287] width 62 height 30
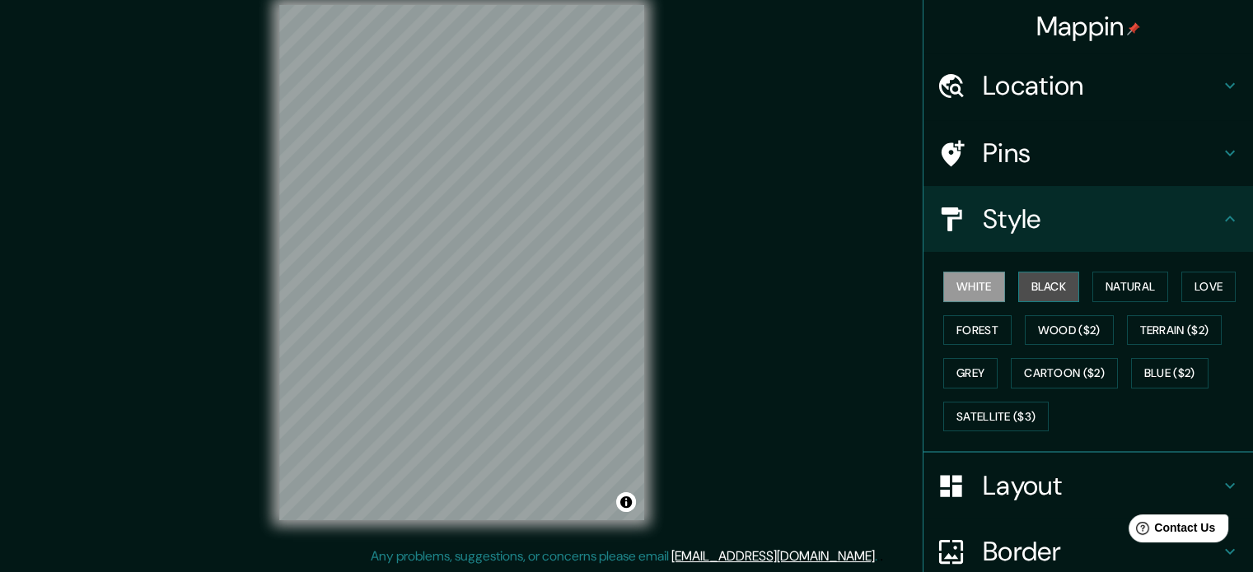
click at [1052, 289] on button "Black" at bounding box center [1049, 287] width 62 height 30
click at [965, 298] on button "White" at bounding box center [974, 287] width 62 height 30
click at [1021, 296] on button "Black" at bounding box center [1049, 287] width 62 height 30
click at [692, 165] on div "Mappin Location Av 2 N, 760006 Cali, Valle del Cauca, Colombia Pins Style White…" at bounding box center [626, 276] width 1253 height 595
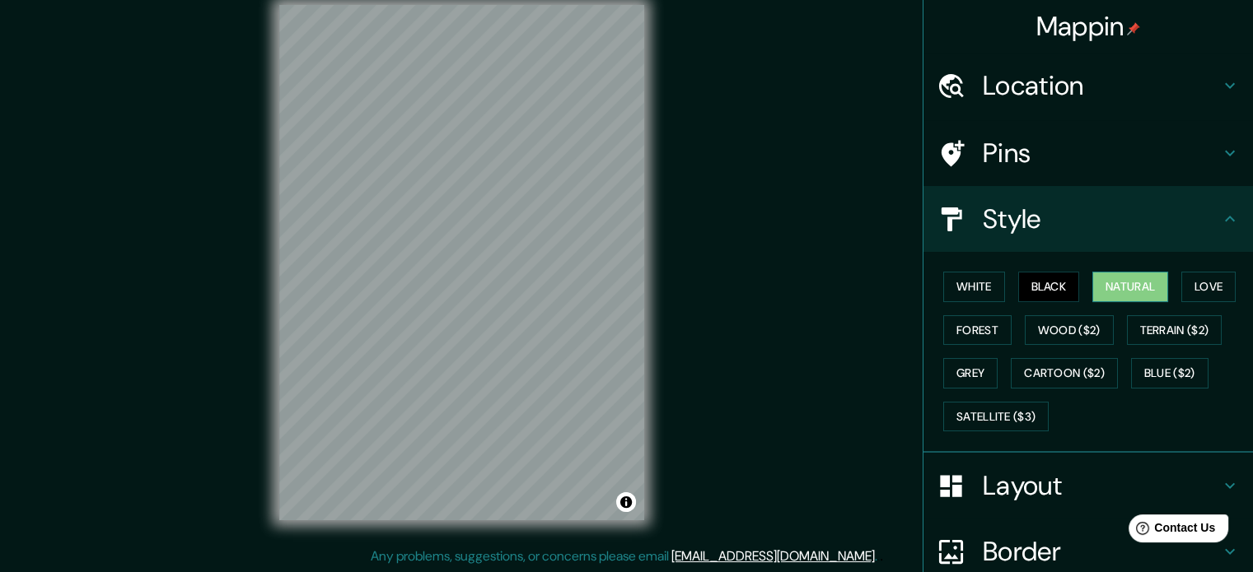
click at [1134, 285] on button "Natural" at bounding box center [1130, 287] width 76 height 30
click at [964, 410] on button "Satellite ($3)" at bounding box center [995, 417] width 105 height 30
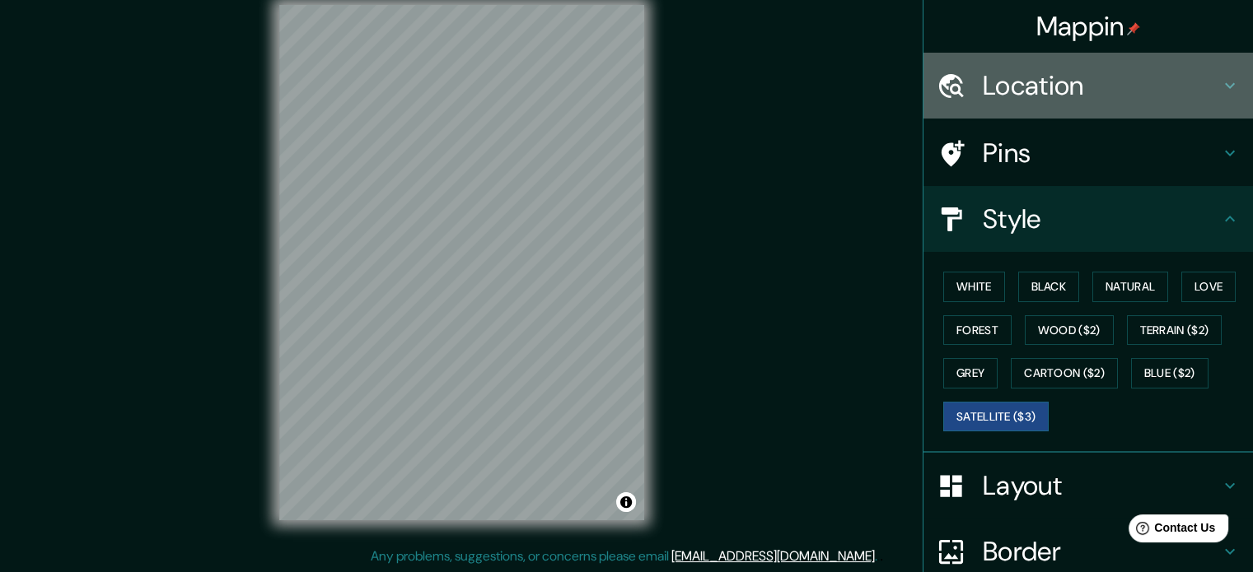
click at [1127, 55] on div "Location" at bounding box center [1087, 86] width 329 height 66
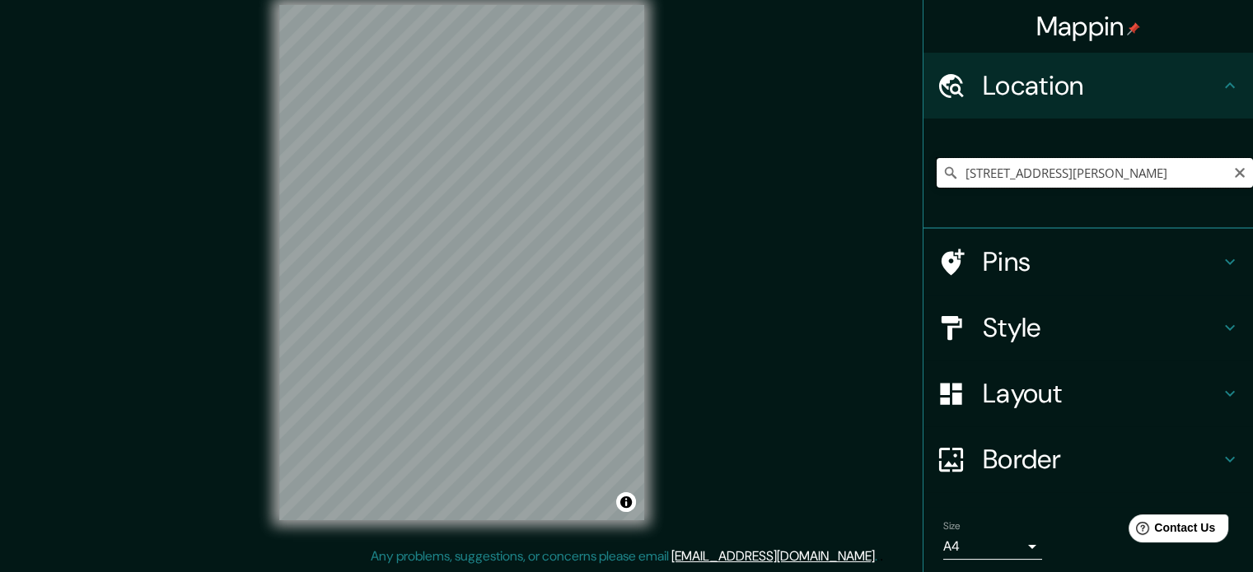
click at [1003, 174] on input "Av 2 N, 760006 Cali, Valle del Cauca, Colombia" at bounding box center [1095, 173] width 316 height 30
drag, startPoint x: 949, startPoint y: 168, endPoint x: 1264, endPoint y: 217, distance: 319.3
click at [1253, 217] on html "Mappin Location Av 2 N, 760006 Cali, Valle del Cauca, Colombia Pins Style Layou…" at bounding box center [626, 265] width 1253 height 572
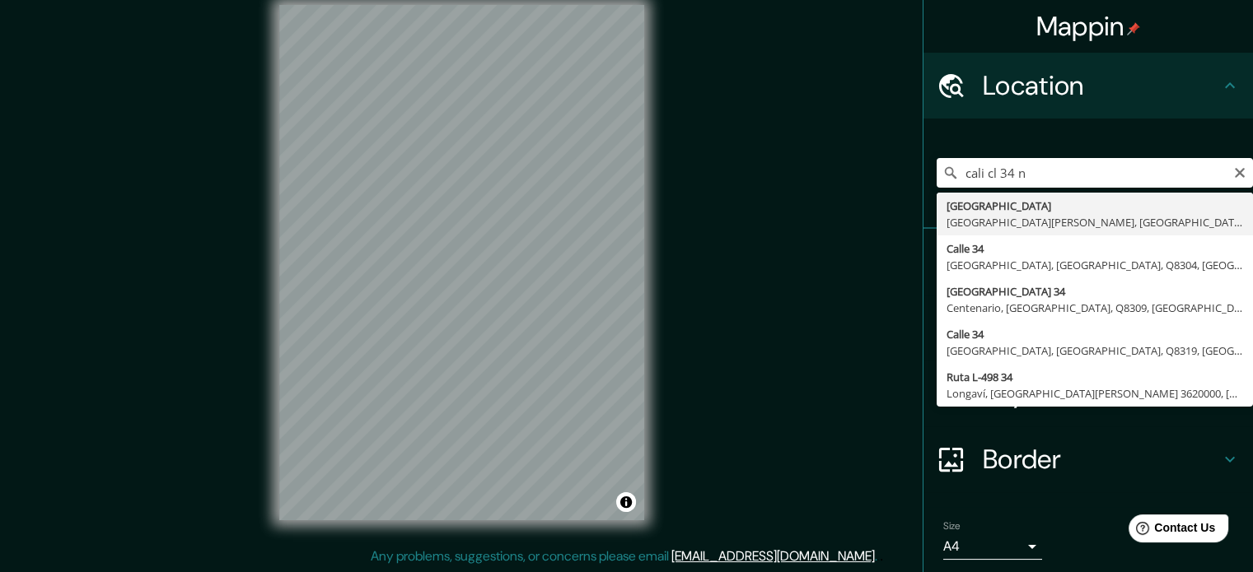
type input "Calle 34 Norte, 760050 Cali, Valle del Cauca, Colombia"
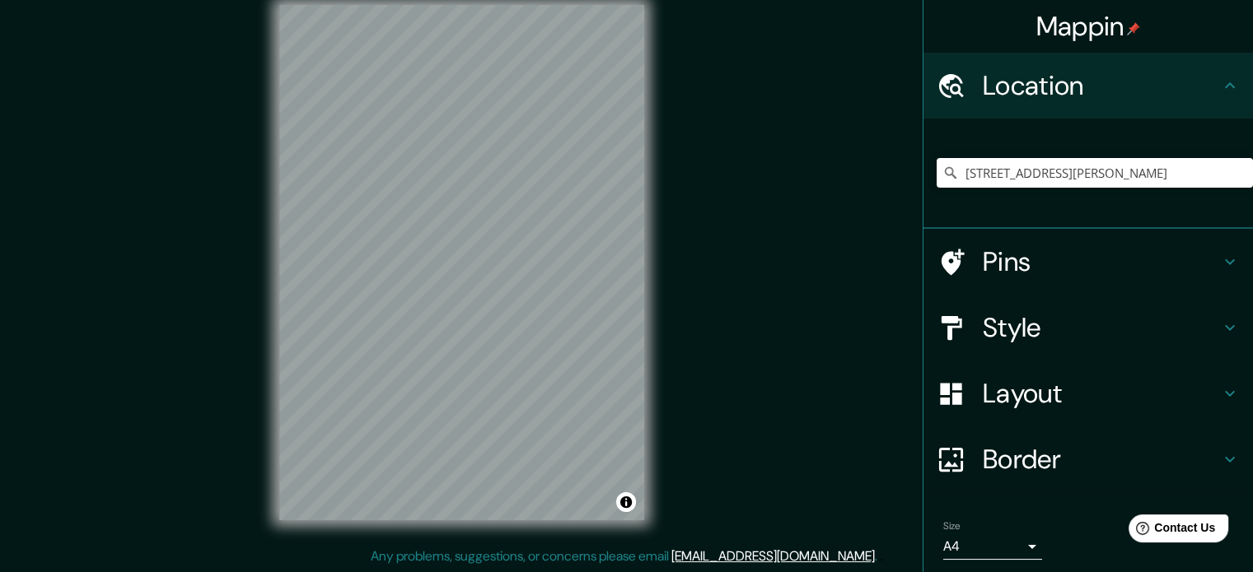
click at [1118, 328] on h4 "Style" at bounding box center [1101, 327] width 237 height 33
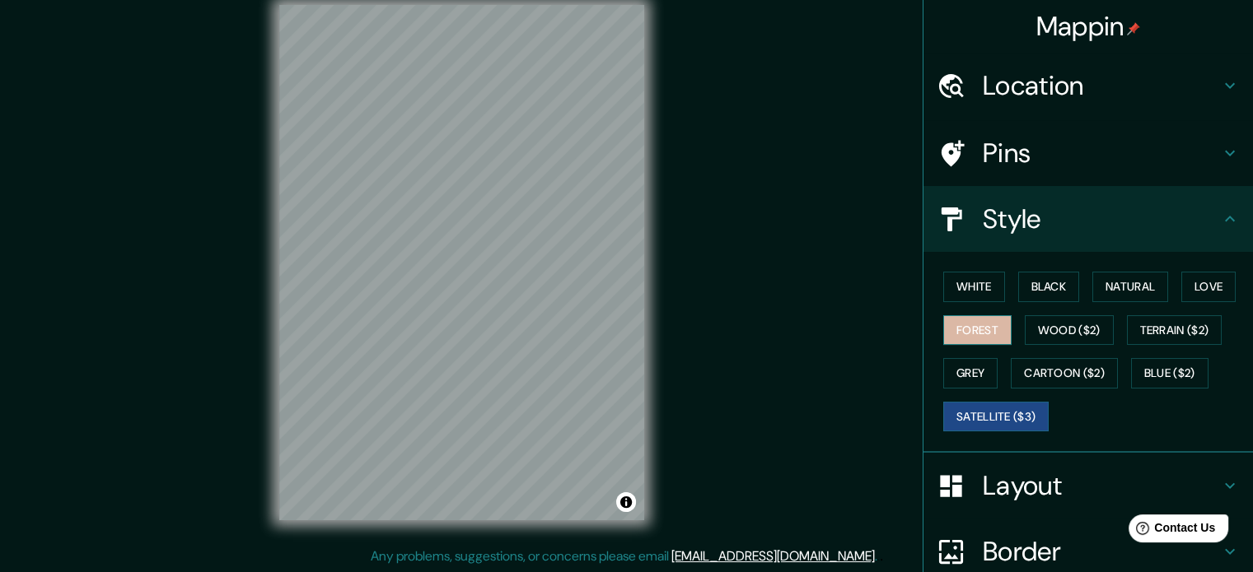
click at [992, 335] on button "Forest" at bounding box center [977, 330] width 68 height 30
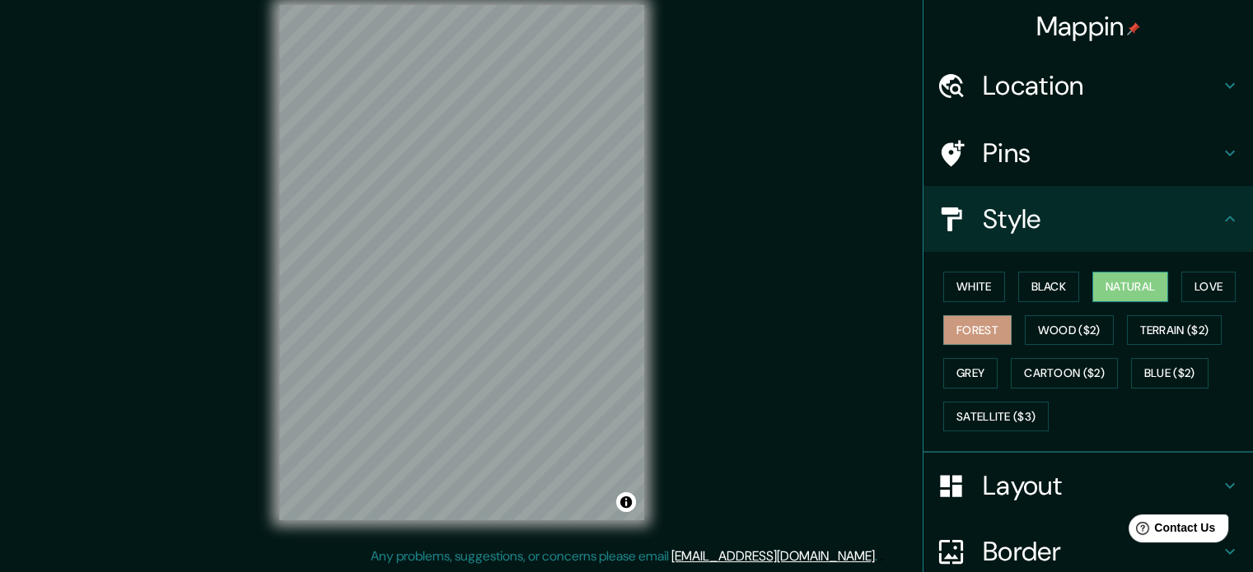
click at [1105, 278] on button "Natural" at bounding box center [1130, 287] width 76 height 30
click at [975, 283] on button "White" at bounding box center [974, 287] width 62 height 30
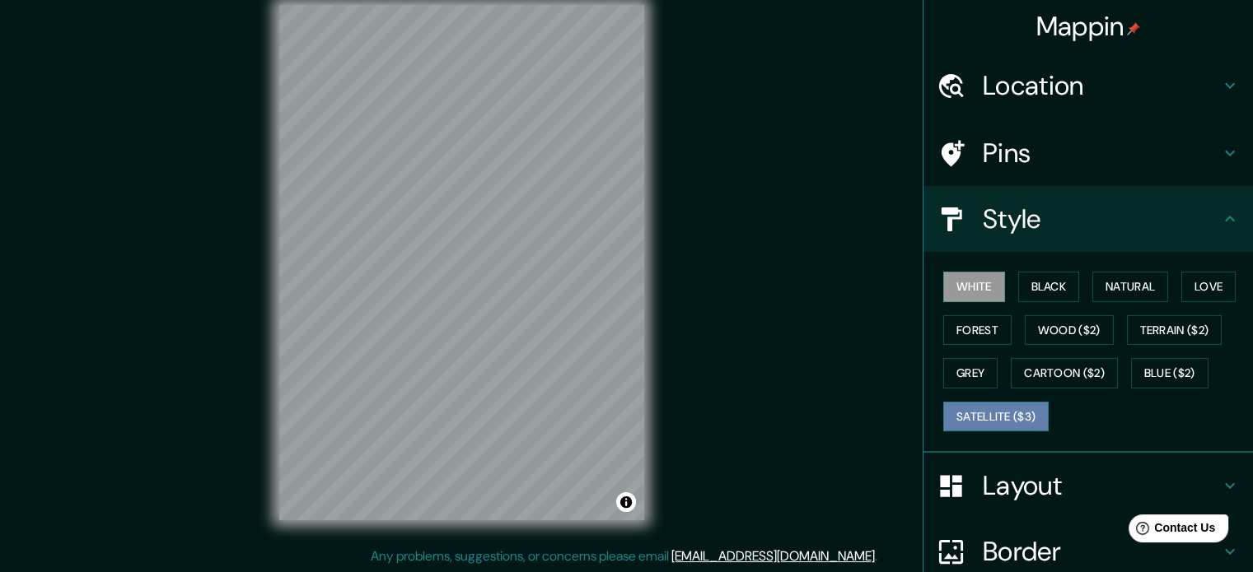
click at [975, 409] on button "Satellite ($3)" at bounding box center [995, 417] width 105 height 30
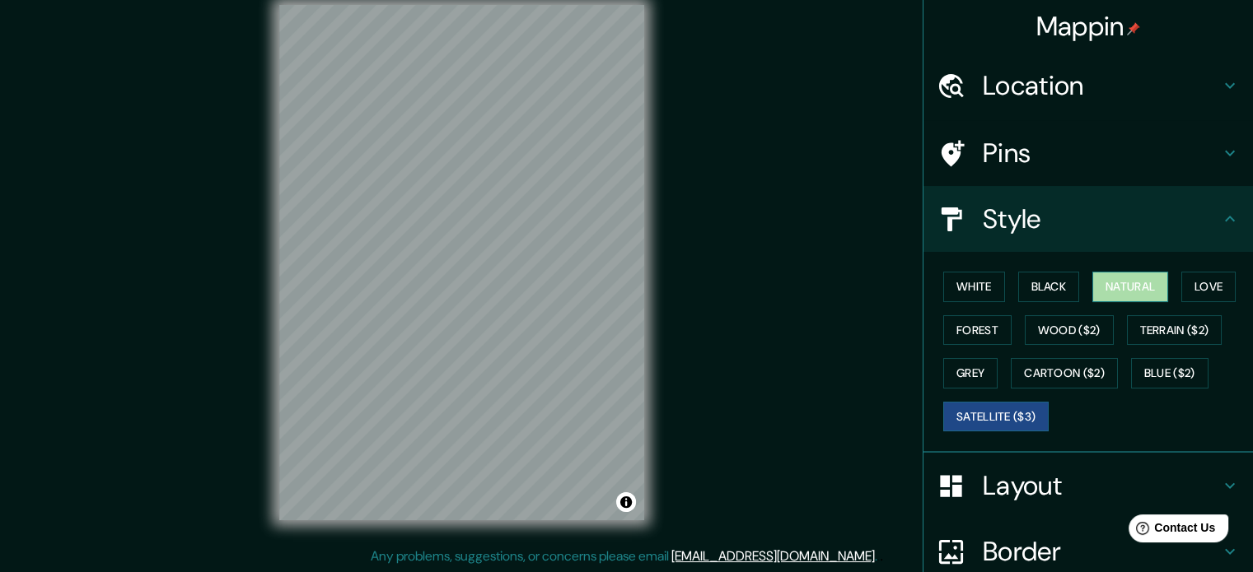
click at [1133, 279] on button "Natural" at bounding box center [1130, 287] width 76 height 30
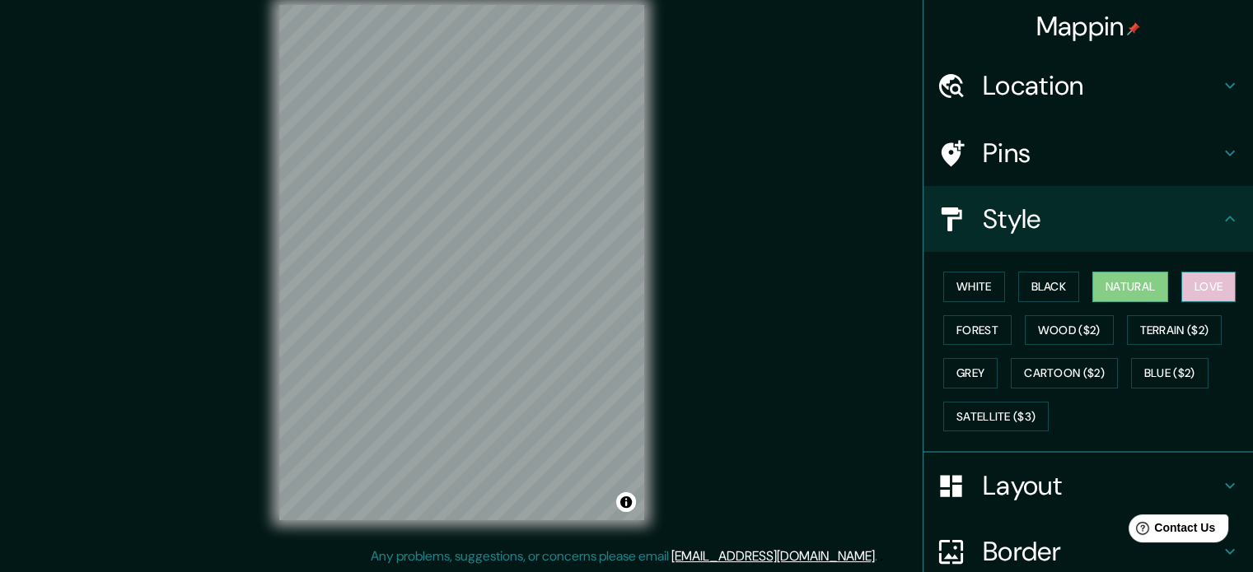
click at [1196, 278] on button "Love" at bounding box center [1208, 287] width 54 height 30
click at [1030, 334] on button "Wood ($2)" at bounding box center [1069, 330] width 89 height 30
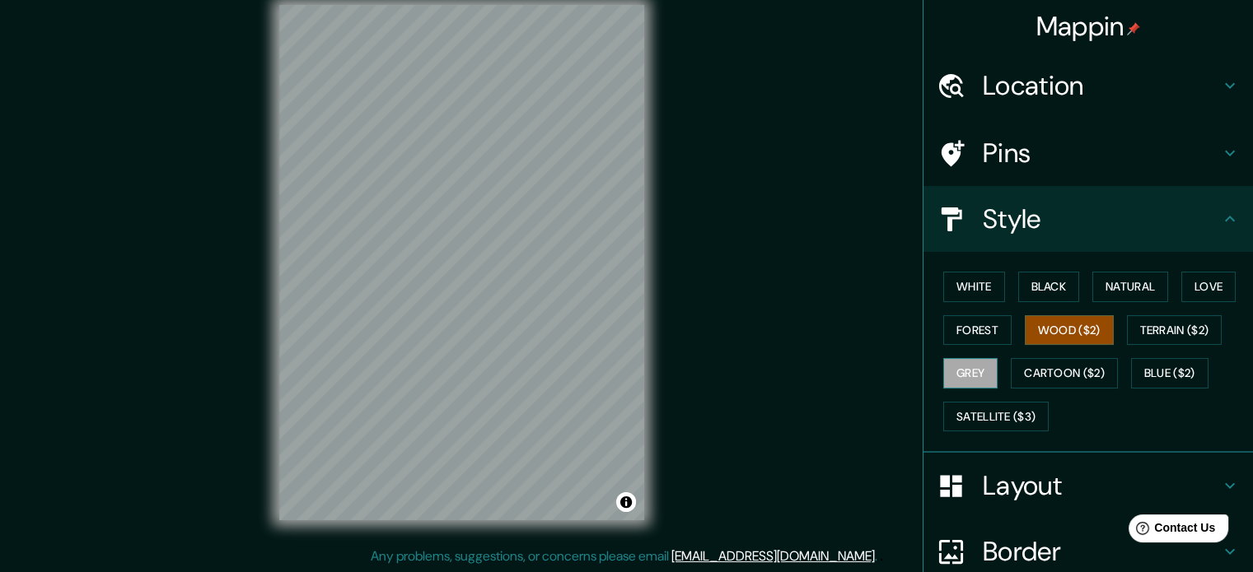
click at [965, 377] on button "Grey" at bounding box center [970, 373] width 54 height 30
click at [1031, 376] on button "Cartoon ($2)" at bounding box center [1064, 373] width 107 height 30
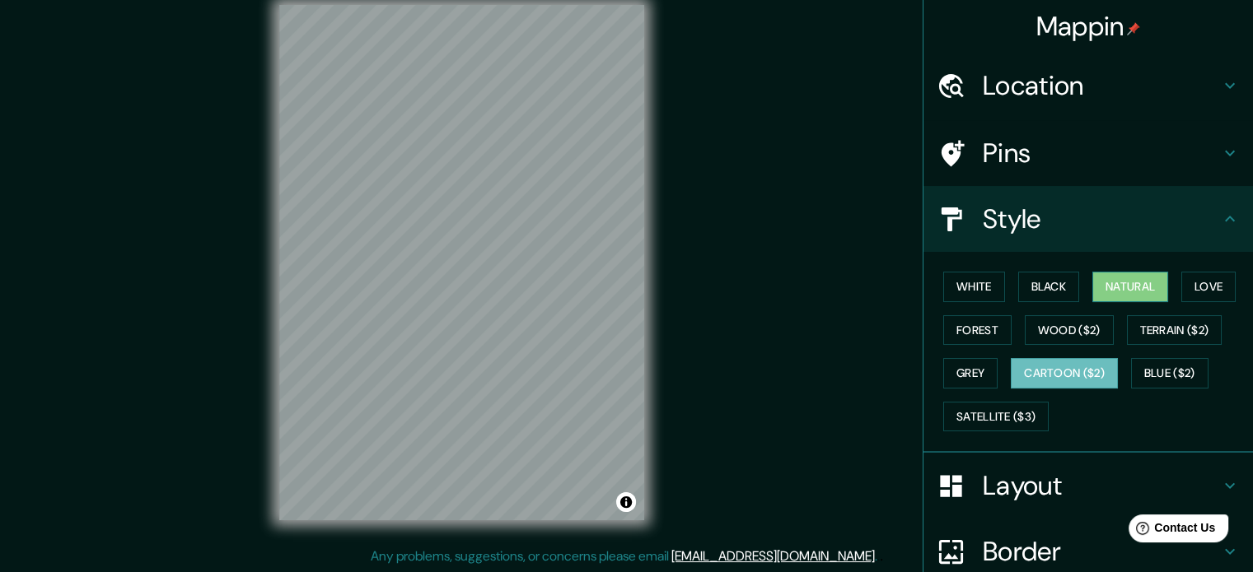
click at [1091, 271] on div "White Black Natural Love Forest Wood ($2) Terrain ($2) Grey Cartoon ($2) Blue (…" at bounding box center [1095, 351] width 316 height 173
click at [1092, 273] on button "Natural" at bounding box center [1130, 287] width 76 height 30
click at [1077, 381] on button "Cartoon ($2)" at bounding box center [1064, 373] width 107 height 30
click at [995, 77] on h4 "Location" at bounding box center [1101, 85] width 237 height 33
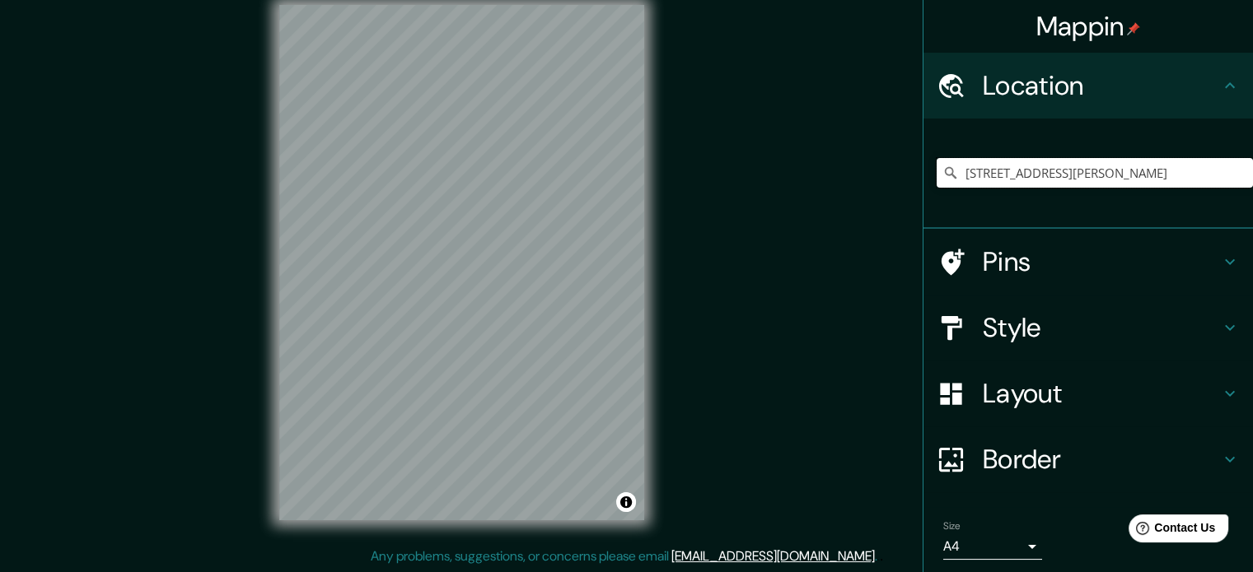
scroll to position [0, 49]
drag, startPoint x: 952, startPoint y: 174, endPoint x: 1214, endPoint y: 138, distance: 264.4
click at [1214, 138] on div "Calle 34 Norte, 760050 Cali, Valle del Cauca, Colombia" at bounding box center [1095, 173] width 316 height 82
click at [1233, 179] on icon "Clear" at bounding box center [1239, 172] width 13 height 13
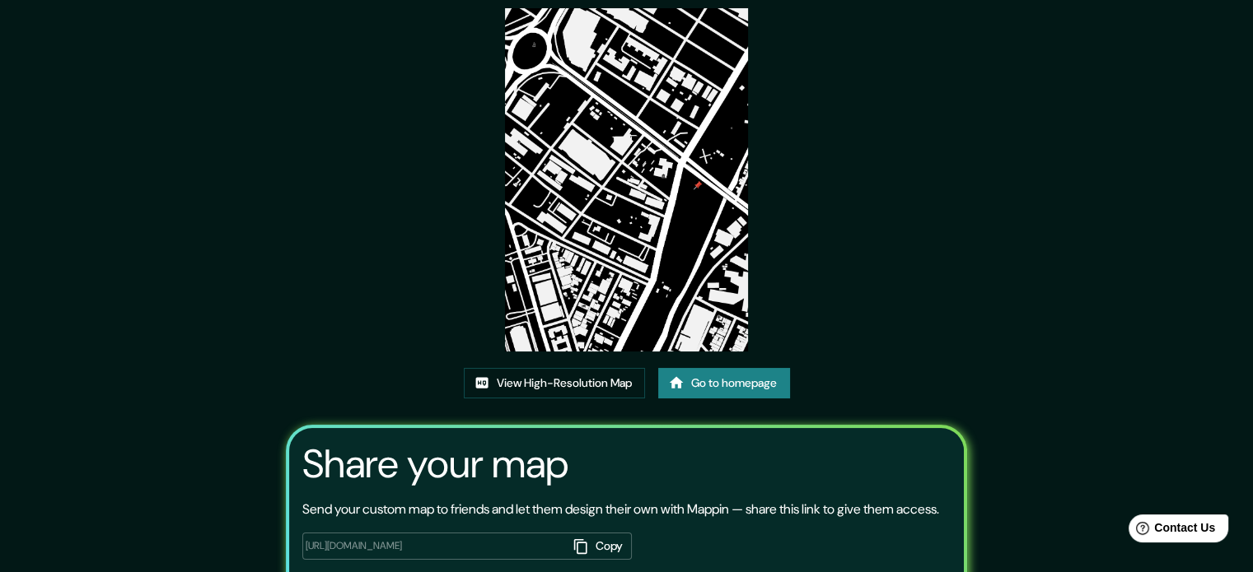
scroll to position [17, 0]
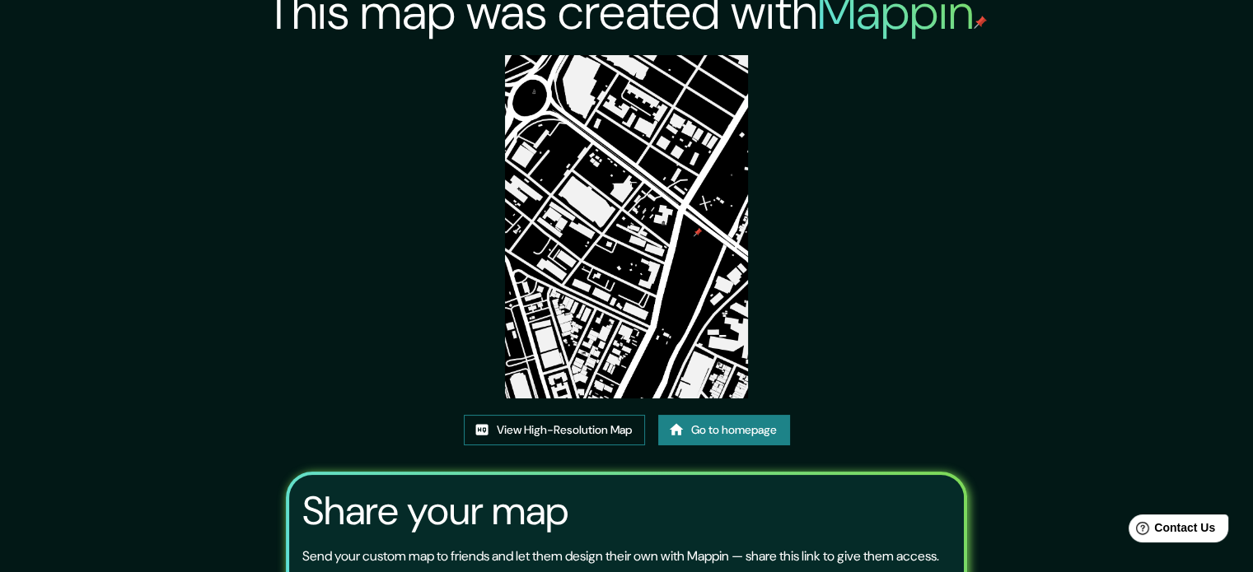
click at [610, 423] on link "View High-Resolution Map" at bounding box center [554, 430] width 181 height 30
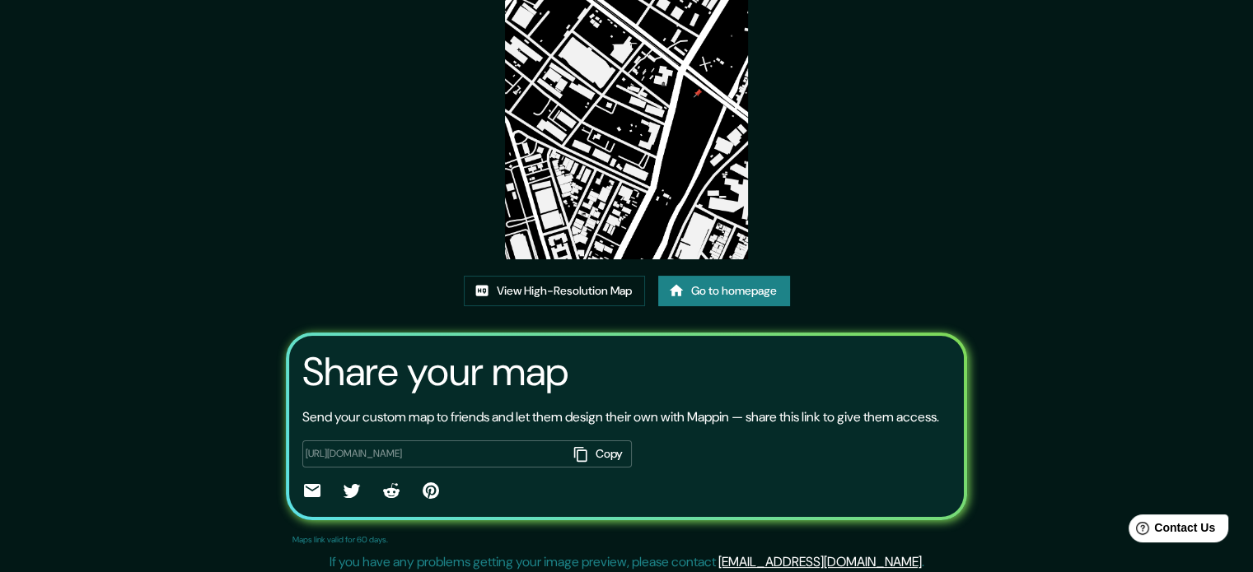
scroll to position [182, 0]
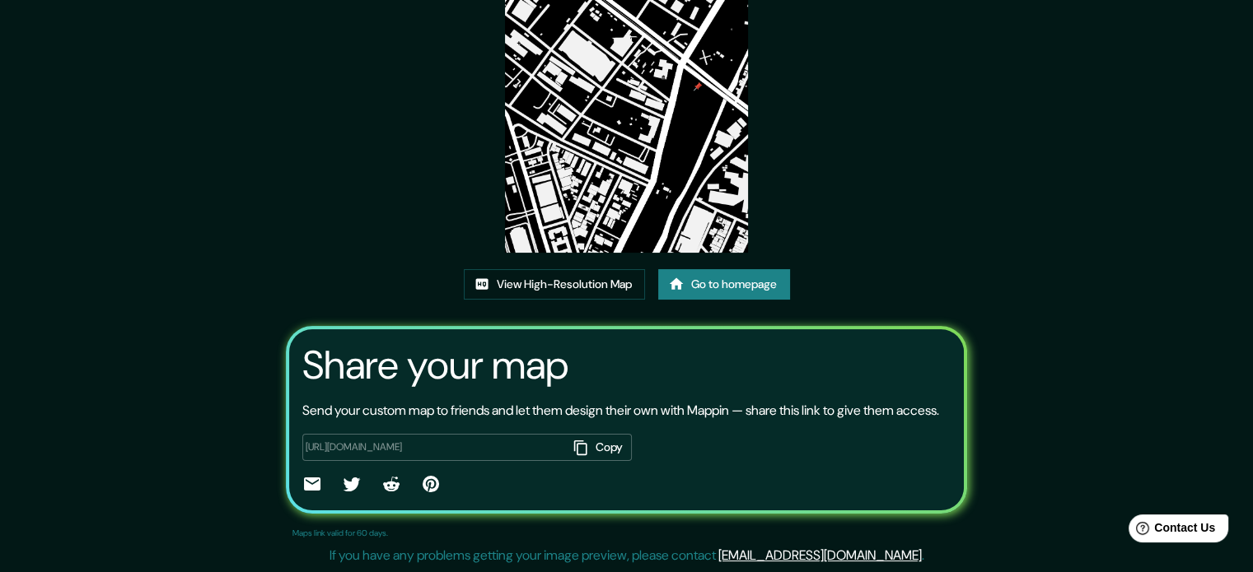
click at [584, 451] on button "Copy" at bounding box center [600, 447] width 64 height 27
